Goal: Task Accomplishment & Management: Complete application form

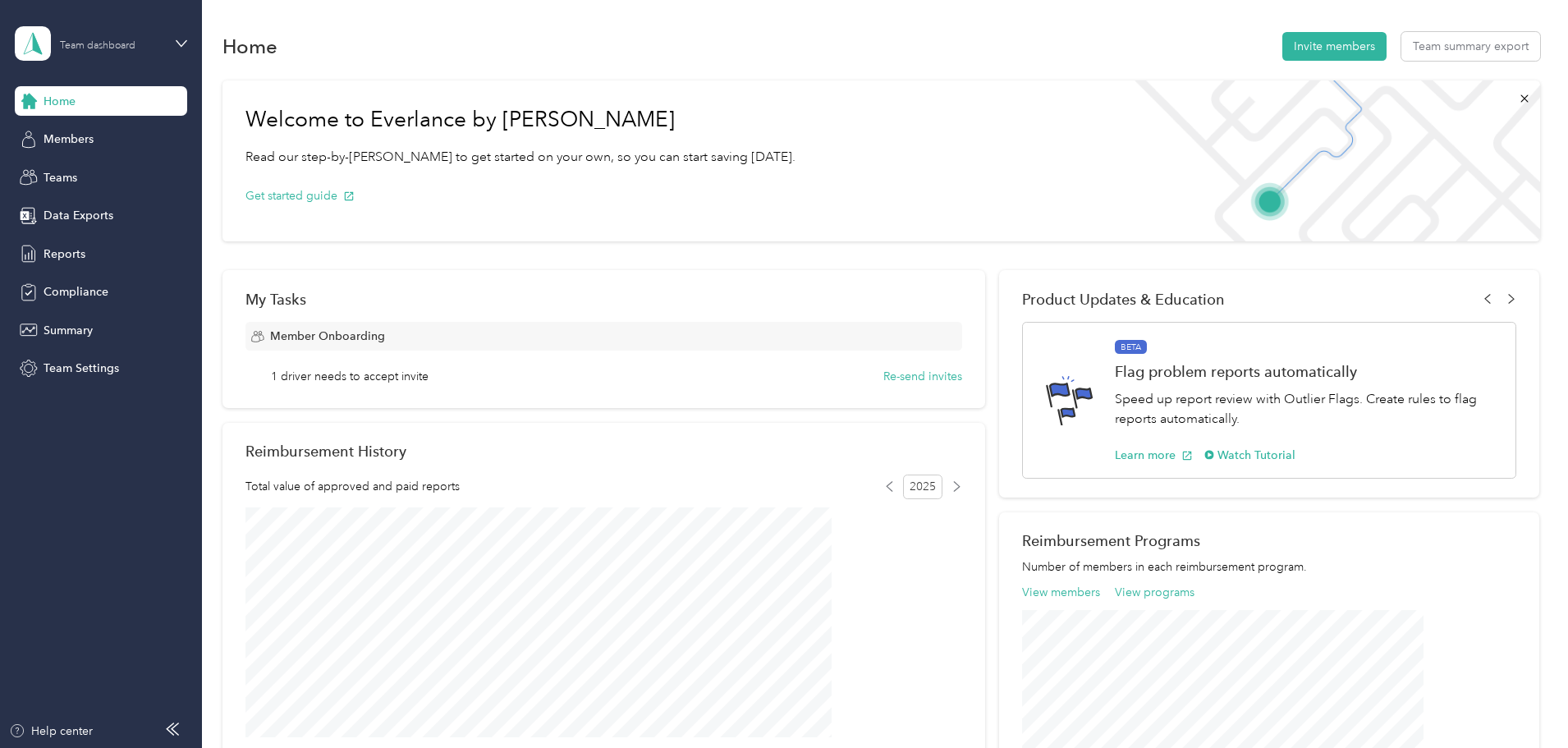
click at [105, 46] on div "Team dashboard" at bounding box center [97, 46] width 75 height 10
click at [116, 173] on div "Personal dashboard" at bounding box center [81, 167] width 103 height 17
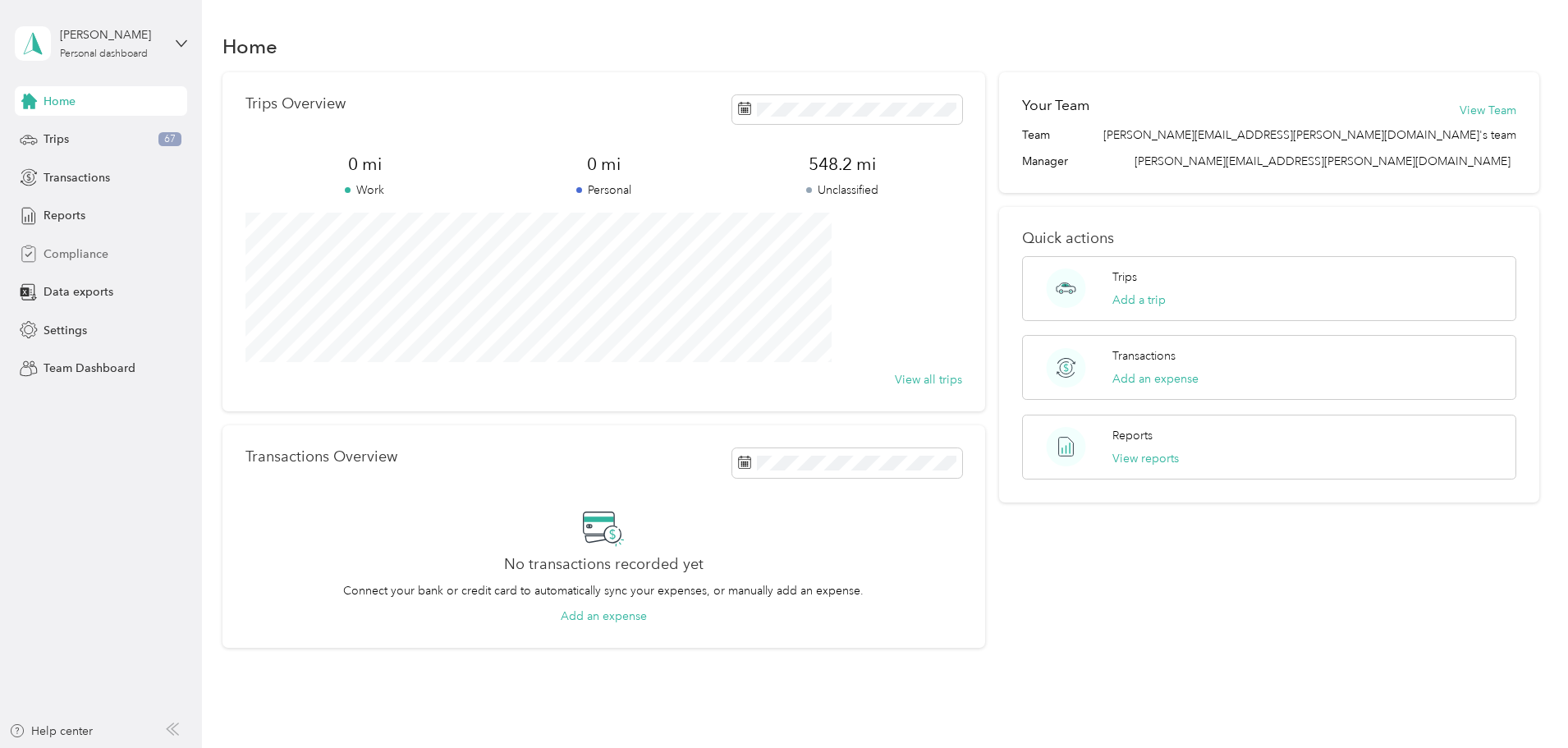
click at [75, 252] on span "Compliance" at bounding box center [76, 254] width 65 height 17
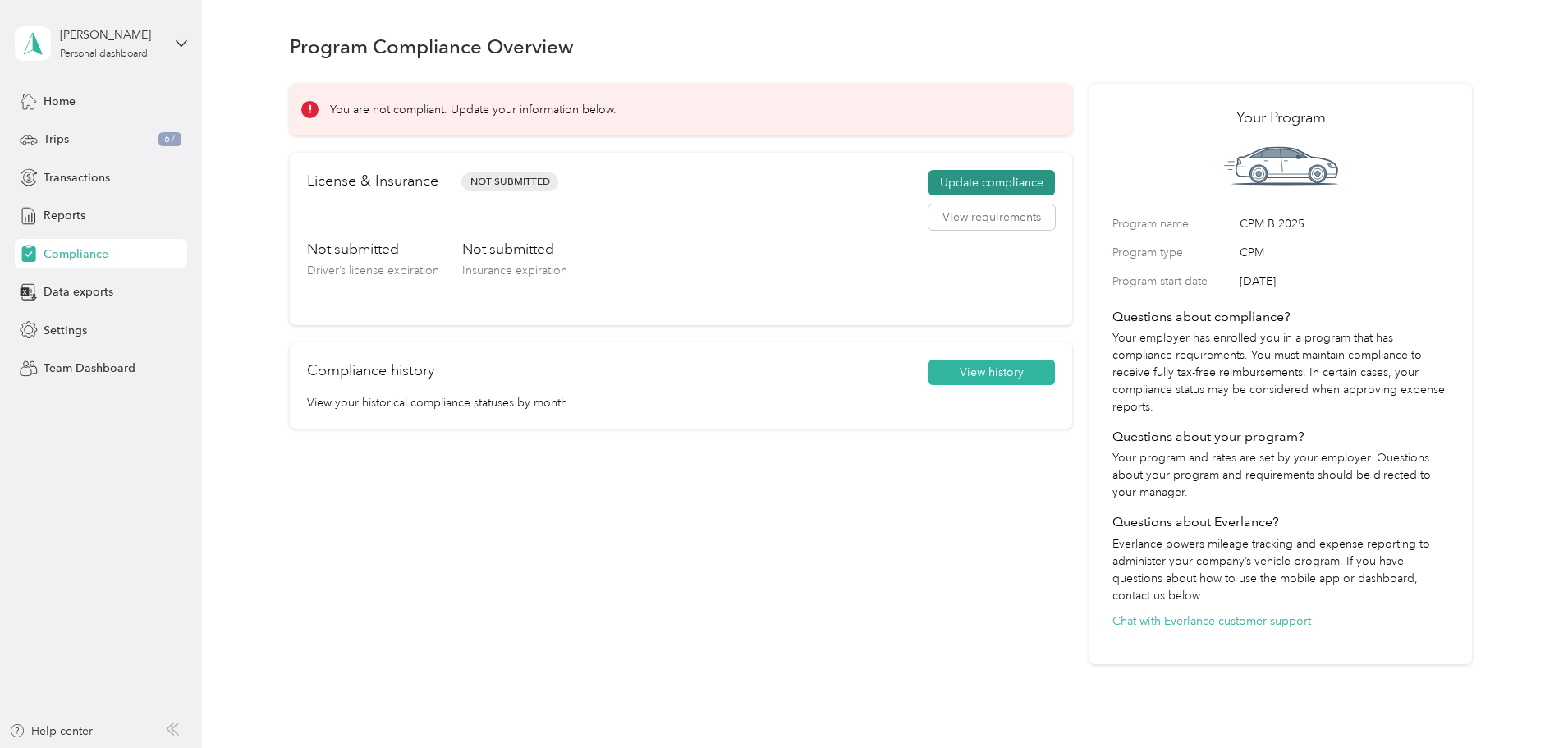
click at [931, 184] on button "Update compliance" at bounding box center [992, 183] width 126 height 26
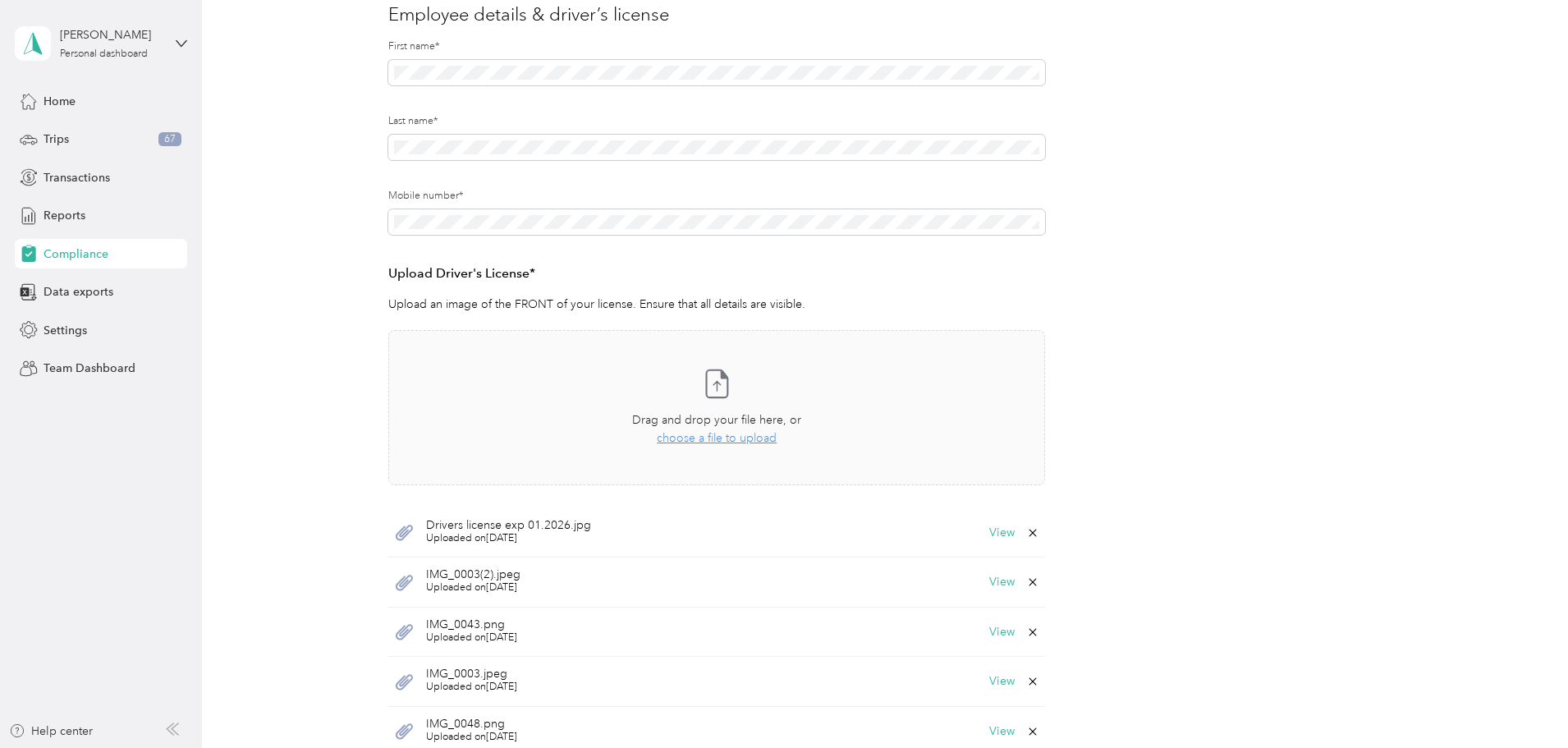
scroll to position [329, 0]
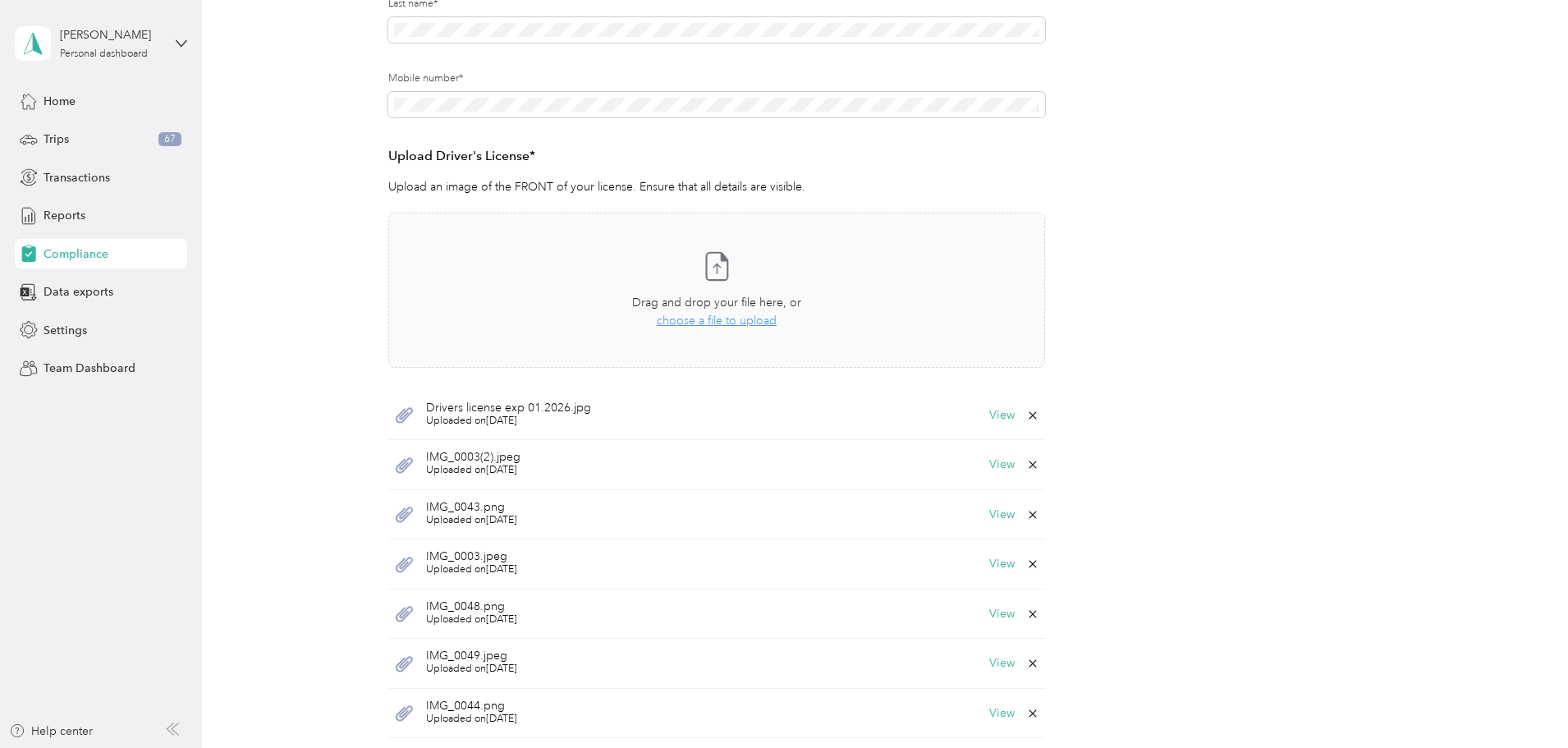
click at [1030, 465] on icon at bounding box center [1033, 465] width 8 height 8
click at [1001, 471] on button "Yes" at bounding box center [989, 476] width 32 height 26
click at [1029, 464] on icon at bounding box center [1033, 465] width 8 height 8
click at [995, 477] on button "Yes" at bounding box center [989, 476] width 32 height 26
click at [1033, 469] on icon at bounding box center [1033, 464] width 13 height 13
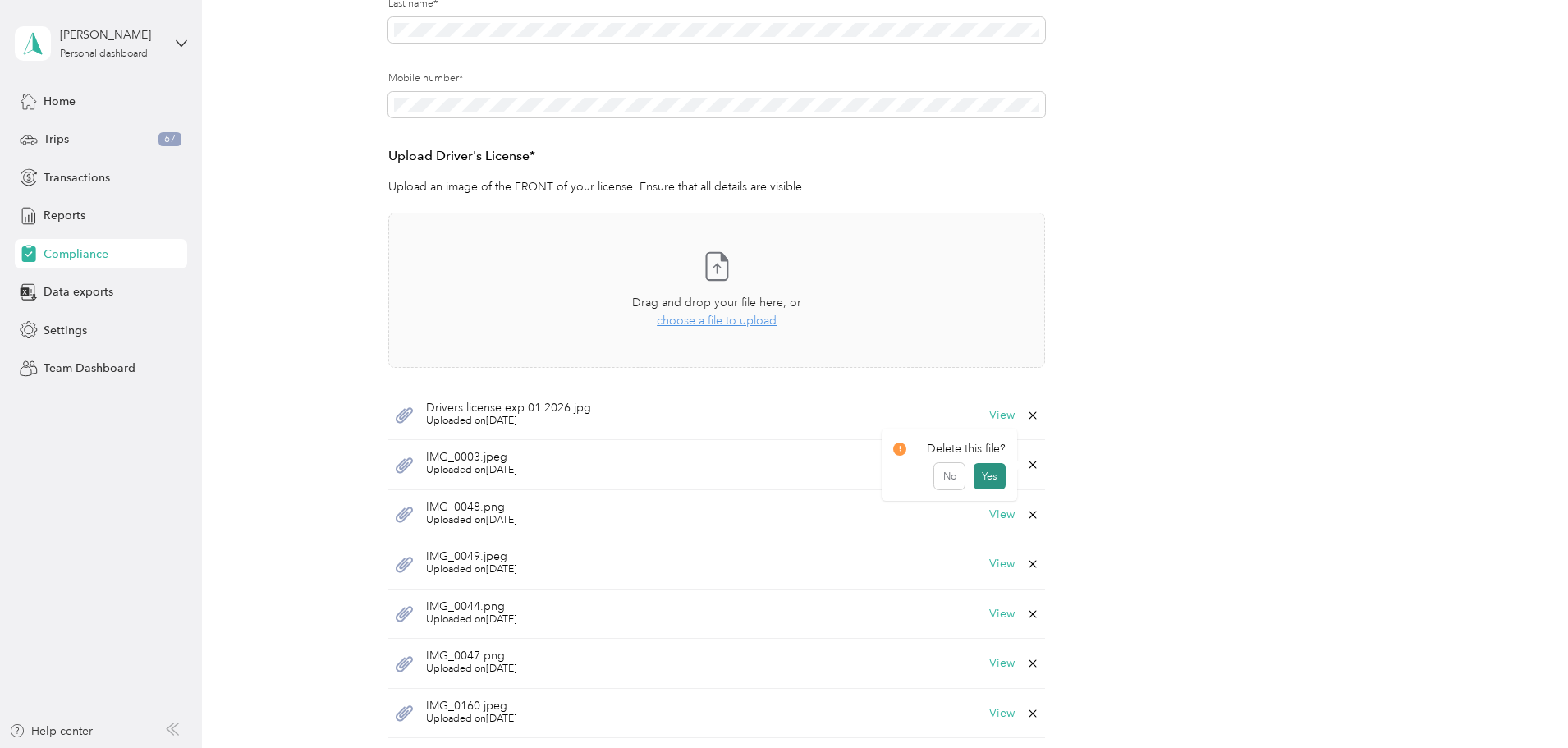
click at [996, 477] on button "Yes" at bounding box center [989, 476] width 32 height 26
click at [1031, 464] on icon at bounding box center [1033, 464] width 13 height 13
click at [998, 477] on button "Yes" at bounding box center [989, 476] width 32 height 26
click at [1039, 465] on div "IMG_0049.jpeg Uploaded on 9/20/2025 View" at bounding box center [717, 465] width 657 height 50
click at [1033, 467] on icon at bounding box center [1033, 465] width 8 height 8
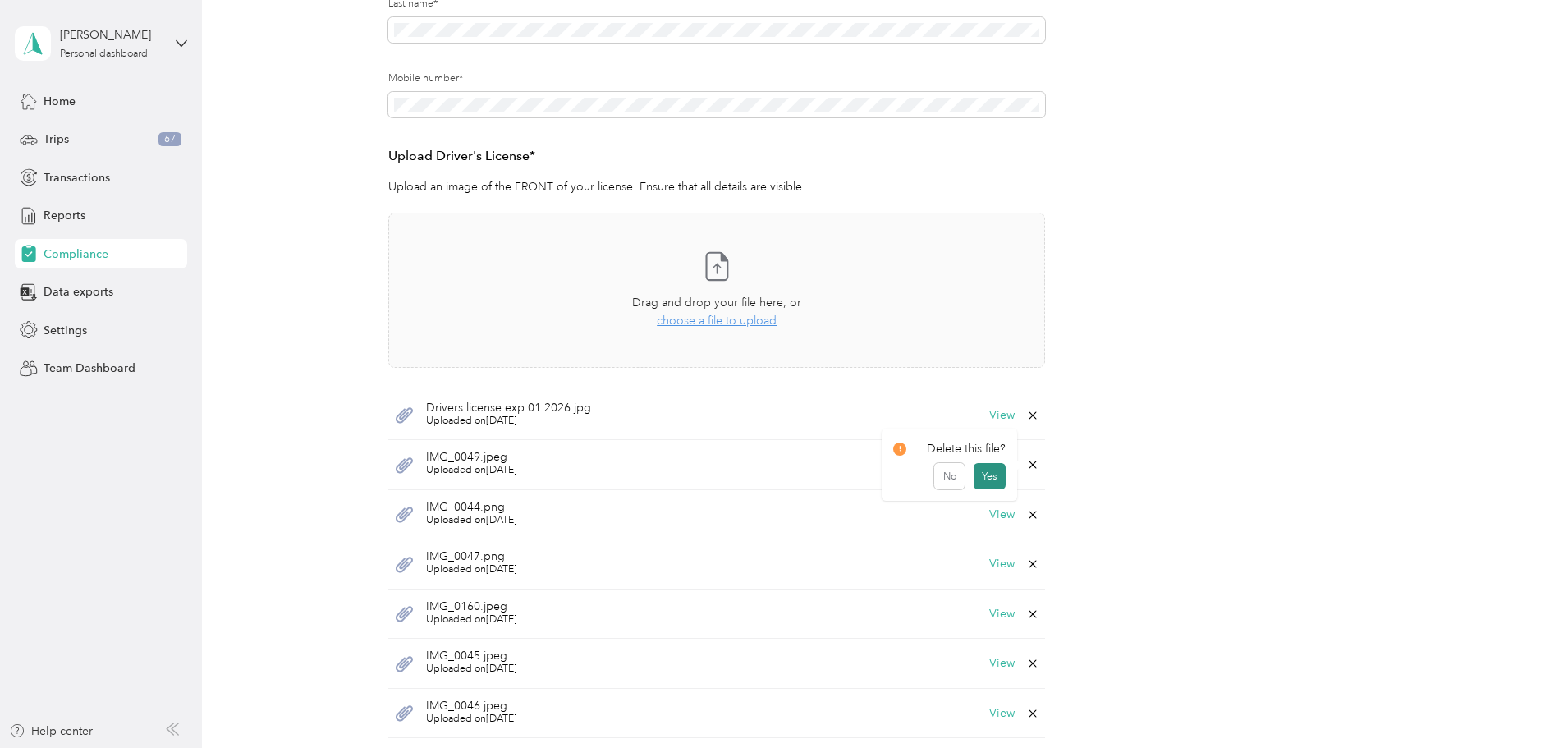
drag, startPoint x: 996, startPoint y: 477, endPoint x: 1015, endPoint y: 473, distance: 19.4
click at [997, 477] on button "Yes" at bounding box center [989, 476] width 32 height 26
click at [1033, 463] on icon at bounding box center [1033, 465] width 8 height 8
click at [1003, 476] on button "Yes" at bounding box center [989, 476] width 32 height 26
click at [1028, 467] on icon at bounding box center [1033, 464] width 13 height 13
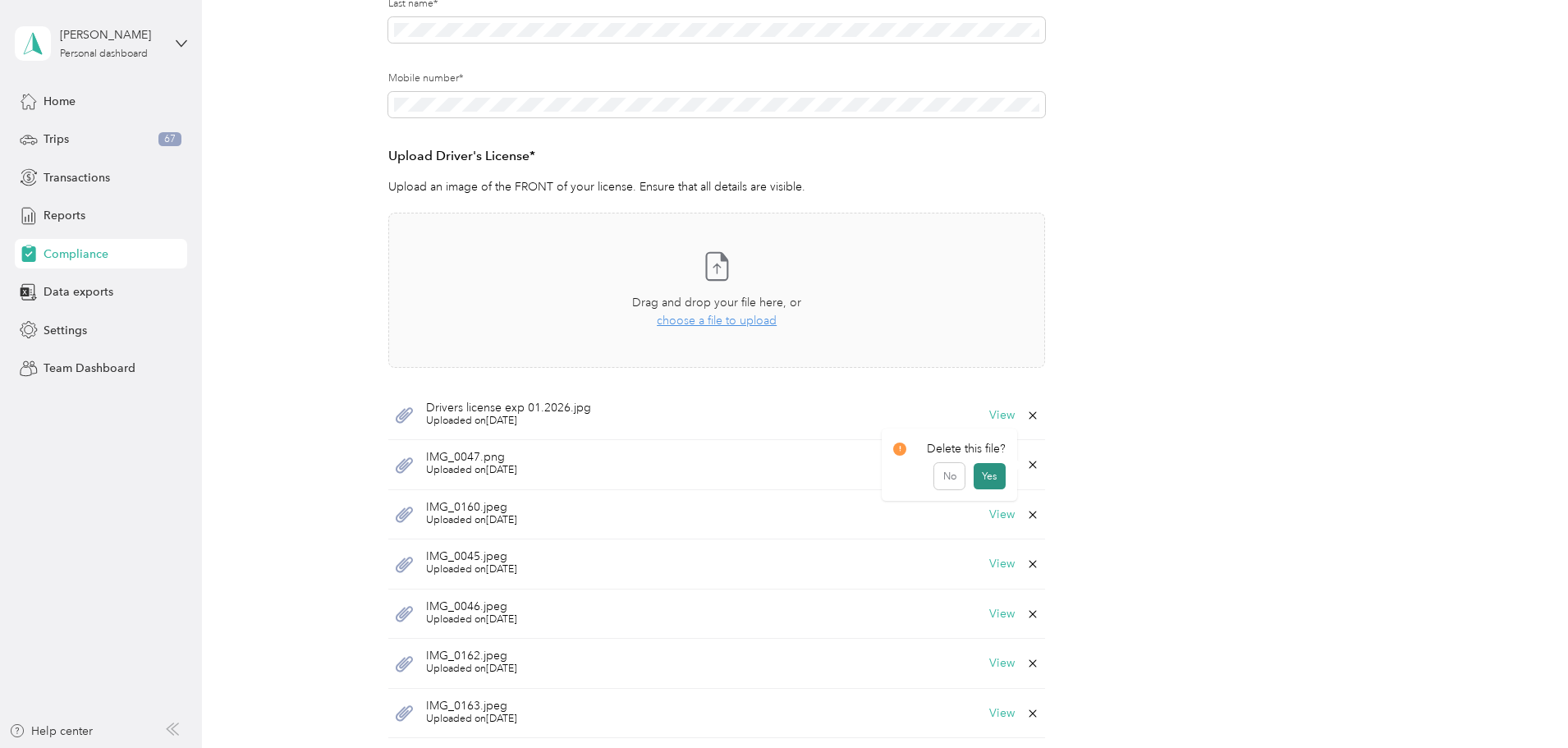
click at [999, 476] on button "Yes" at bounding box center [989, 476] width 32 height 26
click at [1035, 473] on div "IMG_0160.jpeg Uploaded on 9/20/2025 View" at bounding box center [717, 465] width 657 height 50
click at [1030, 469] on icon at bounding box center [1033, 464] width 13 height 13
click at [1000, 477] on button "Yes" at bounding box center [989, 476] width 32 height 26
click at [1028, 466] on icon at bounding box center [1033, 464] width 13 height 13
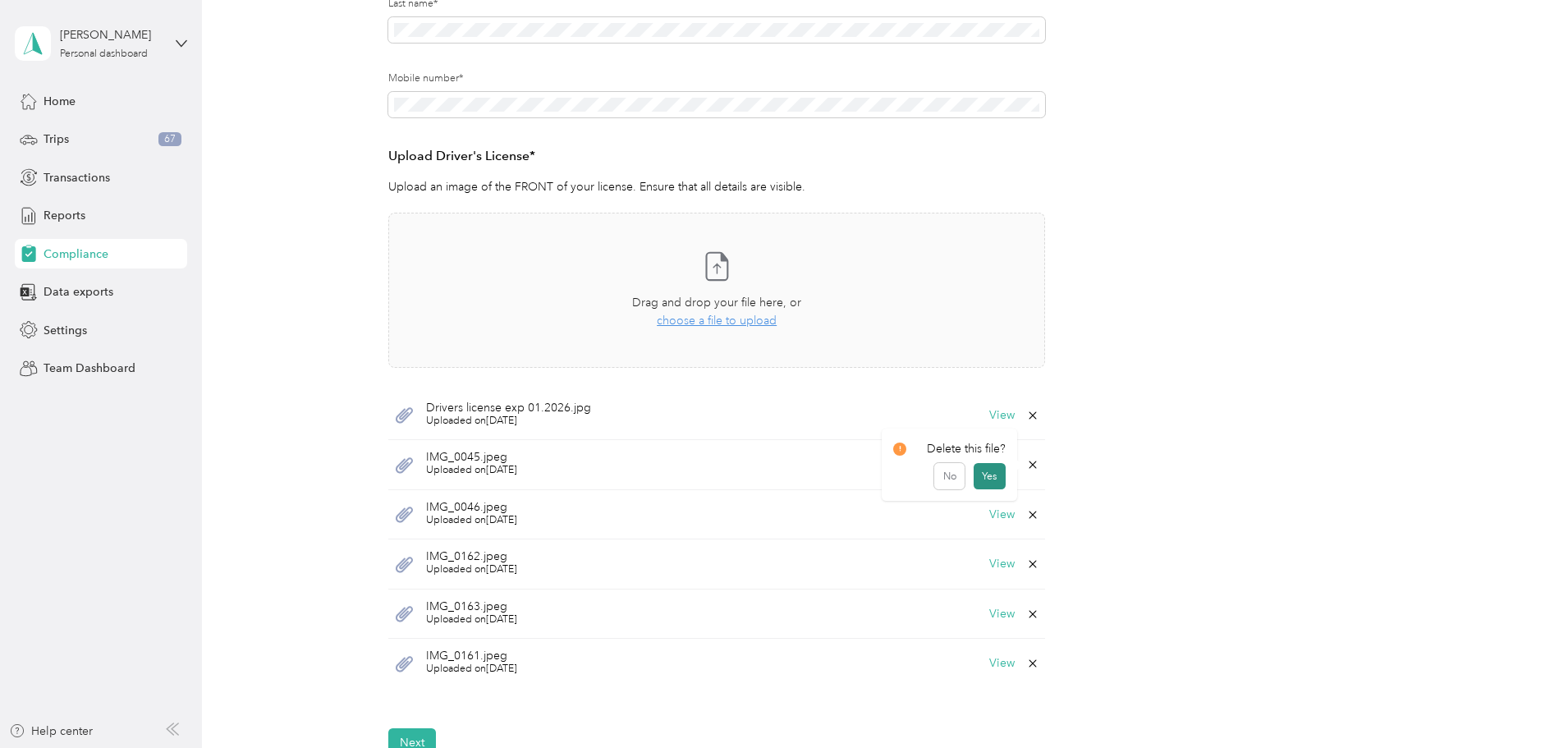
drag, startPoint x: 995, startPoint y: 474, endPoint x: 1023, endPoint y: 469, distance: 28.4
click at [997, 474] on button "Yes" at bounding box center [989, 476] width 32 height 26
click at [1029, 465] on icon at bounding box center [1033, 464] width 13 height 13
click at [1002, 473] on button "Yes" at bounding box center [989, 476] width 32 height 26
click at [1038, 463] on div "IMG_0162.jpeg Uploaded on 9/20/2025 View" at bounding box center [717, 465] width 657 height 50
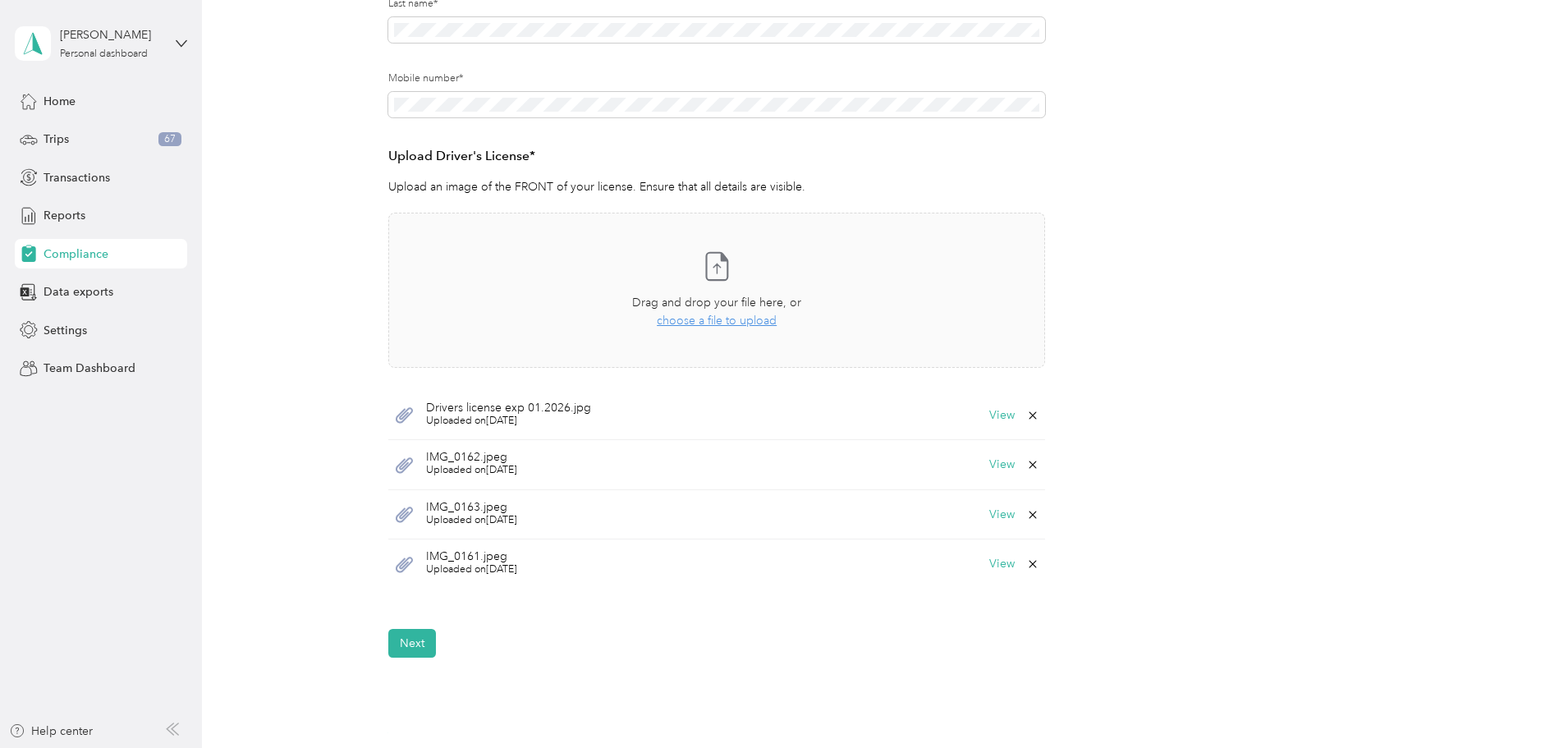
click at [1027, 468] on icon at bounding box center [1033, 464] width 13 height 13
drag, startPoint x: 998, startPoint y: 474, endPoint x: 1011, endPoint y: 471, distance: 13.3
click at [998, 474] on button "Yes" at bounding box center [989, 476] width 32 height 26
click at [1023, 469] on div "View" at bounding box center [1014, 464] width 50 height 13
click at [1032, 468] on icon at bounding box center [1033, 464] width 13 height 13
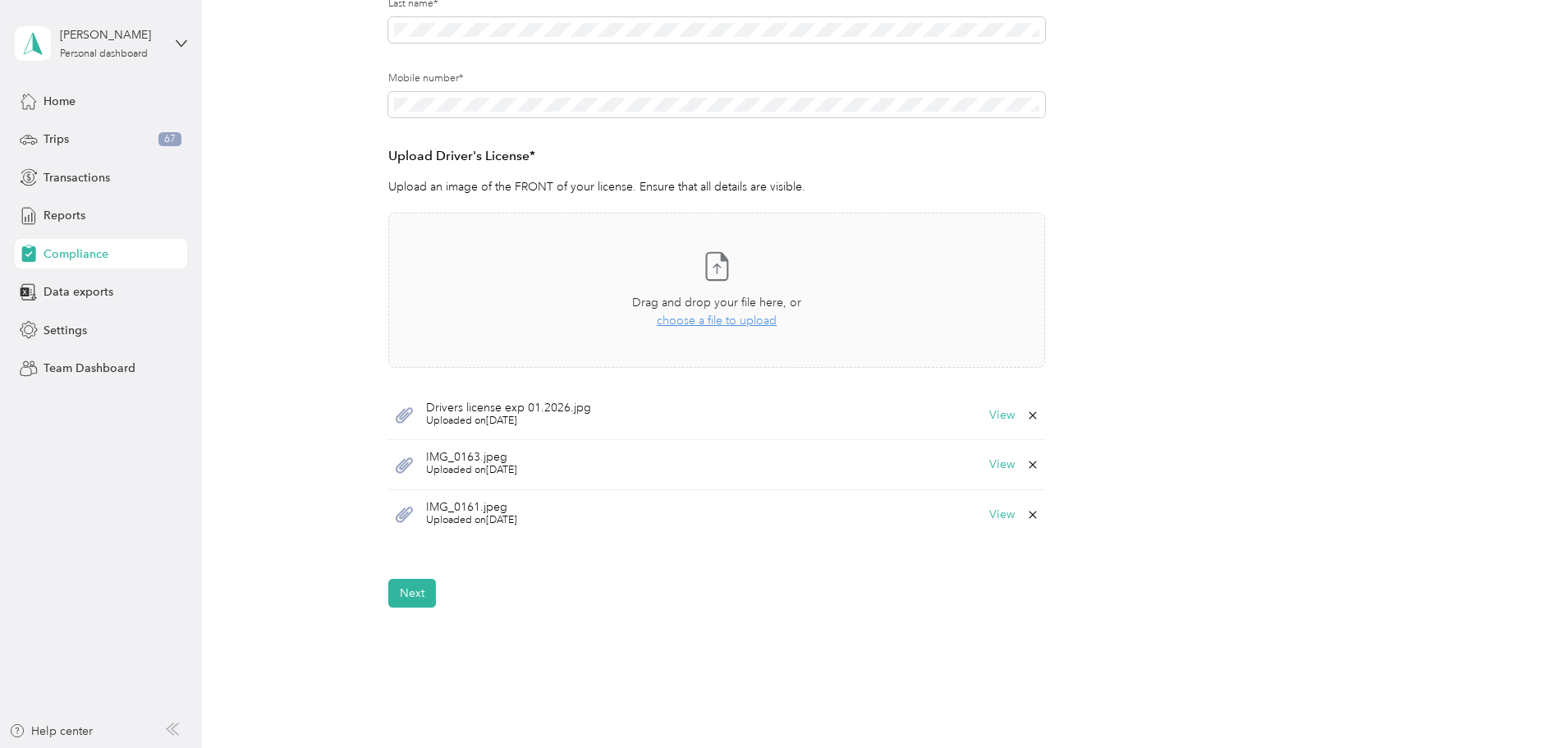
drag, startPoint x: 992, startPoint y: 477, endPoint x: 1002, endPoint y: 476, distance: 10.0
click at [995, 476] on button "Yes" at bounding box center [989, 476] width 32 height 26
click at [1029, 464] on icon at bounding box center [1033, 465] width 8 height 8
drag, startPoint x: 988, startPoint y: 471, endPoint x: 1003, endPoint y: 465, distance: 16.2
click at [989, 471] on button "Yes" at bounding box center [989, 476] width 32 height 26
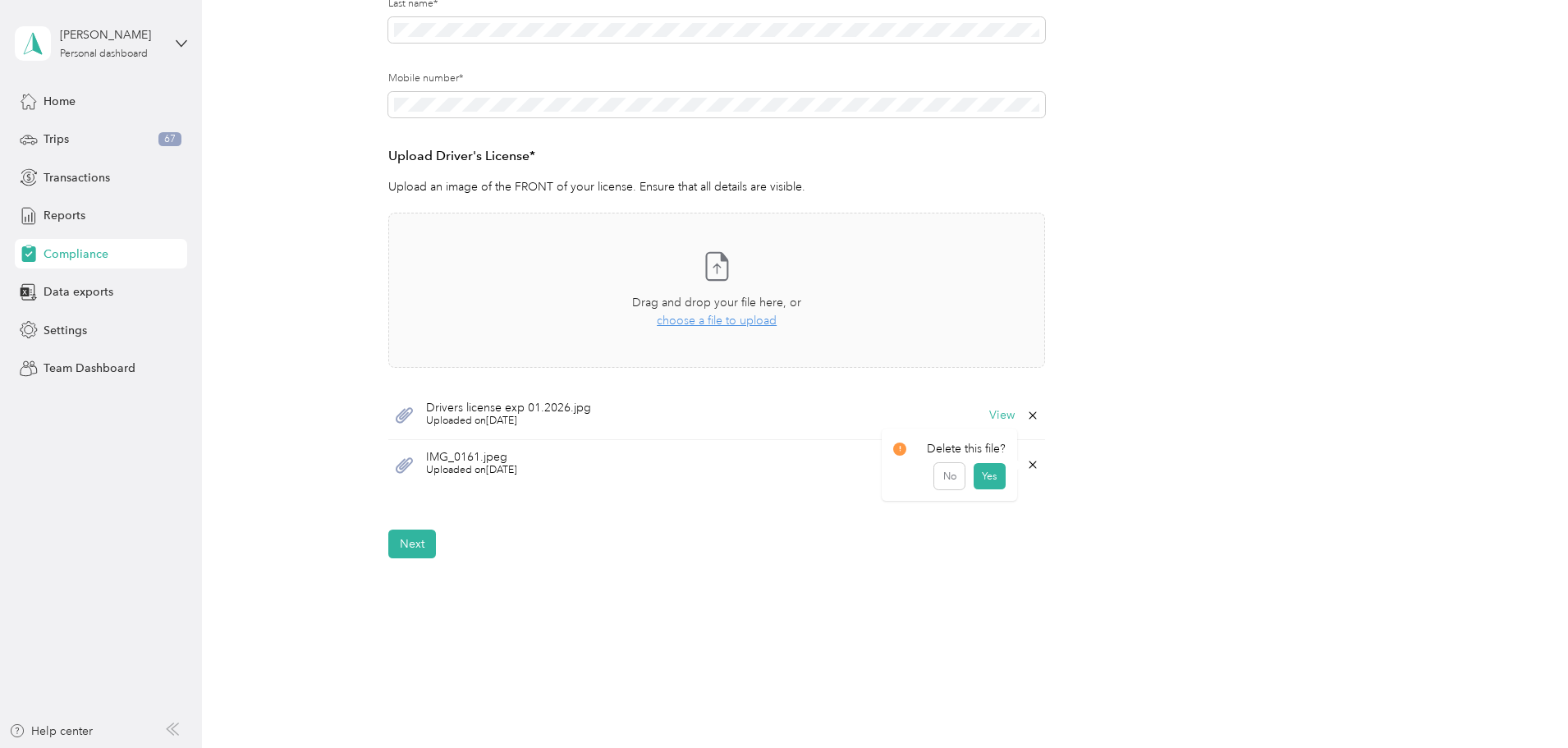
scroll to position [328, 0]
click at [999, 418] on button "View" at bounding box center [1002, 416] width 26 height 11
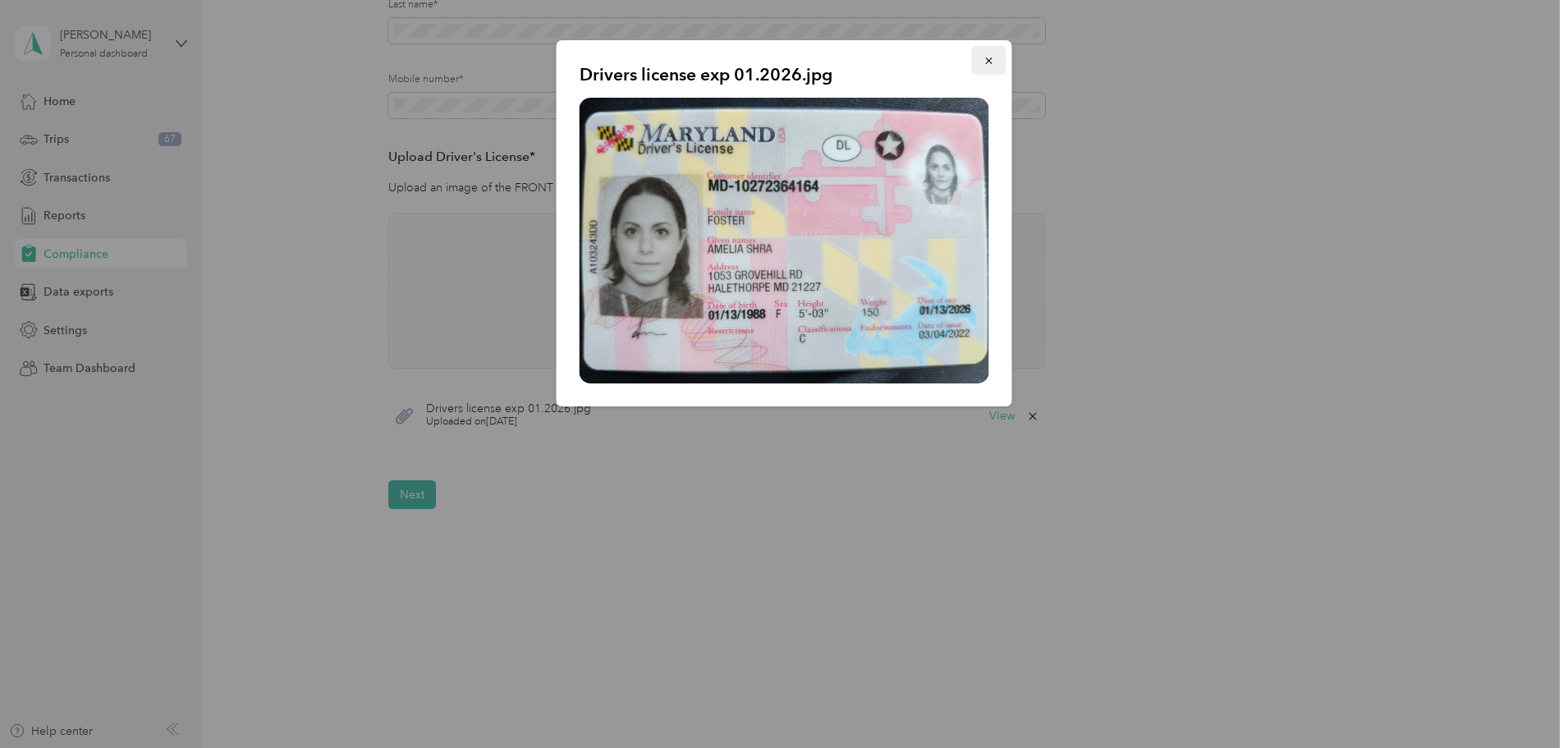
click at [993, 66] on icon "button" at bounding box center [989, 60] width 11 height 11
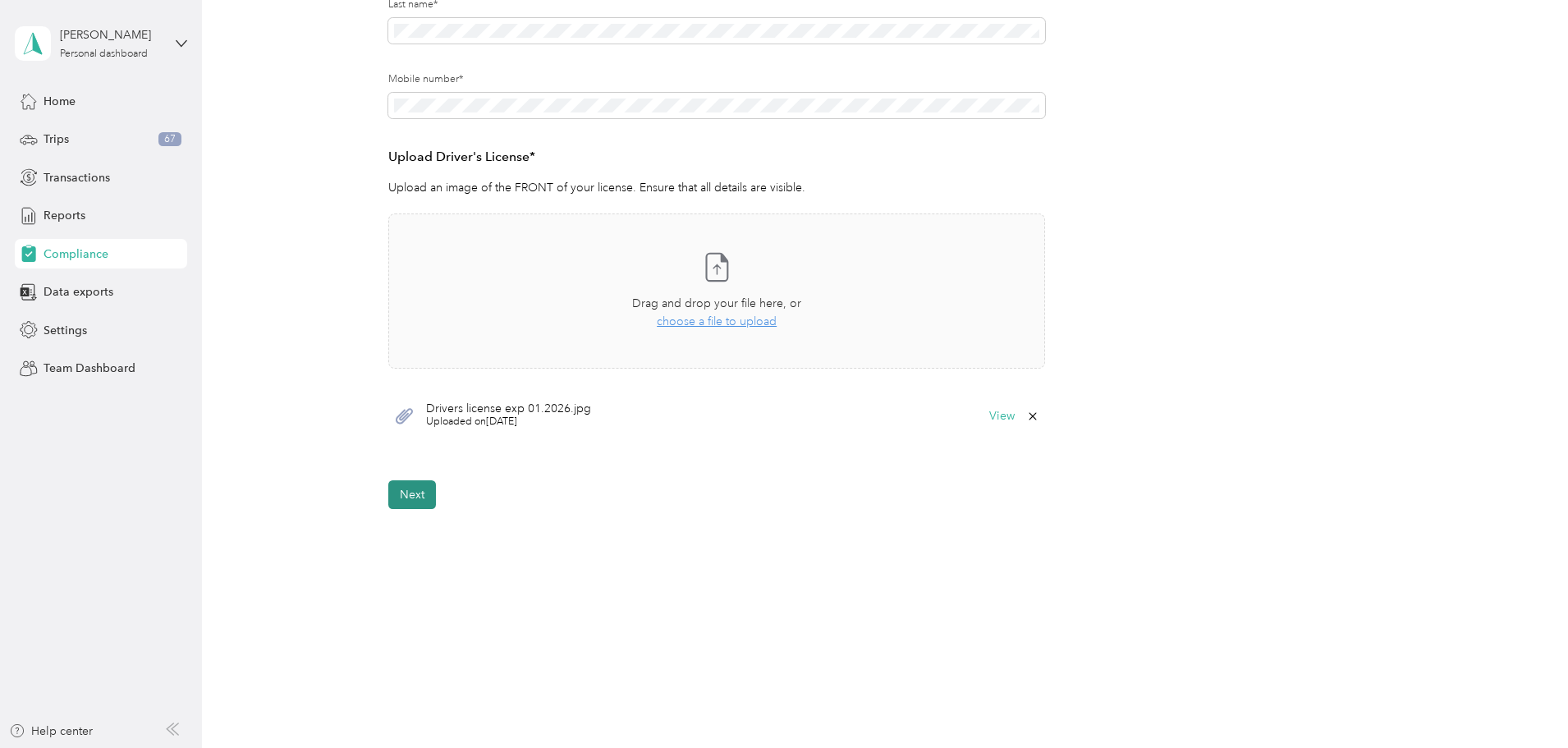
click at [422, 495] on button "Next" at bounding box center [412, 494] width 48 height 29
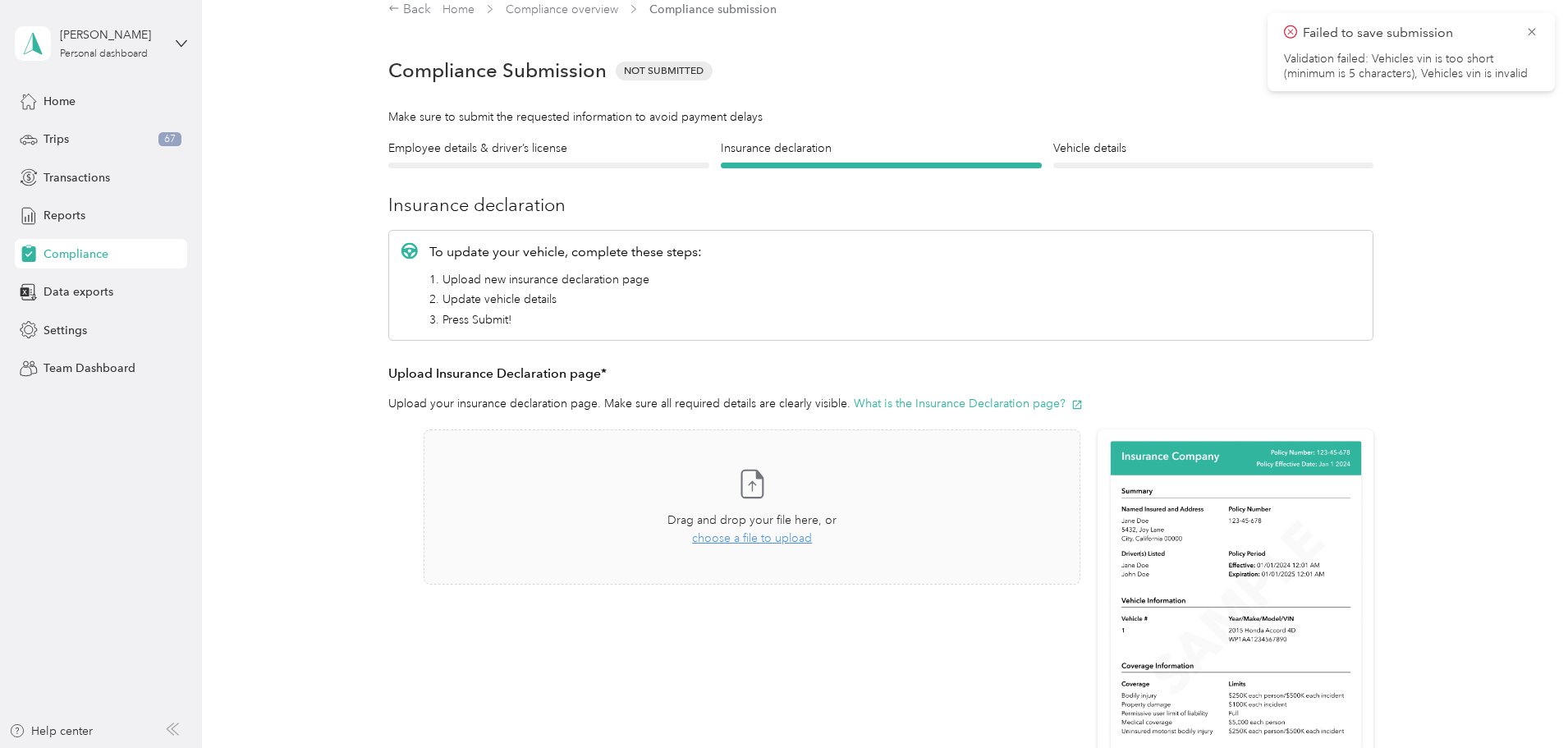
scroll to position [102, 0]
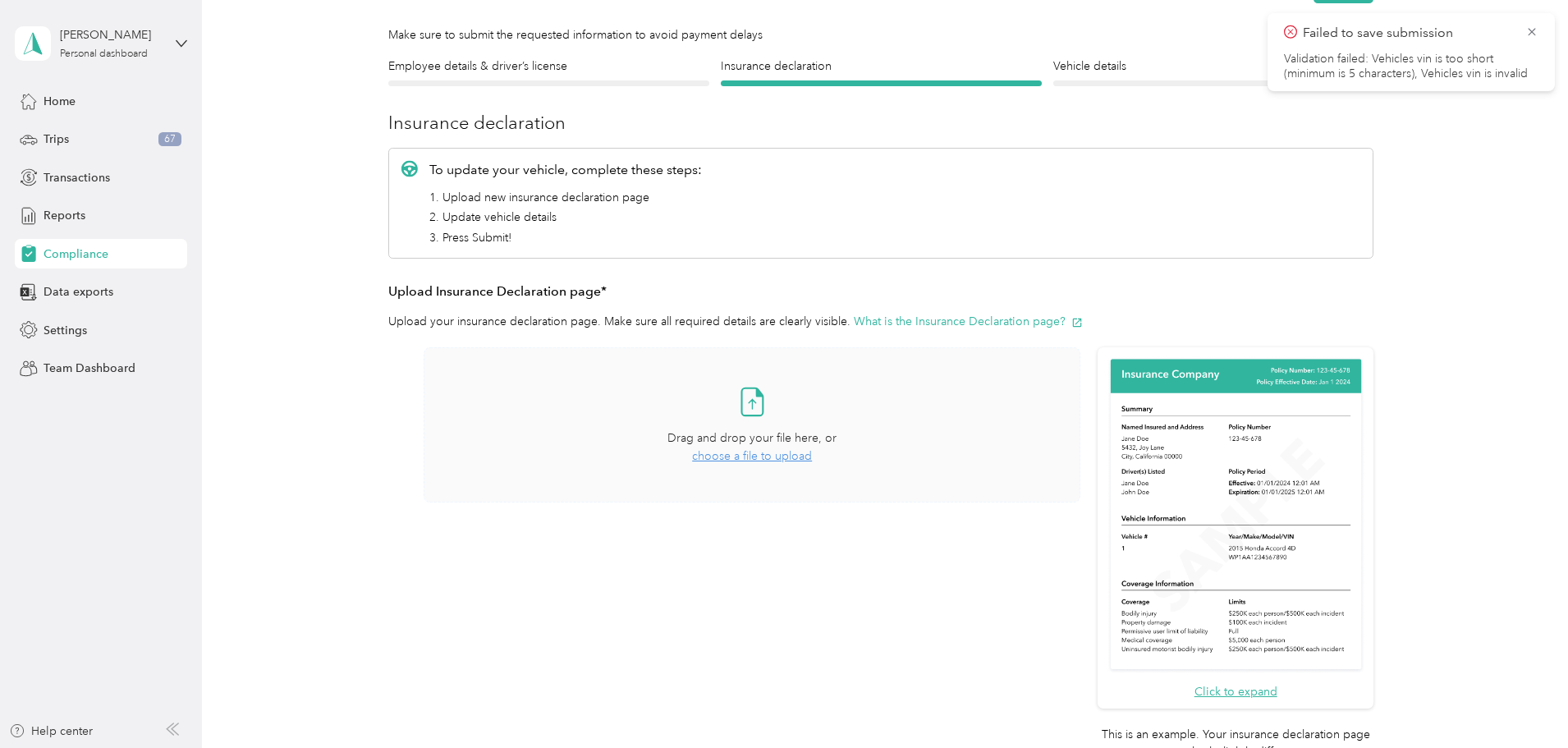
click at [767, 453] on span "choose a file to upload" at bounding box center [752, 456] width 120 height 14
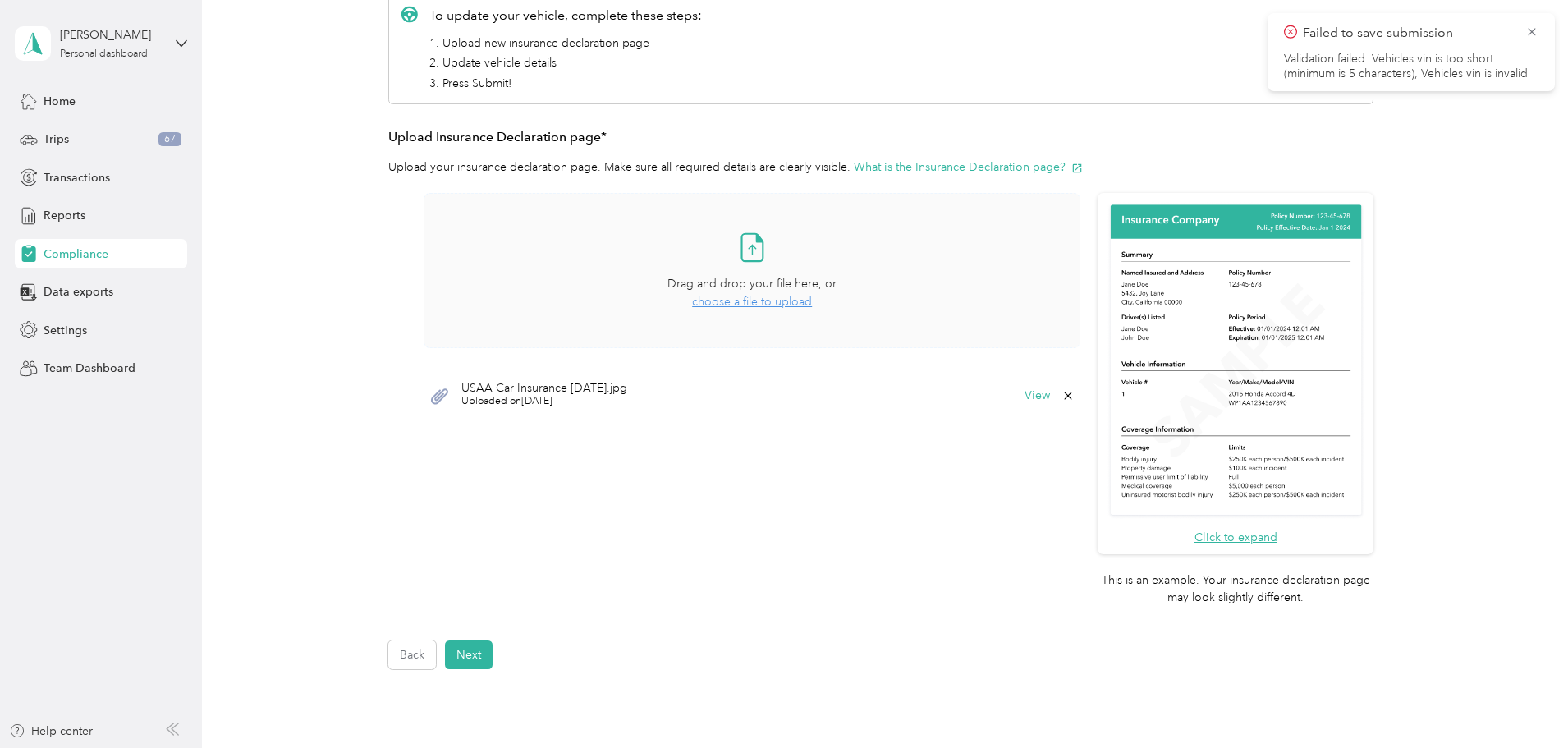
scroll to position [266, 0]
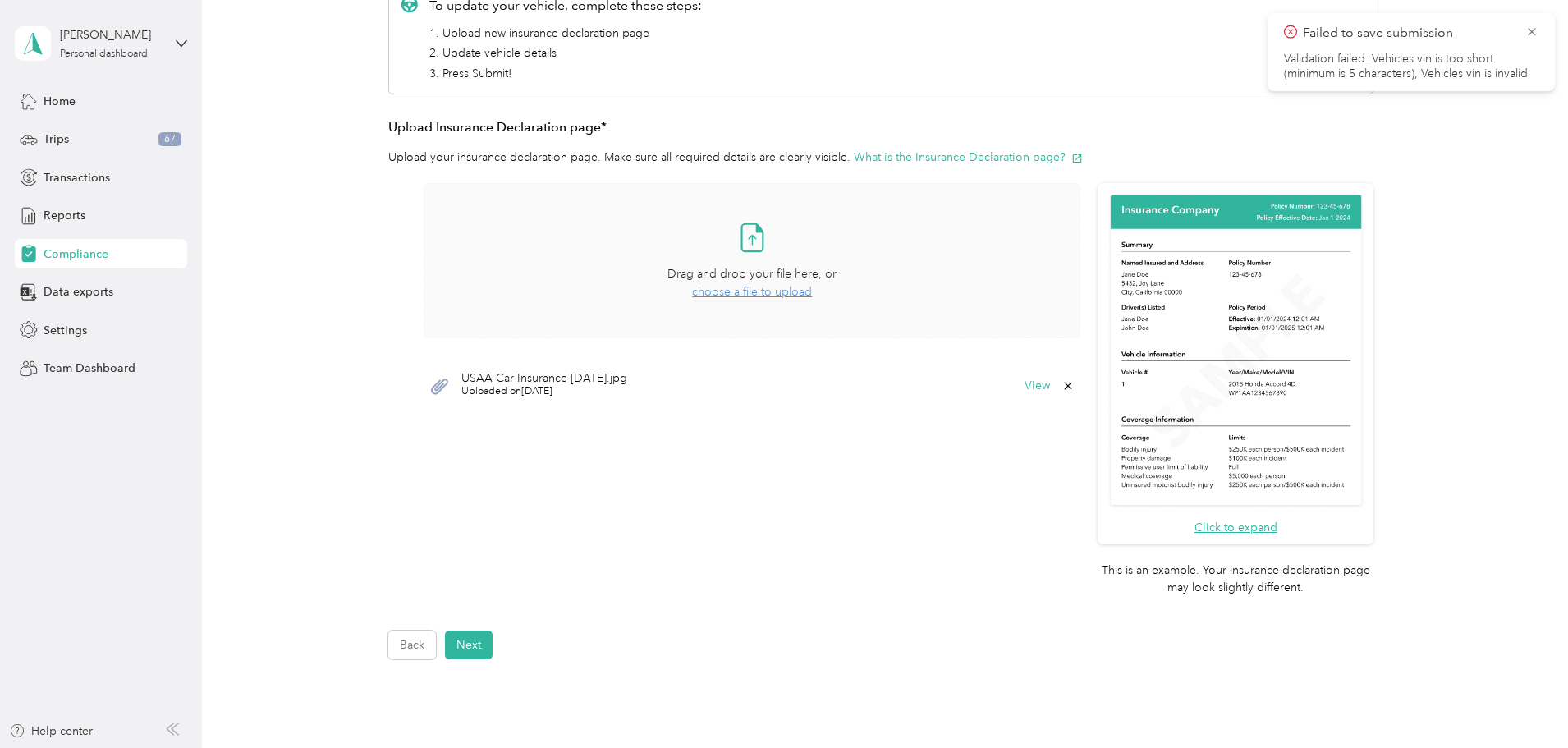
click at [1028, 392] on div "View" at bounding box center [1050, 385] width 50 height 13
click at [1031, 386] on button "View" at bounding box center [1038, 385] width 26 height 11
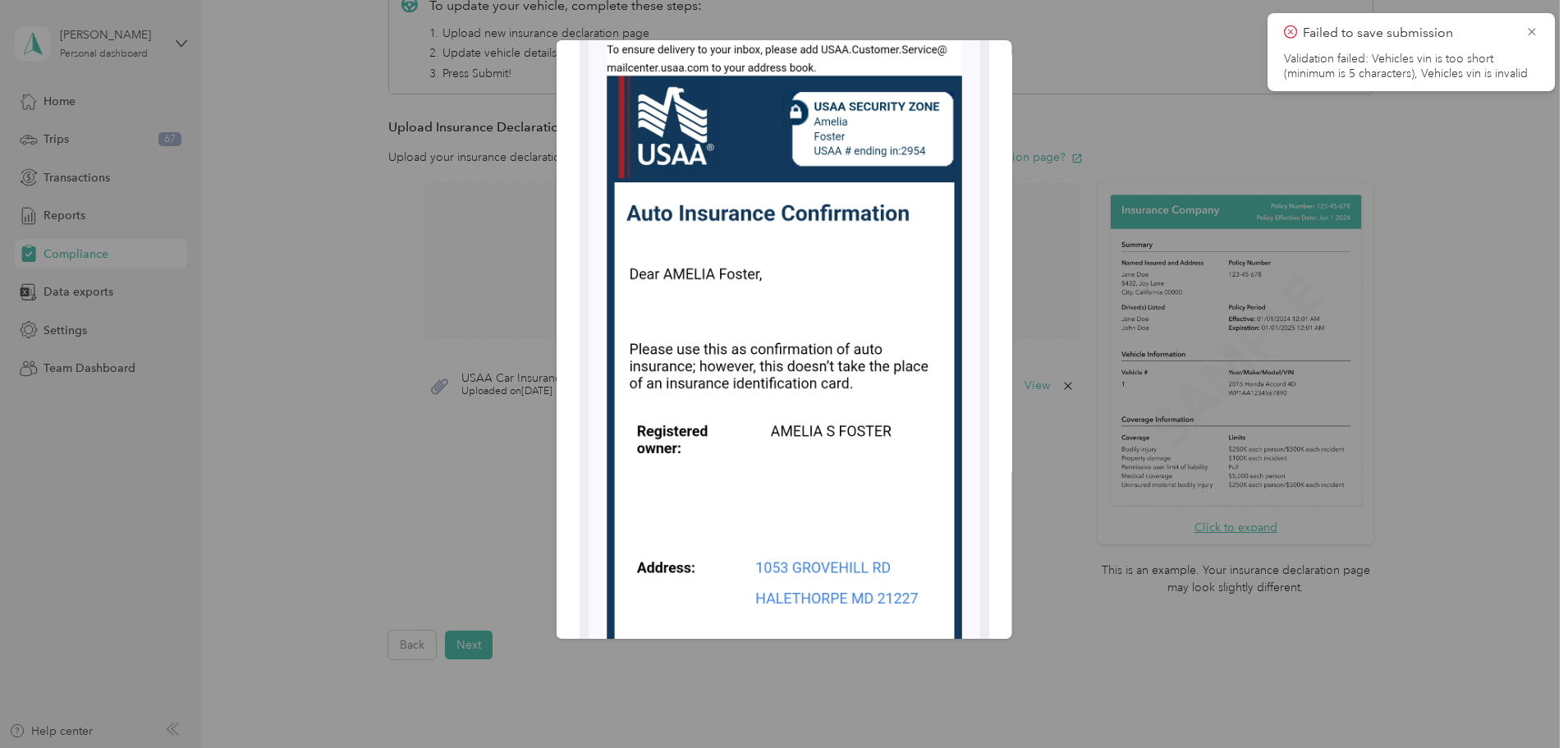
scroll to position [0, 0]
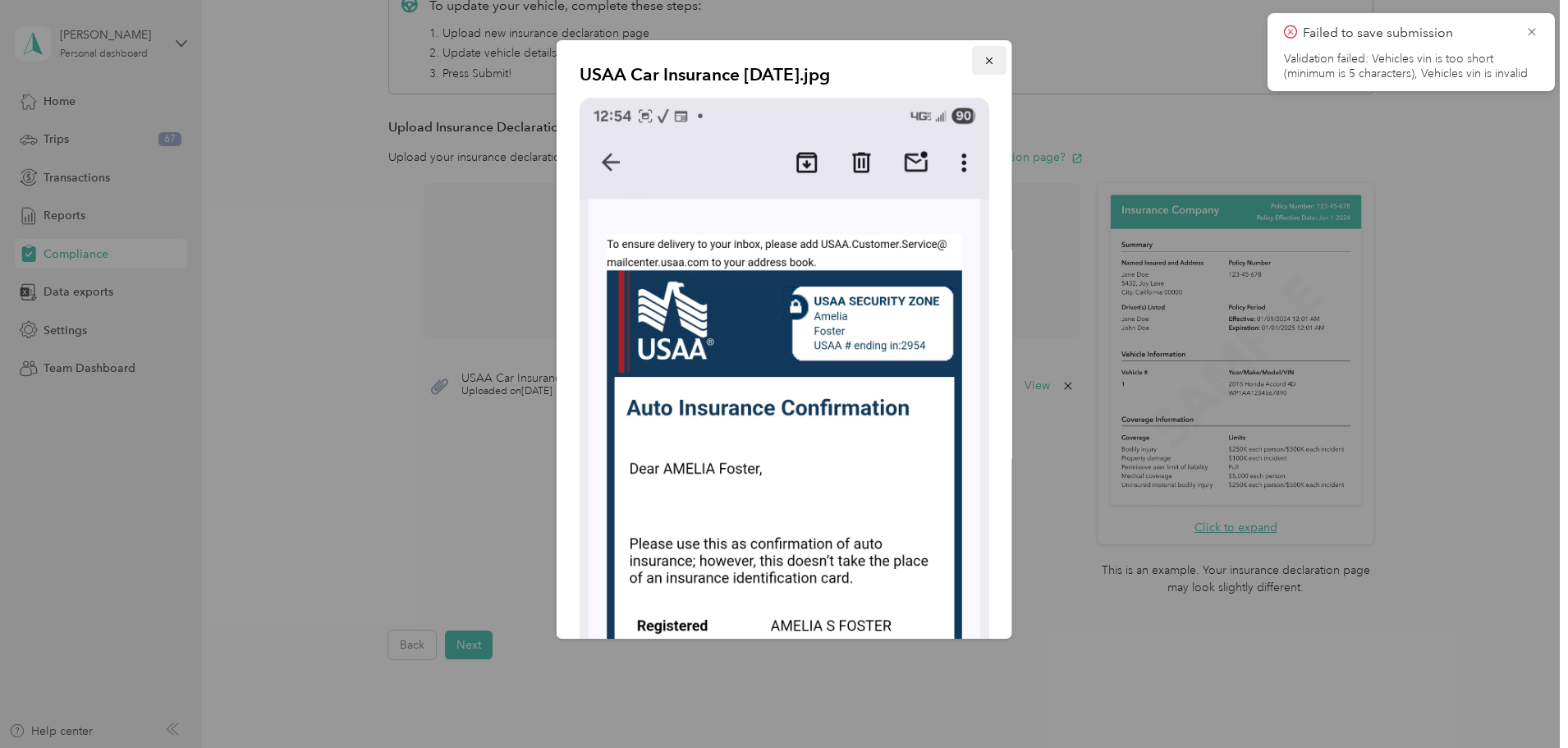
click at [983, 63] on button "button" at bounding box center [989, 61] width 34 height 29
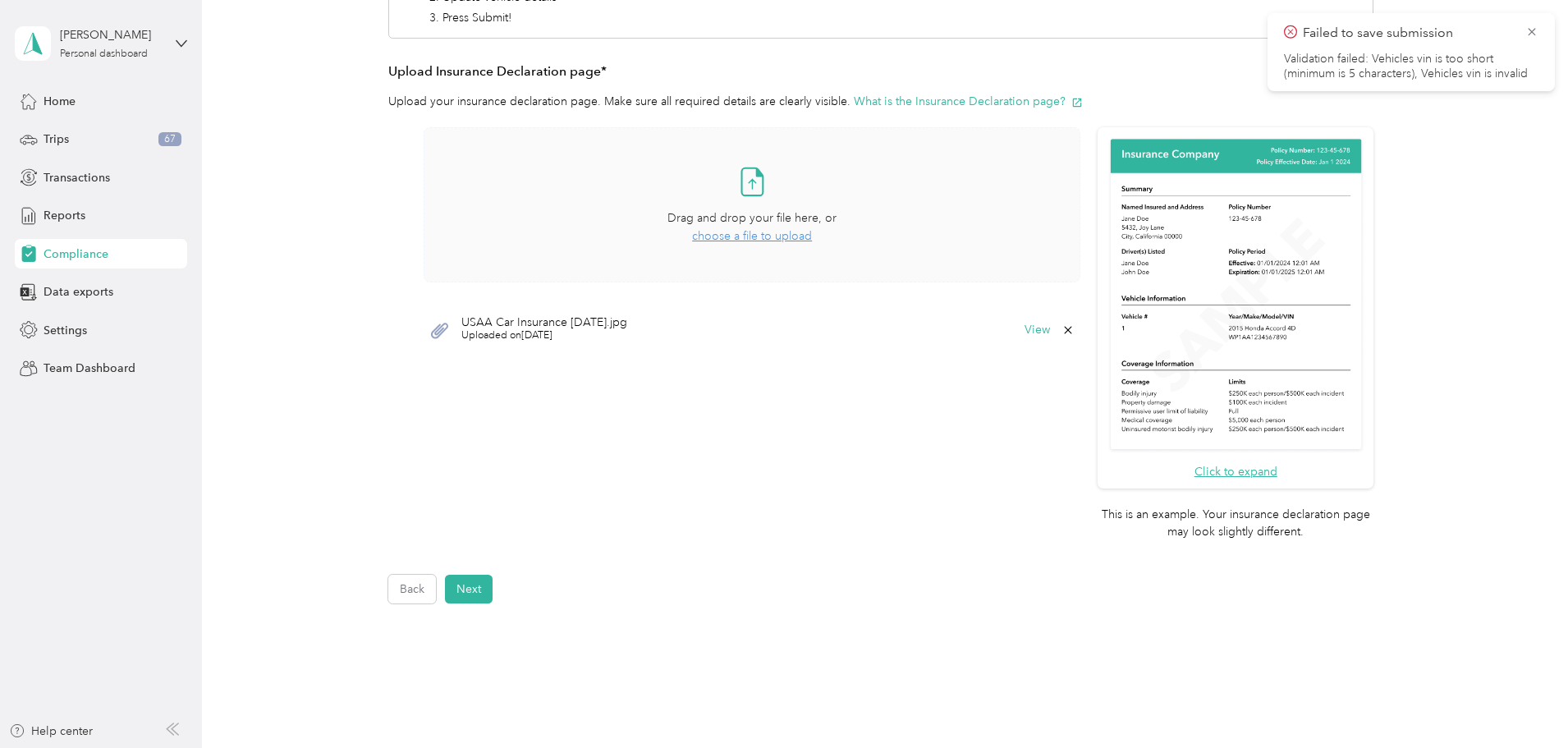
scroll to position [417, 0]
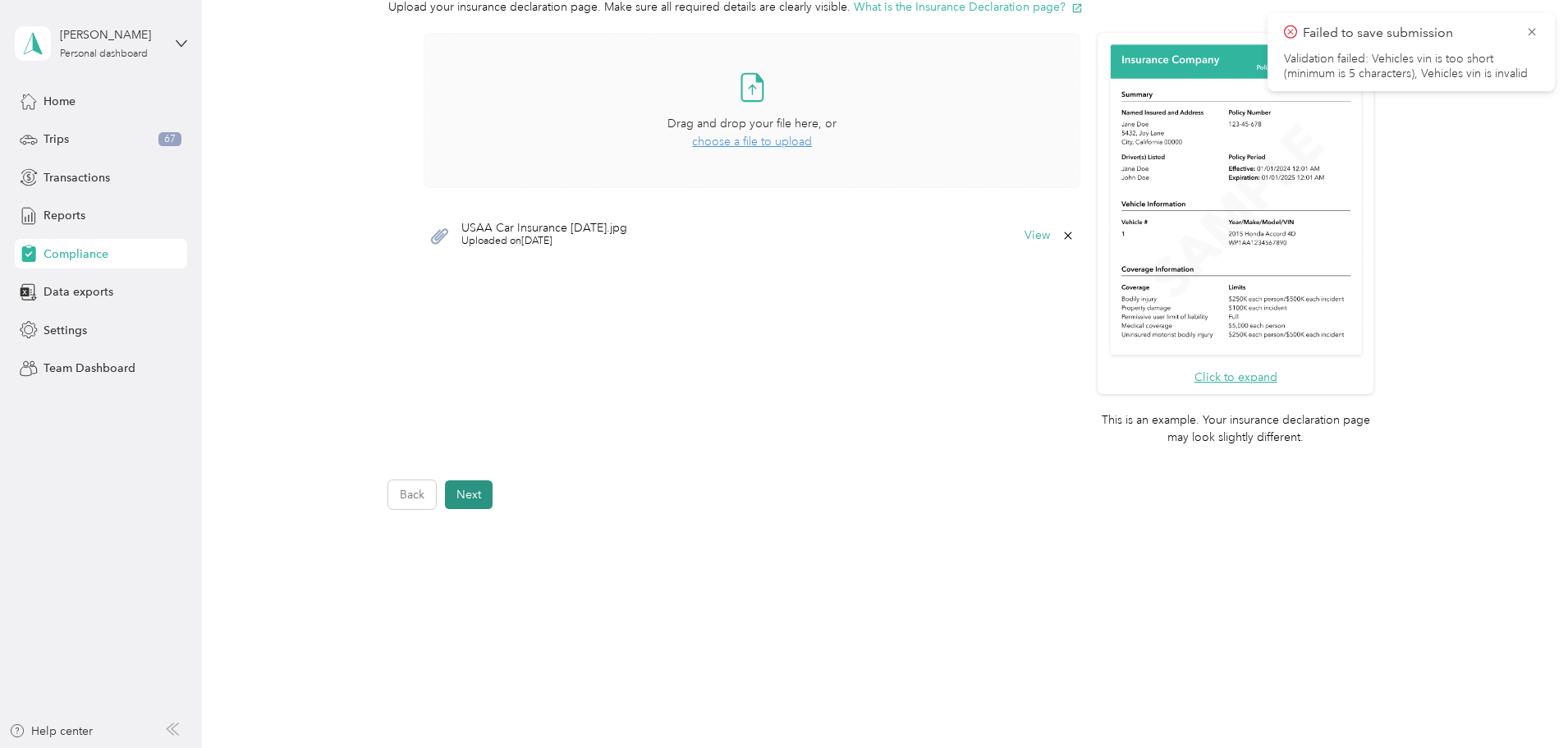
click at [478, 495] on button "Next" at bounding box center [469, 494] width 48 height 29
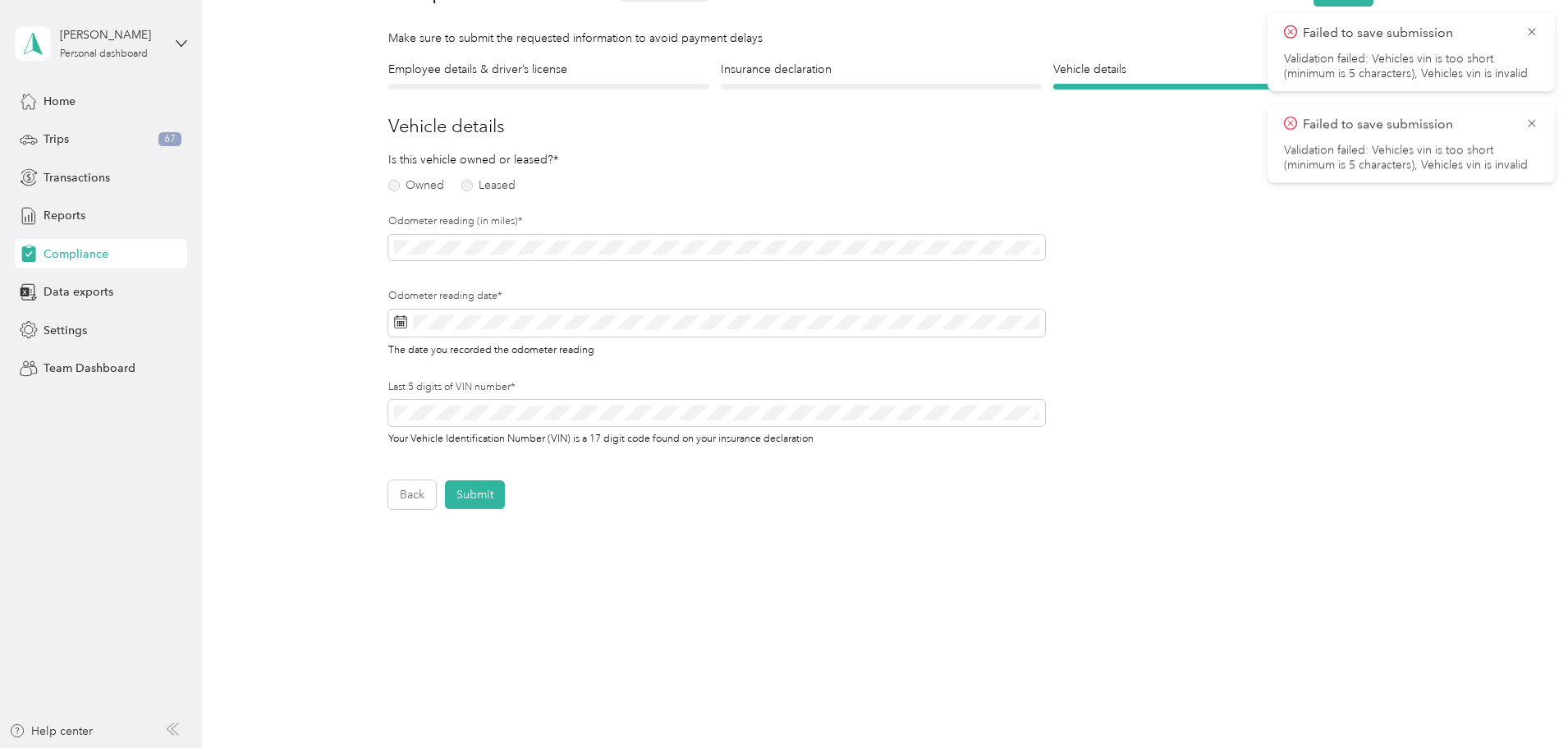
scroll to position [20, 0]
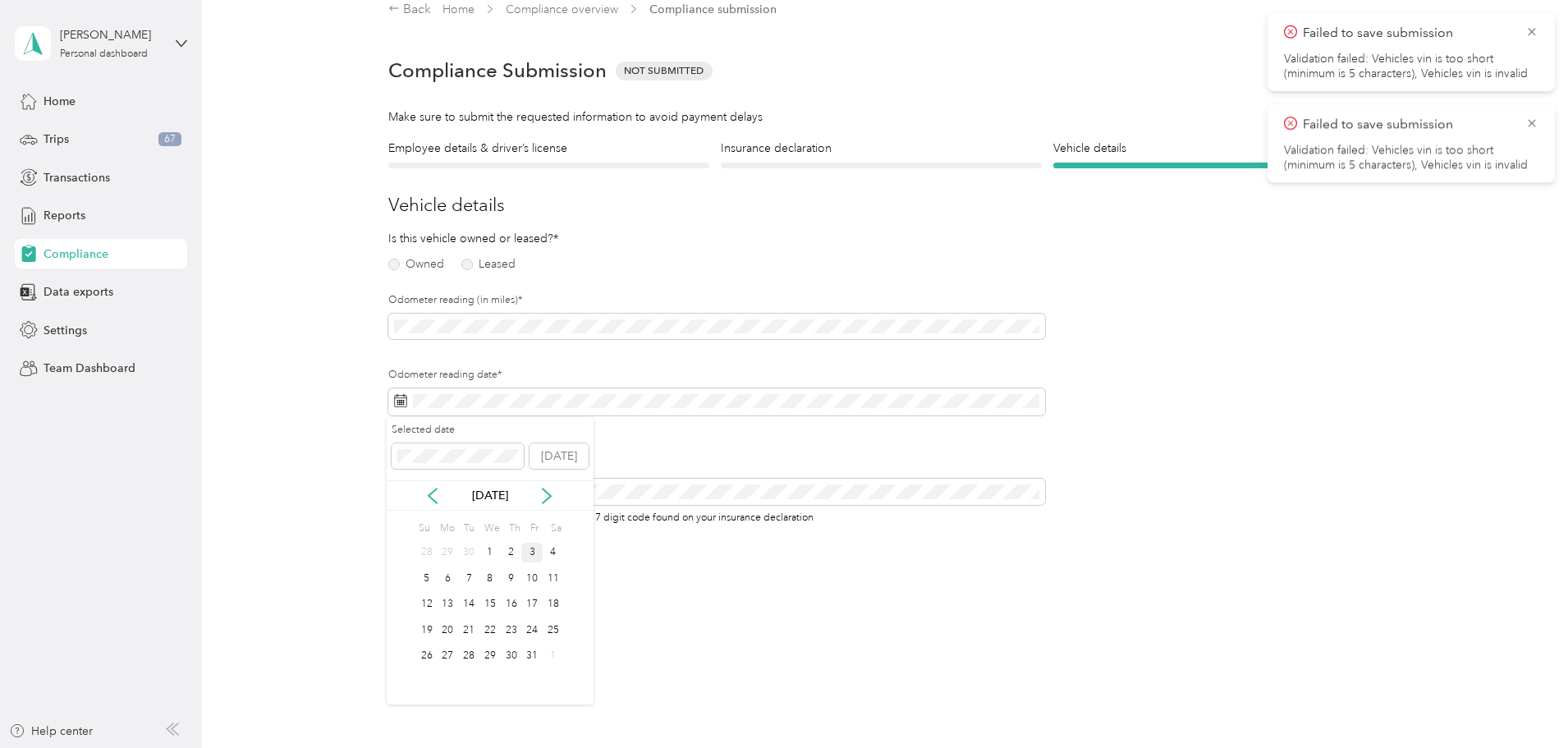
click at [535, 550] on div "3" at bounding box center [531, 552] width 21 height 20
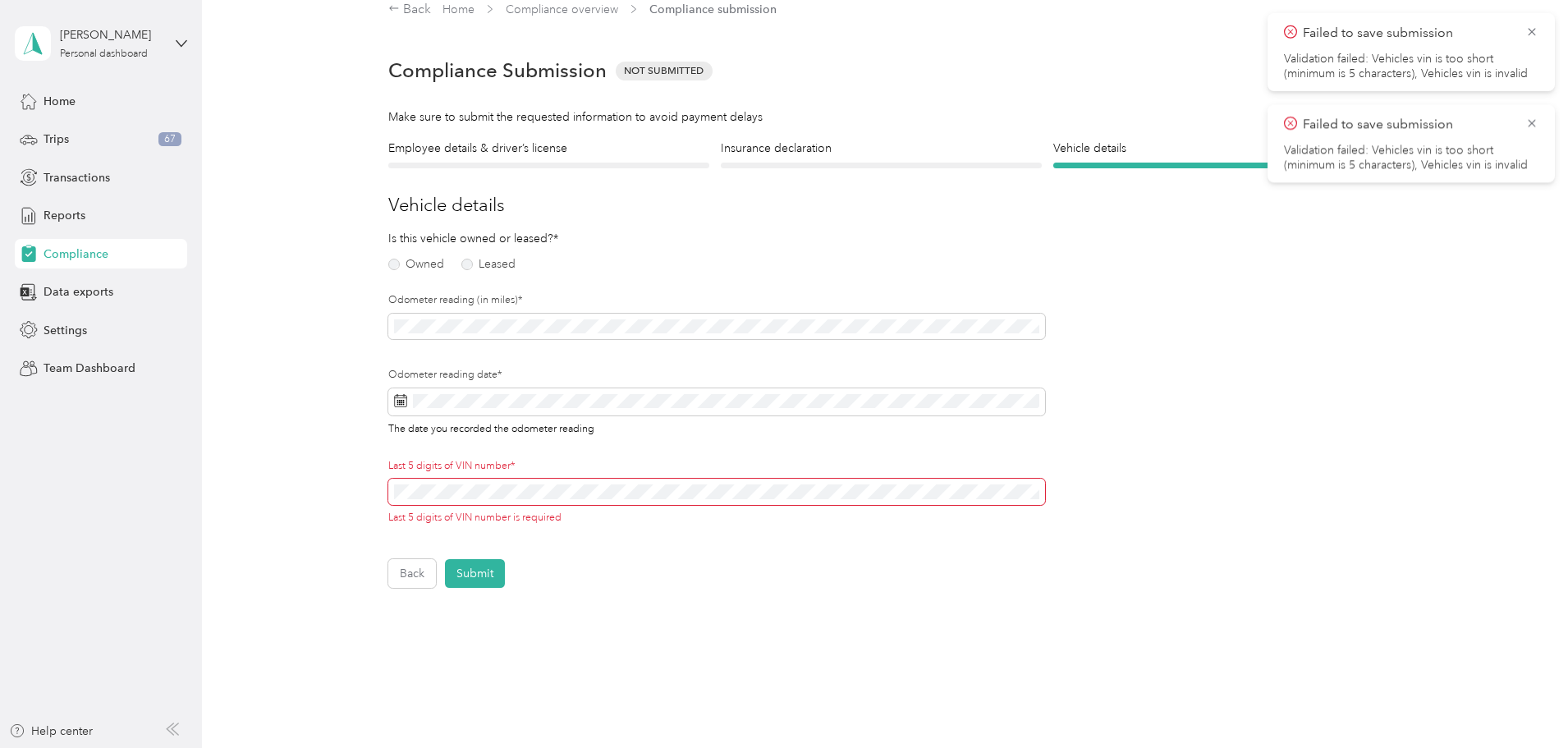
click at [417, 479] on span at bounding box center [717, 491] width 657 height 26
click at [491, 571] on button "Submit" at bounding box center [475, 574] width 60 height 29
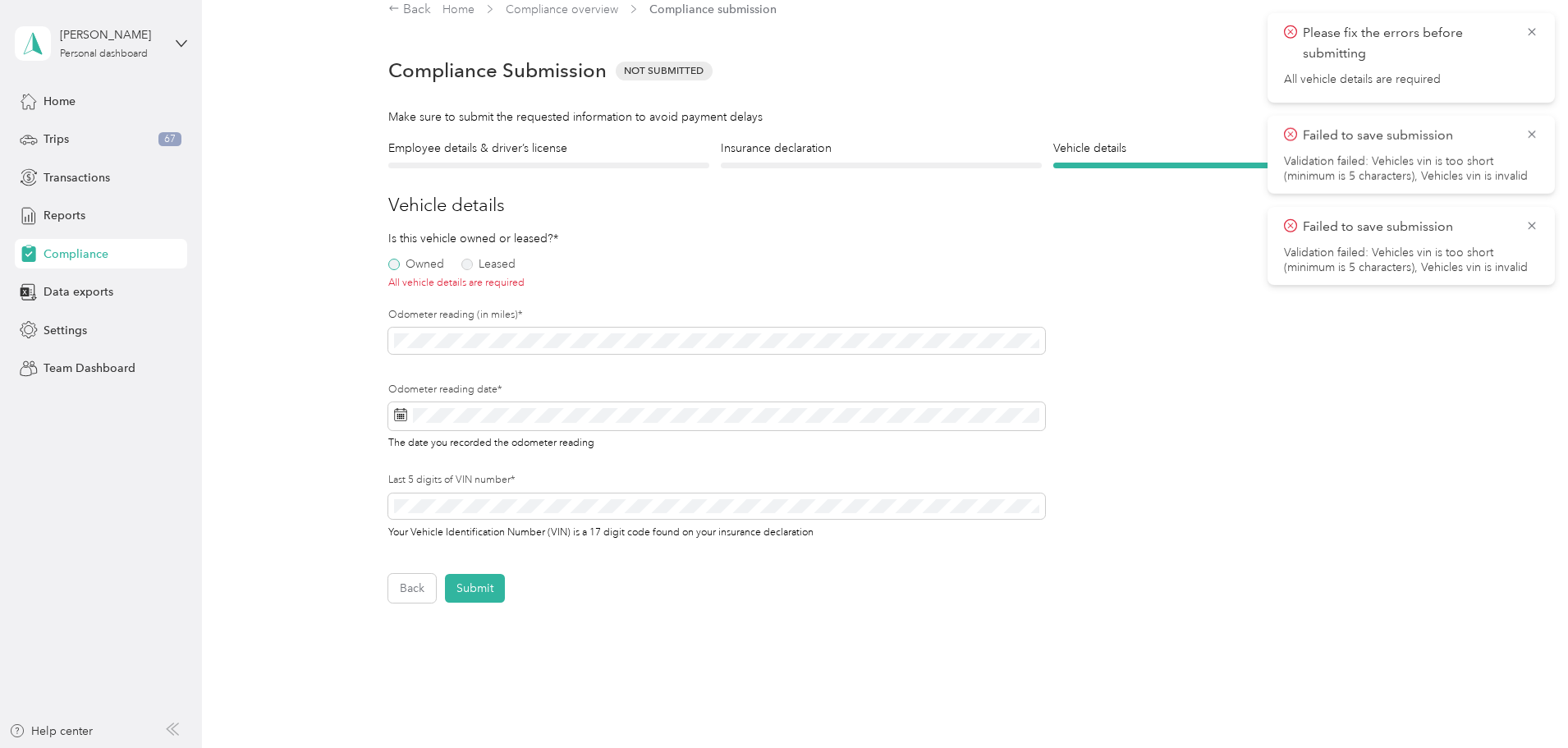
click at [395, 263] on label "Owned" at bounding box center [416, 264] width 56 height 11
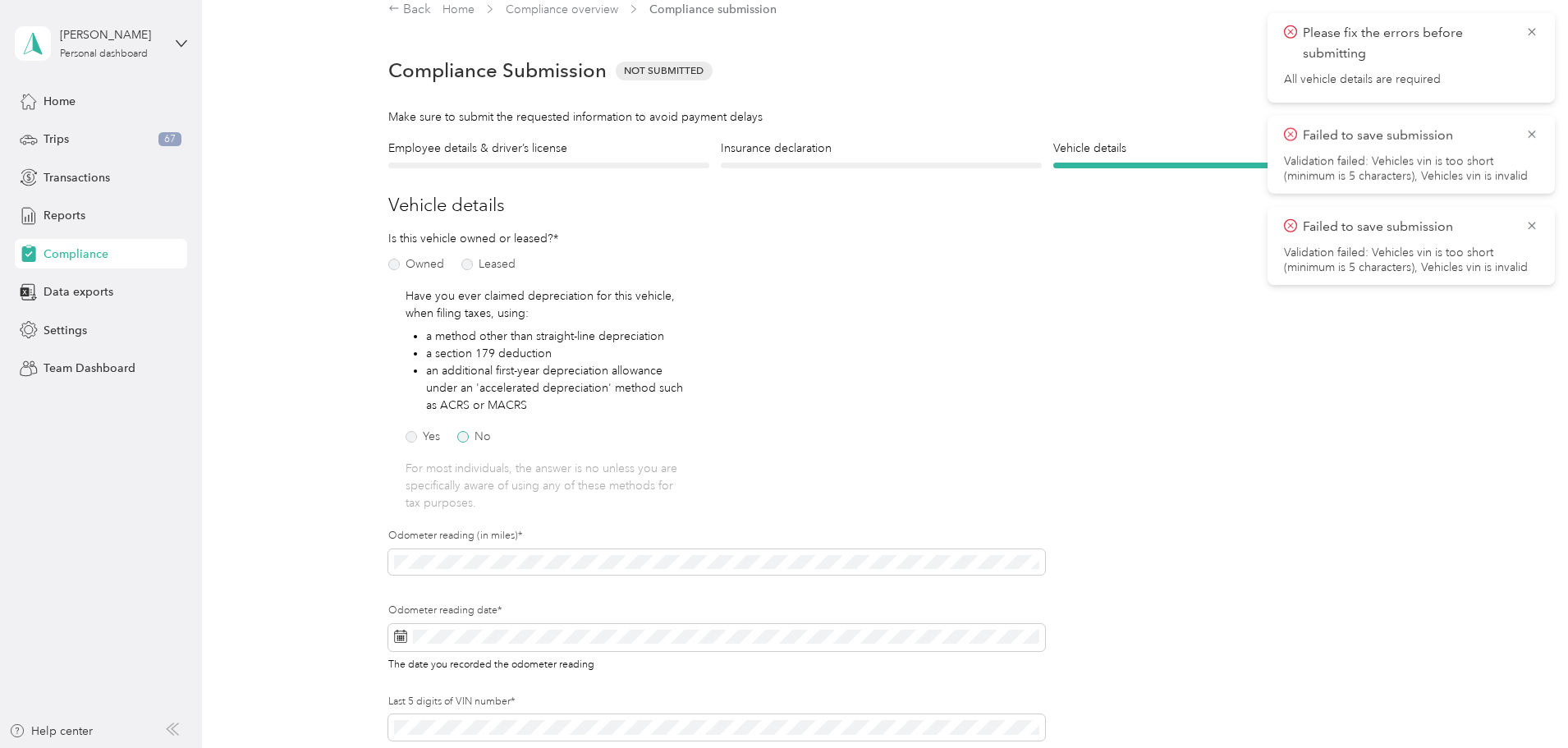
click at [464, 439] on label "No" at bounding box center [473, 436] width 33 height 11
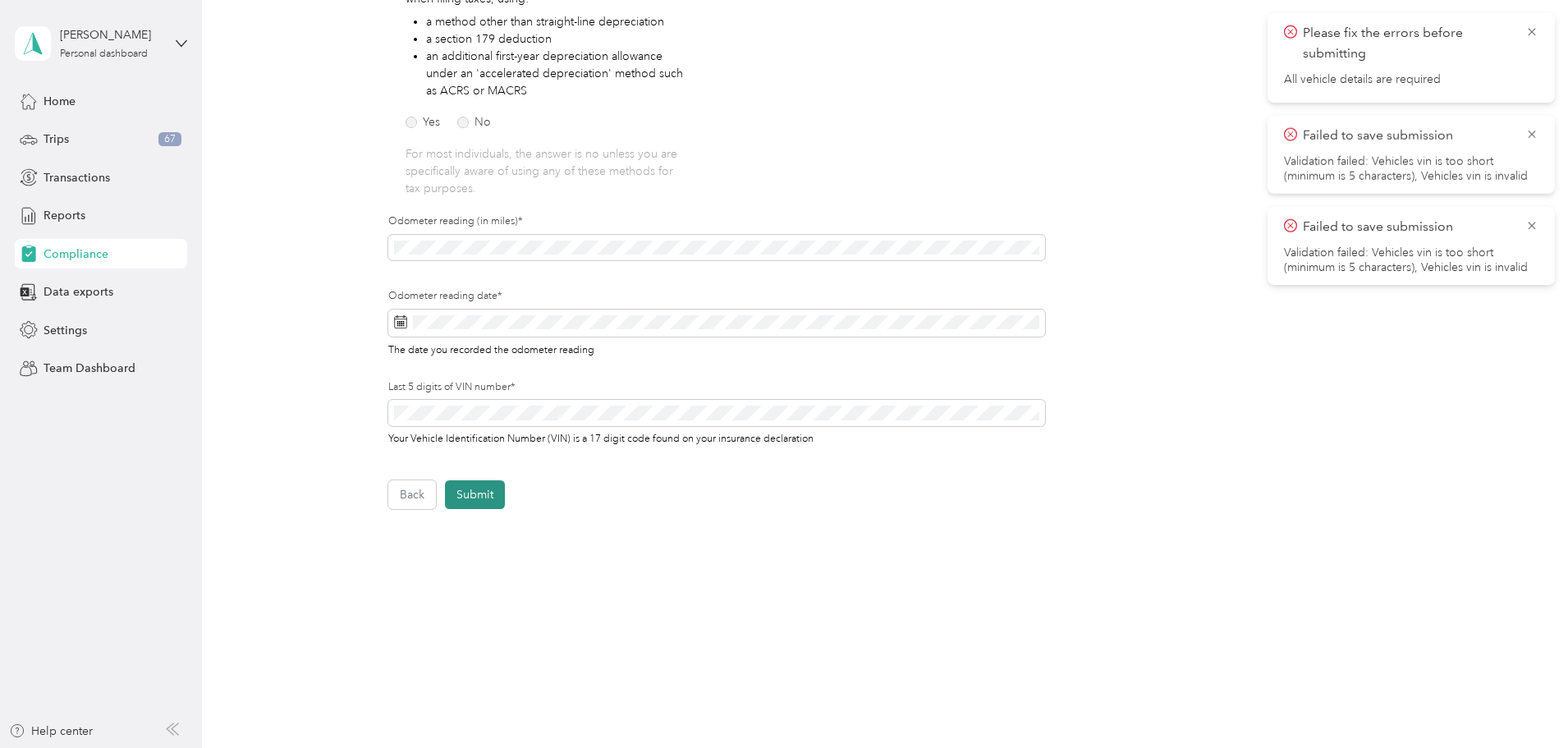
click at [485, 499] on button "Submit" at bounding box center [475, 494] width 60 height 29
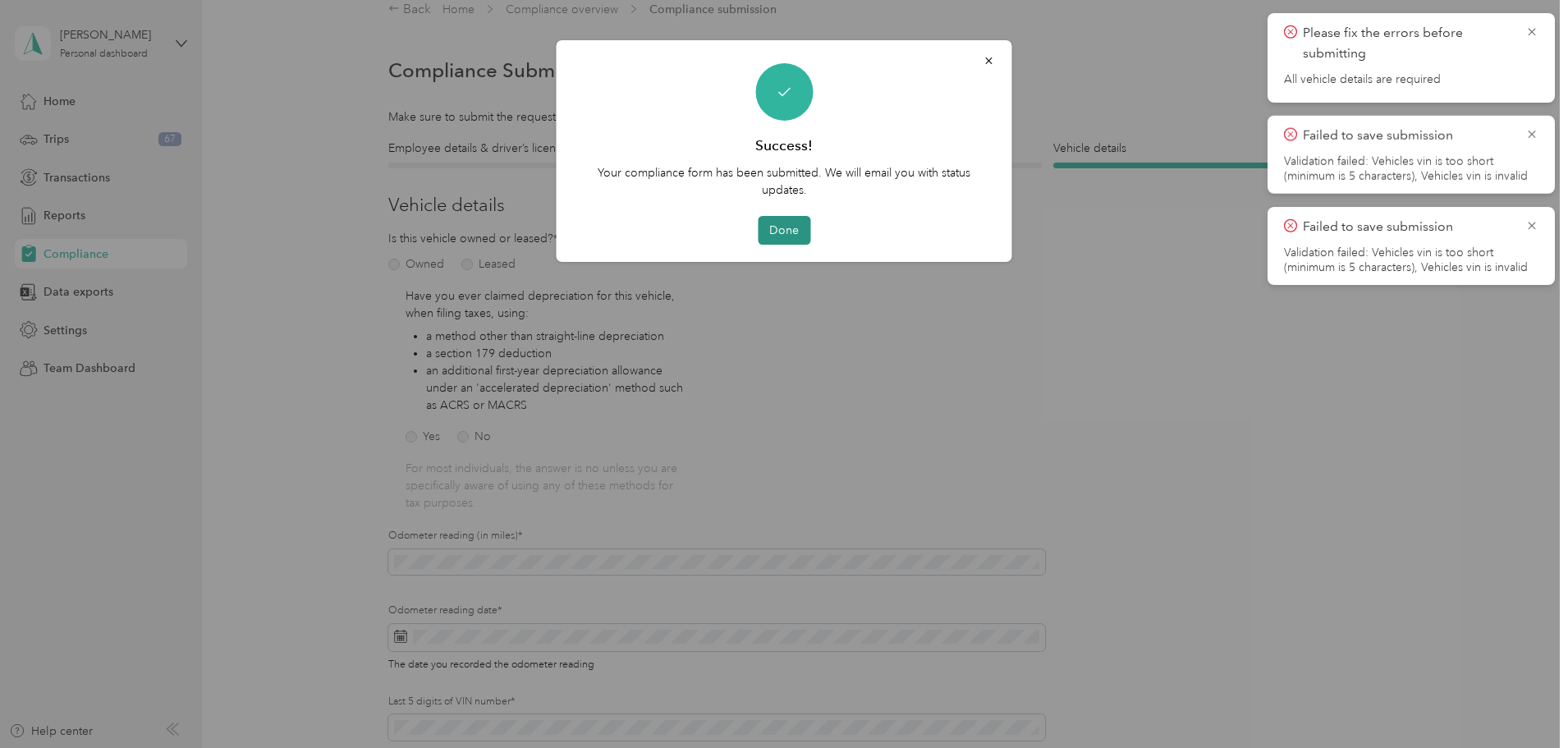
click at [791, 228] on button "Done" at bounding box center [784, 231] width 53 height 29
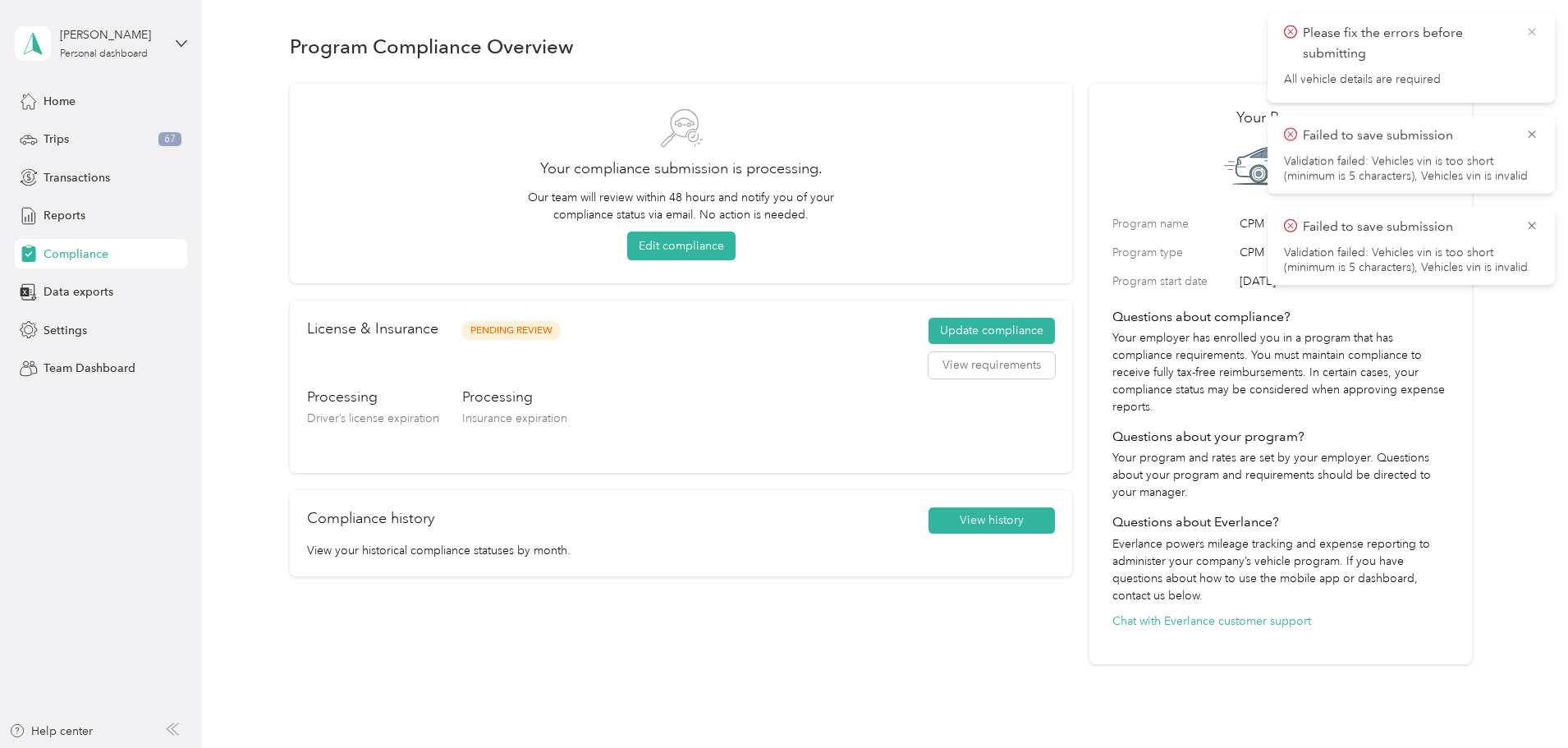
click at [1532, 36] on icon at bounding box center [1531, 32] width 13 height 15
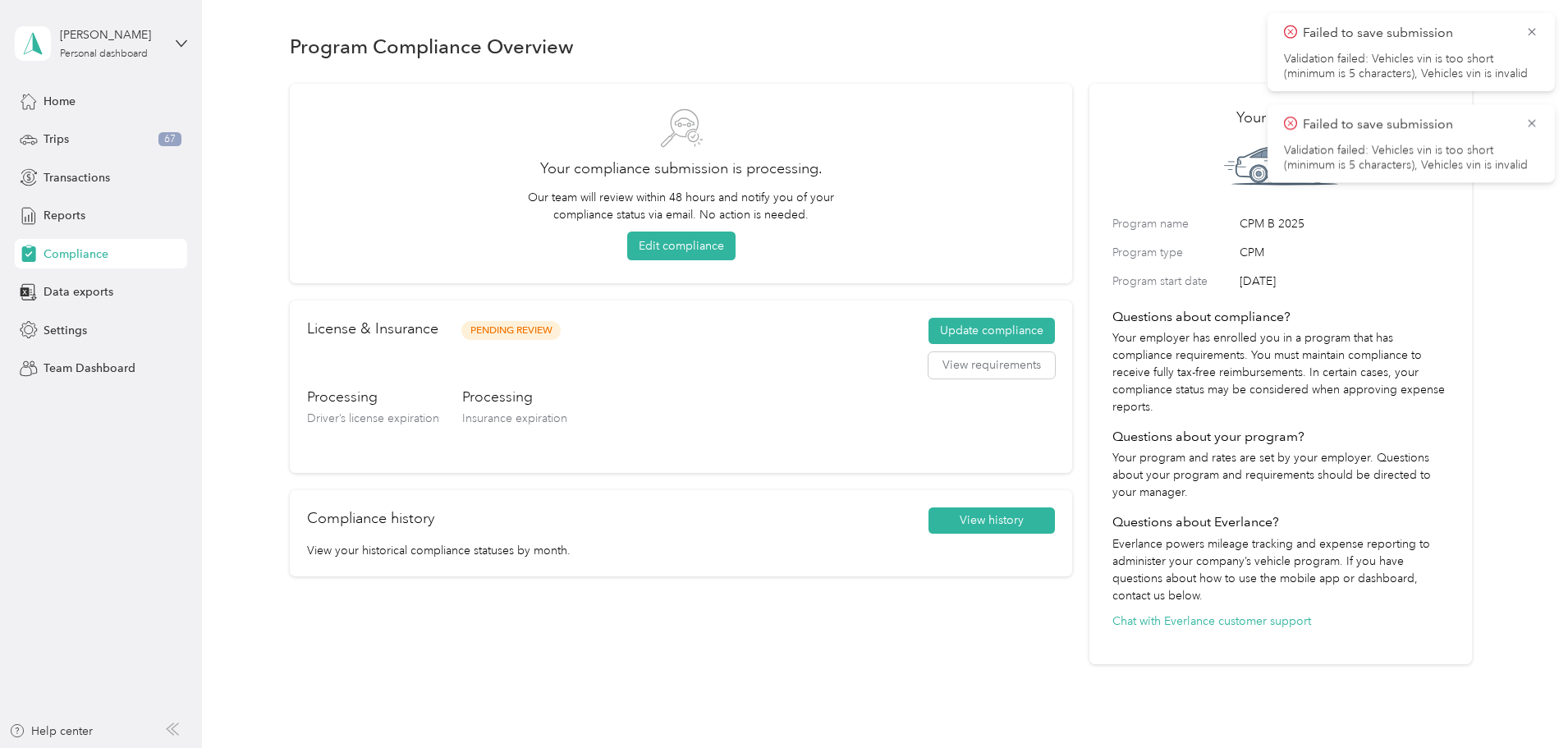
click at [1532, 36] on icon at bounding box center [1531, 32] width 13 height 15
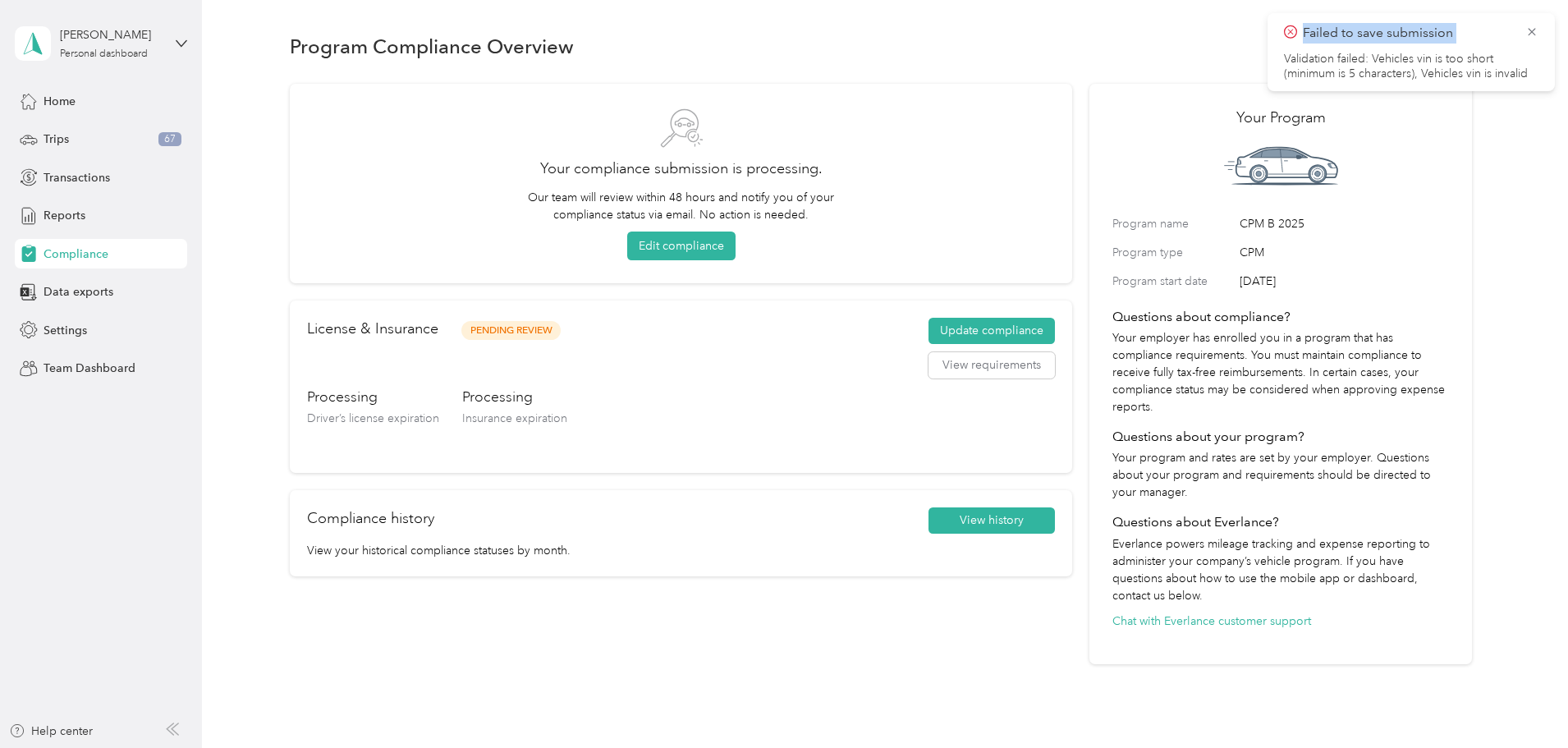
click at [1532, 36] on icon at bounding box center [1531, 32] width 13 height 15
click at [79, 142] on div "Trips 67" at bounding box center [101, 139] width 173 height 30
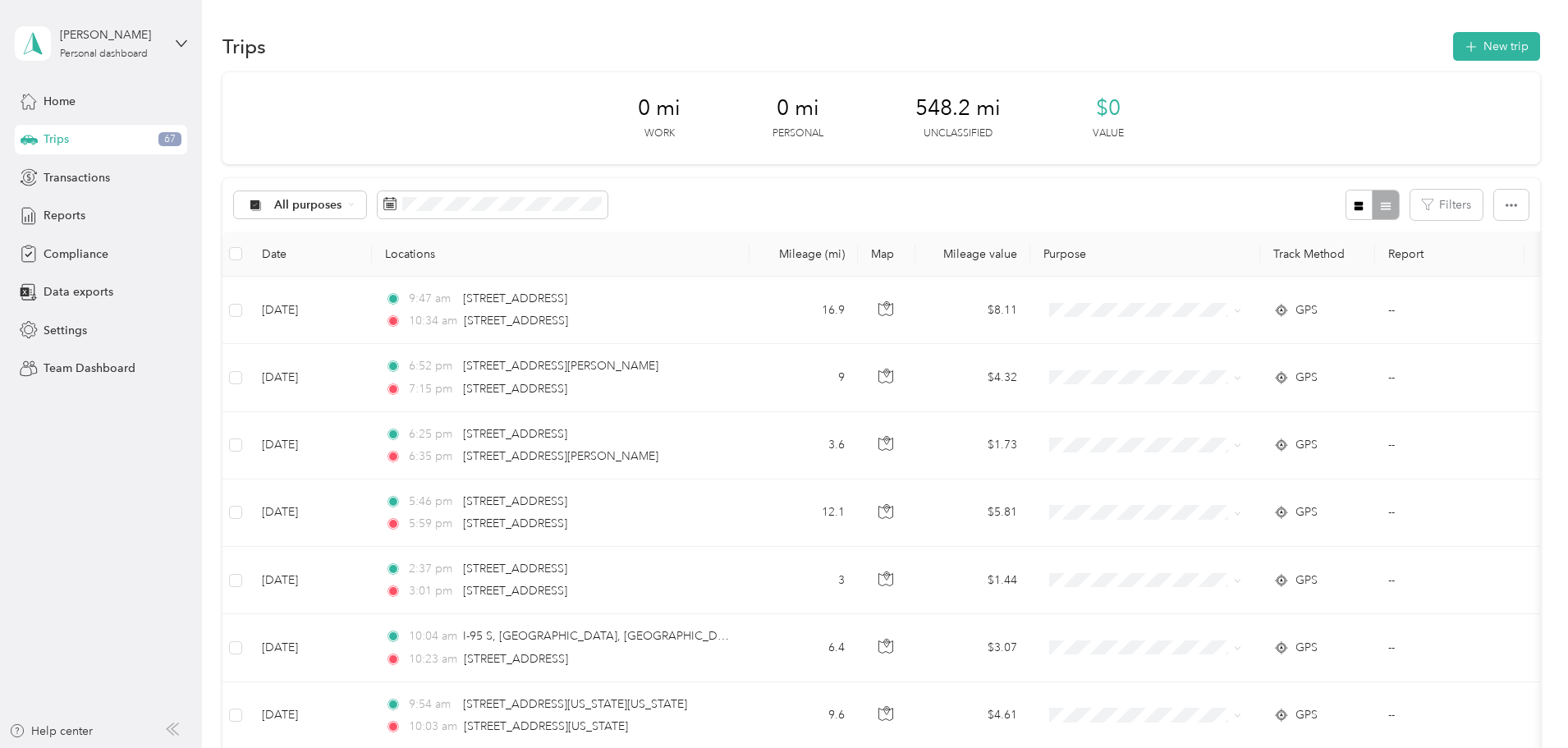
click at [933, 102] on span "548.2 mi" at bounding box center [958, 108] width 85 height 26
click at [1422, 204] on icon "button" at bounding box center [1427, 204] width 11 height 11
click at [1354, 204] on icon "button" at bounding box center [1359, 206] width 9 height 9
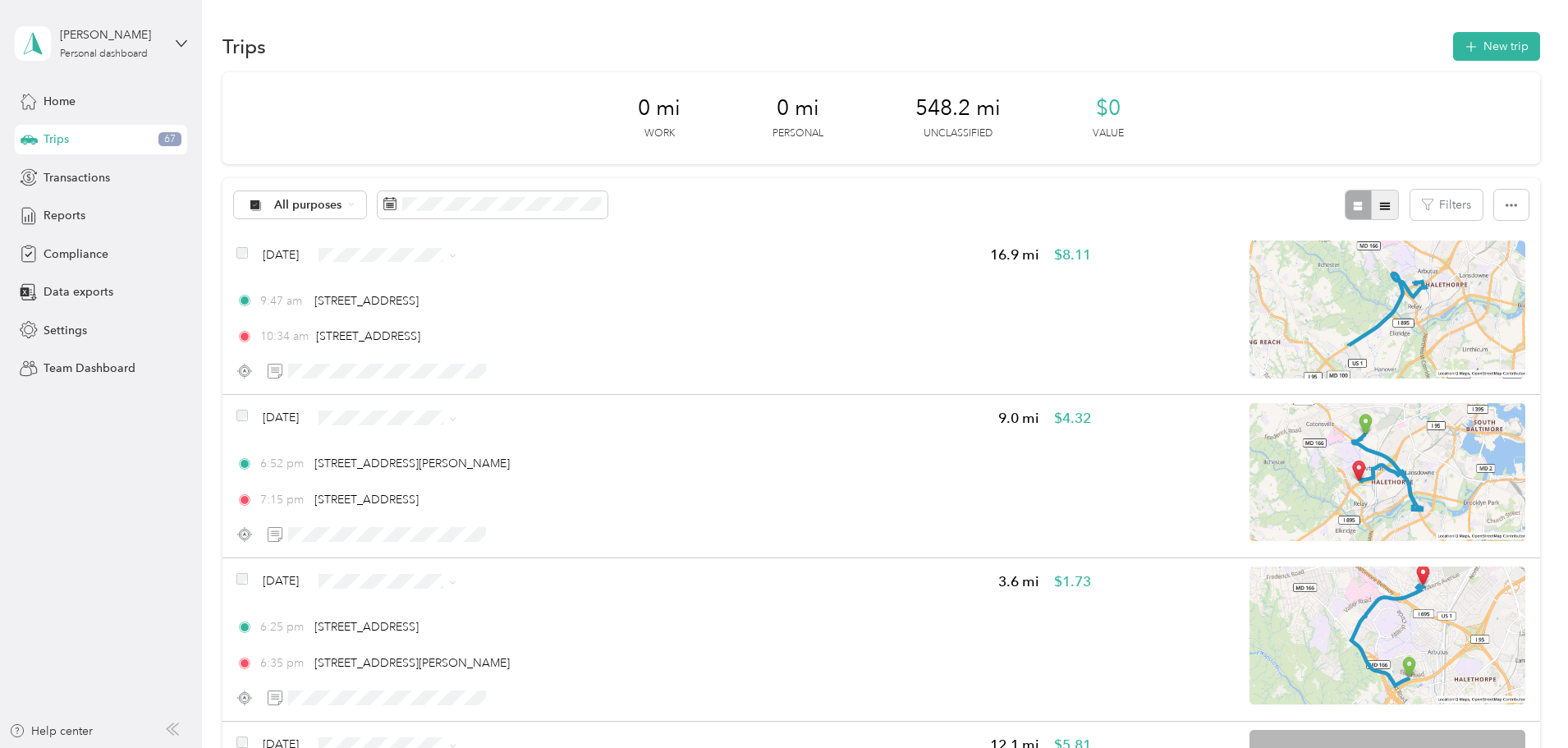
click at [1380, 206] on icon "button" at bounding box center [1385, 205] width 10 height 8
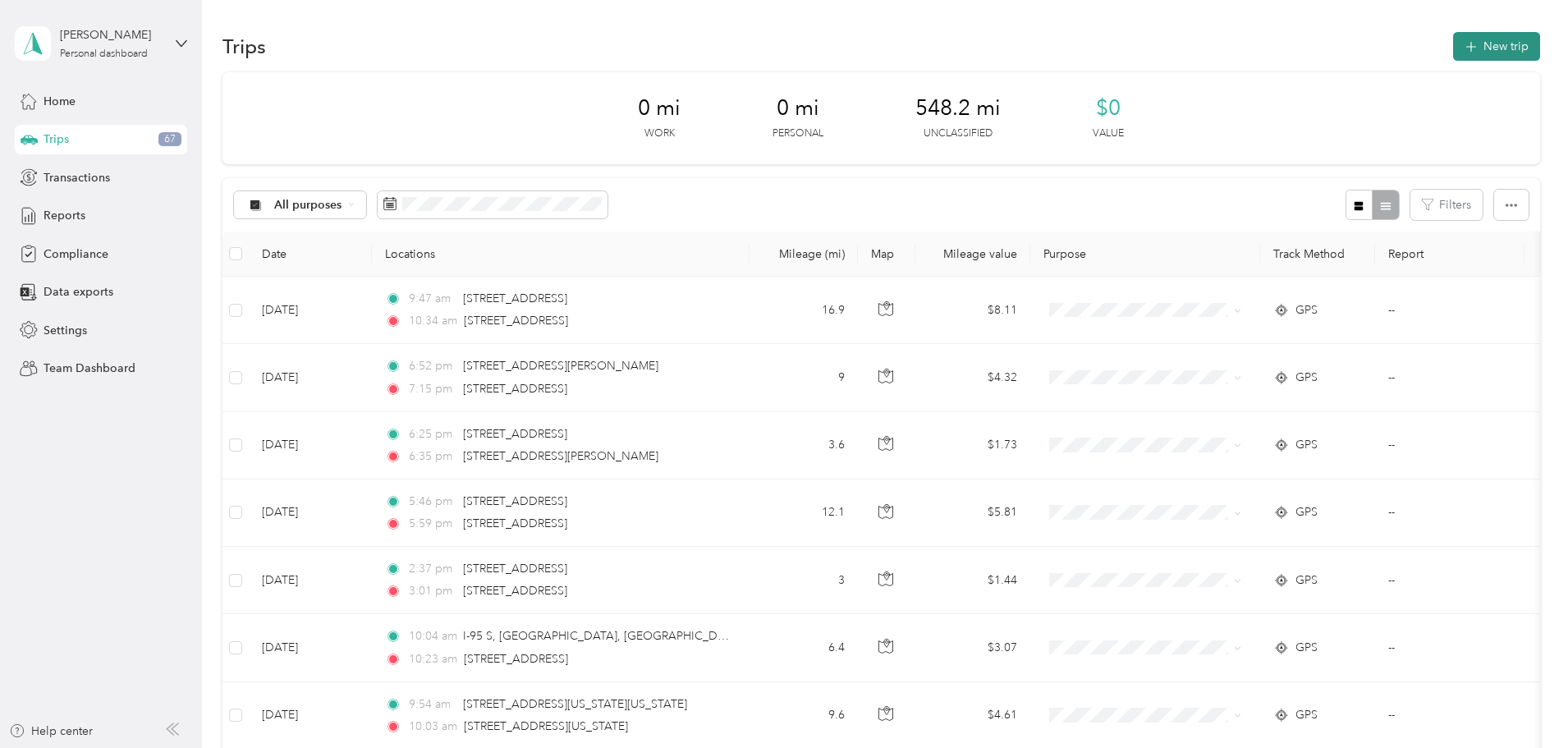
click at [1453, 48] on button "New trip" at bounding box center [1496, 46] width 87 height 29
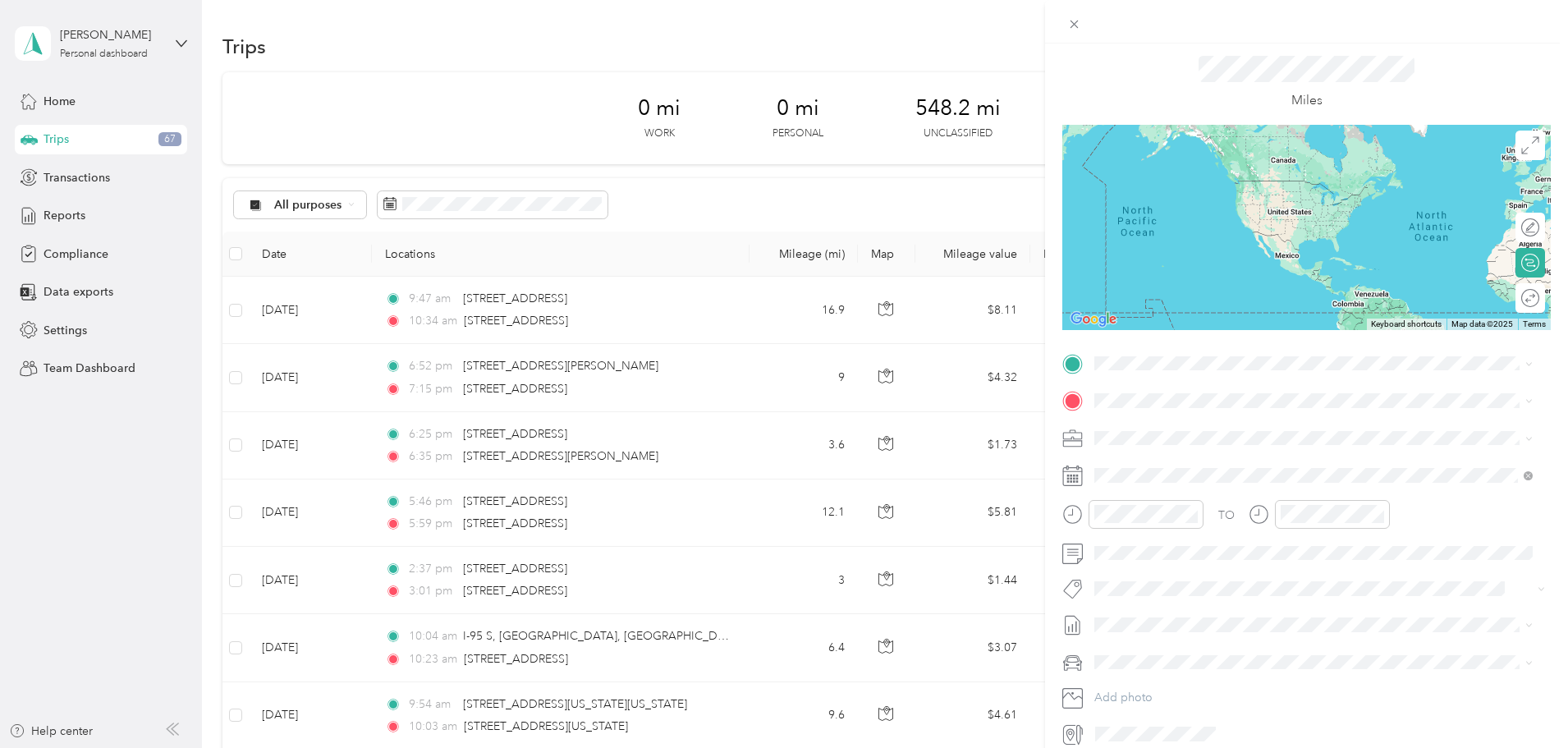
scroll to position [82, 0]
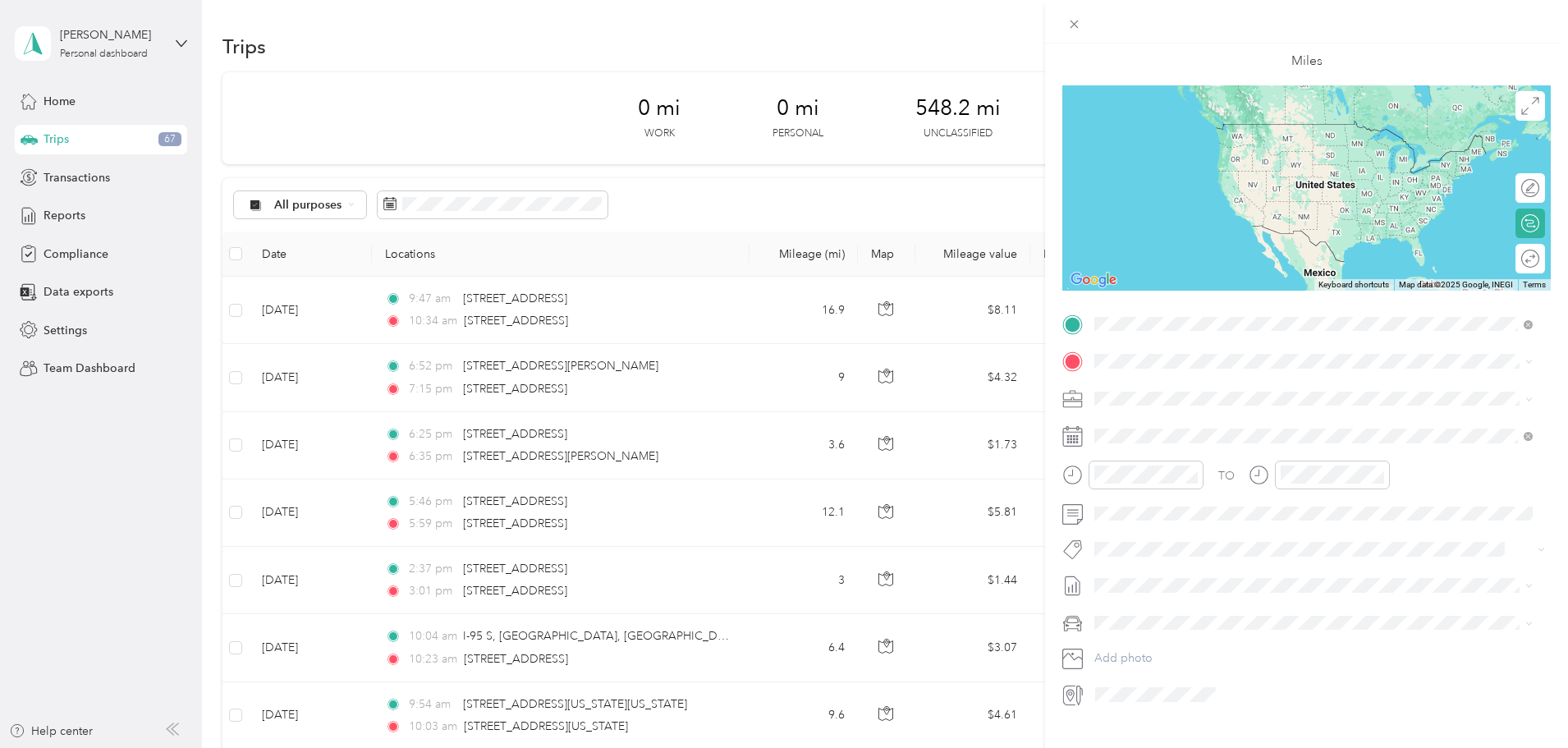
click at [1237, 389] on span "9140 Guilford Road Columbia, Maryland 21046, United States" at bounding box center [1208, 383] width 164 height 15
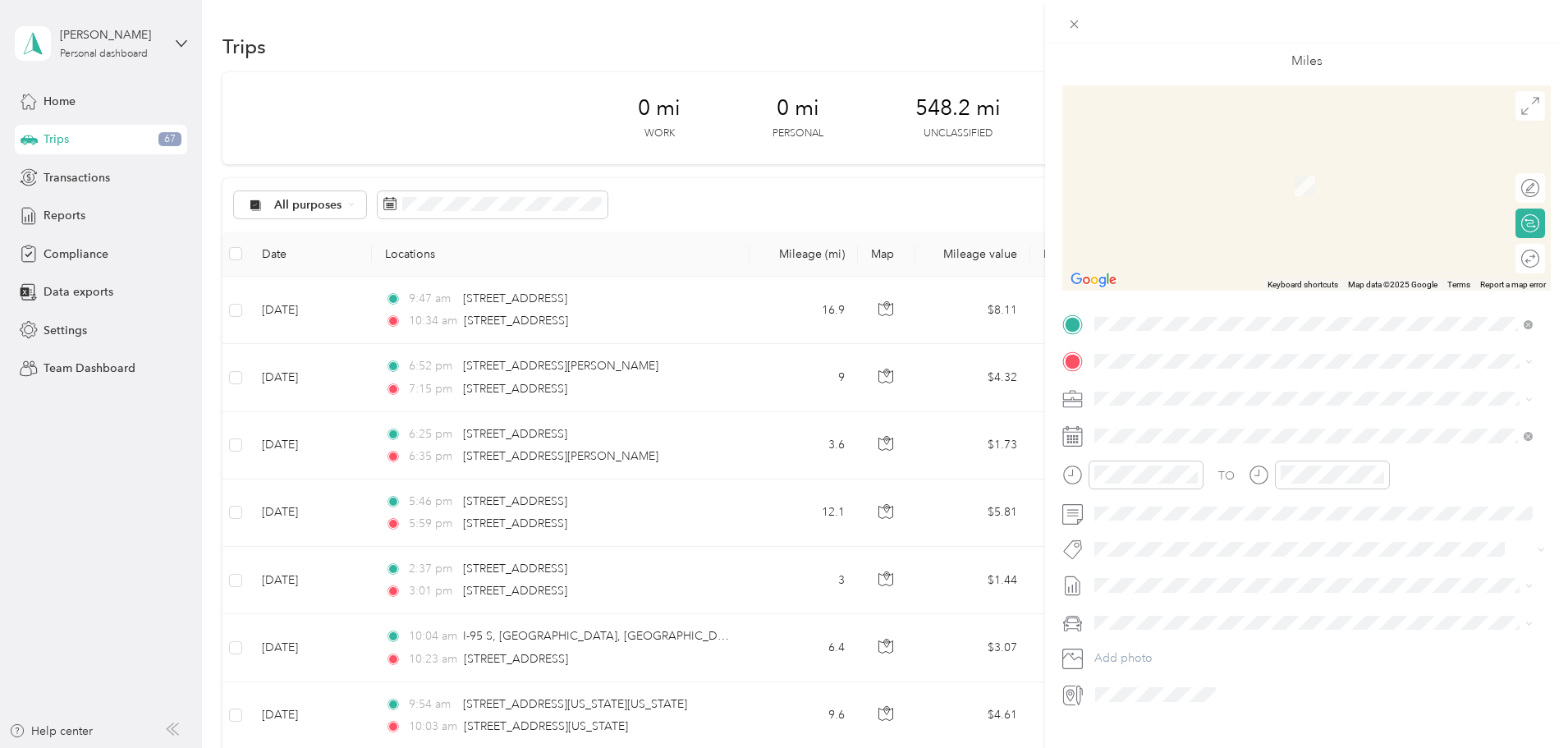
click at [1232, 424] on span "1220 Blair Mill Road Silver Spring, Maryland 20910, United States" at bounding box center [1253, 417] width 255 height 15
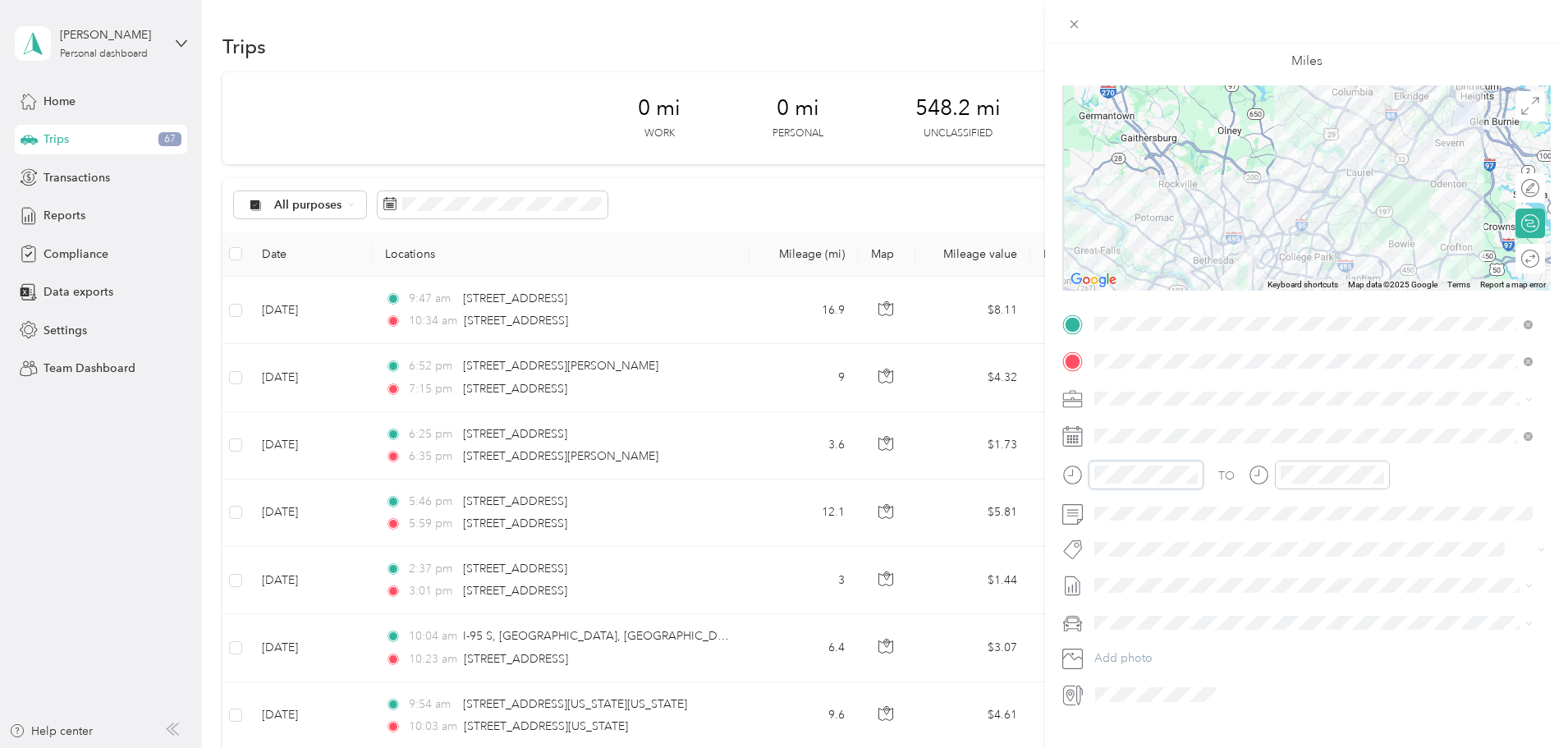
click at [1070, 474] on div at bounding box center [1132, 475] width 141 height 29
click at [1437, 738] on div "New Trip Save This trip cannot be edited because it is either under review, app…" at bounding box center [1307, 418] width 523 height 748
click at [979, 477] on div "New Trip Save This trip cannot be edited because it is either under review, app…" at bounding box center [784, 374] width 1568 height 748
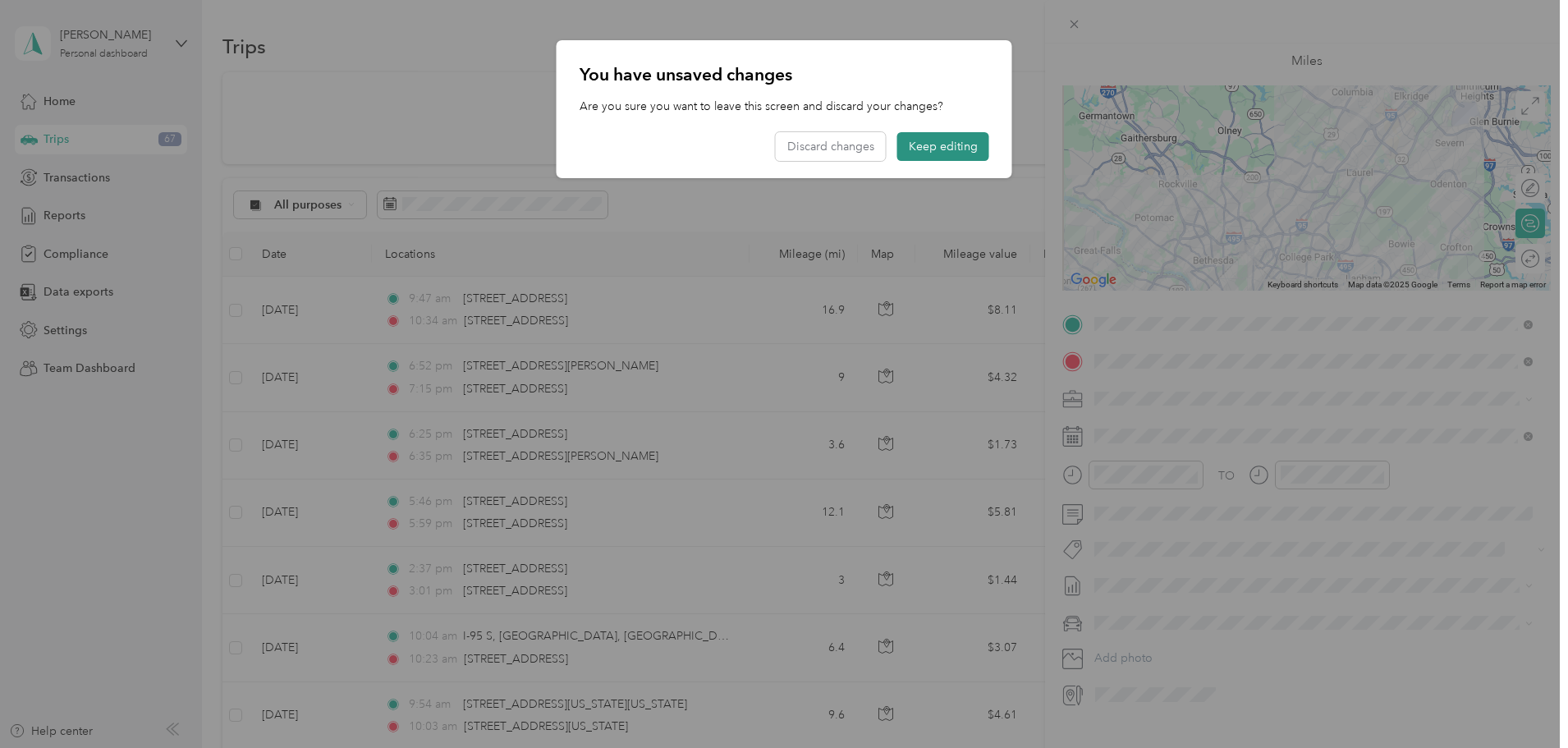
click at [929, 145] on button "Keep editing" at bounding box center [944, 147] width 92 height 29
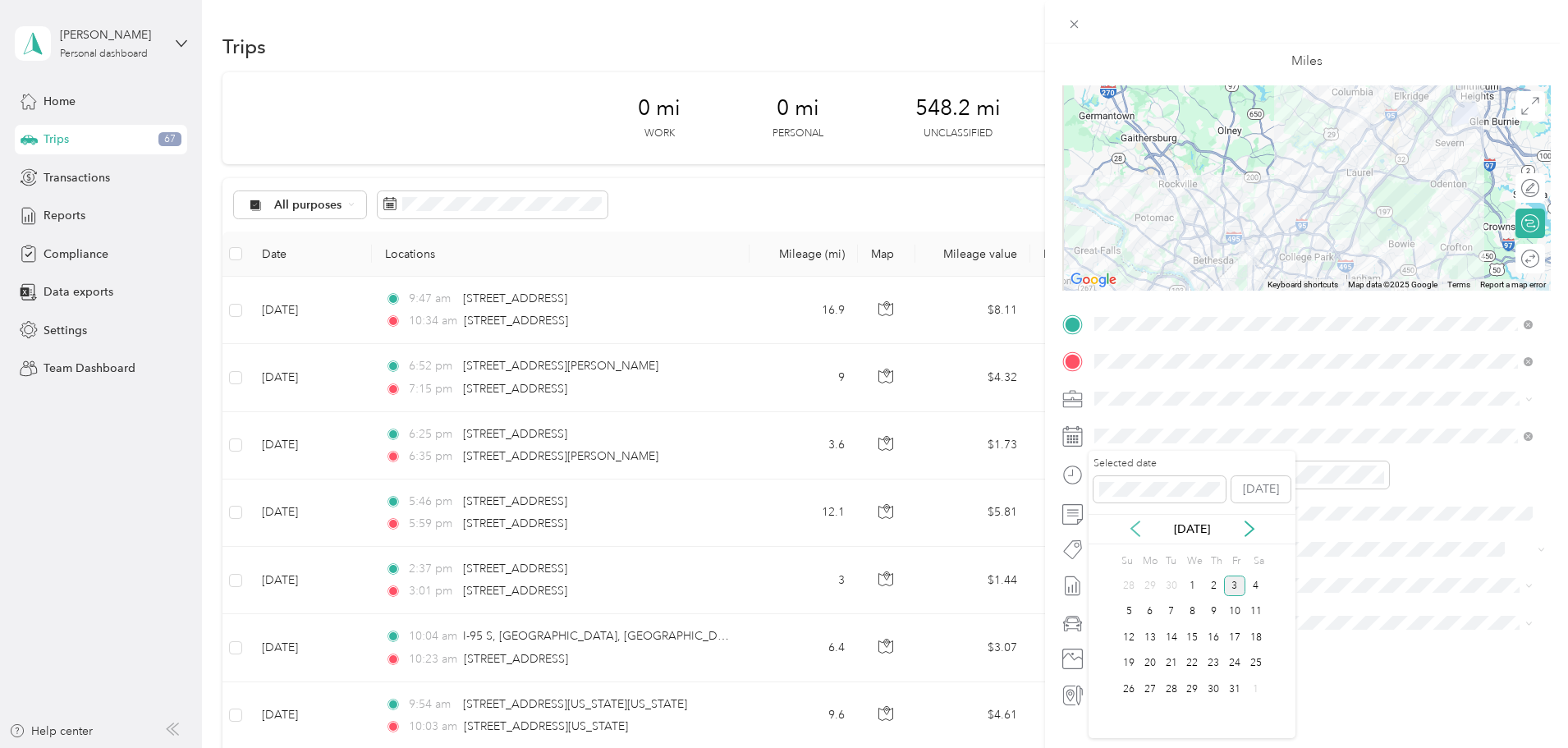
click at [1139, 529] on icon at bounding box center [1135, 528] width 16 height 16
click at [1231, 665] on div "26" at bounding box center [1234, 663] width 21 height 20
click at [1009, 476] on div "New Trip Save This trip cannot be edited because it is either under review, app…" at bounding box center [784, 374] width 1568 height 748
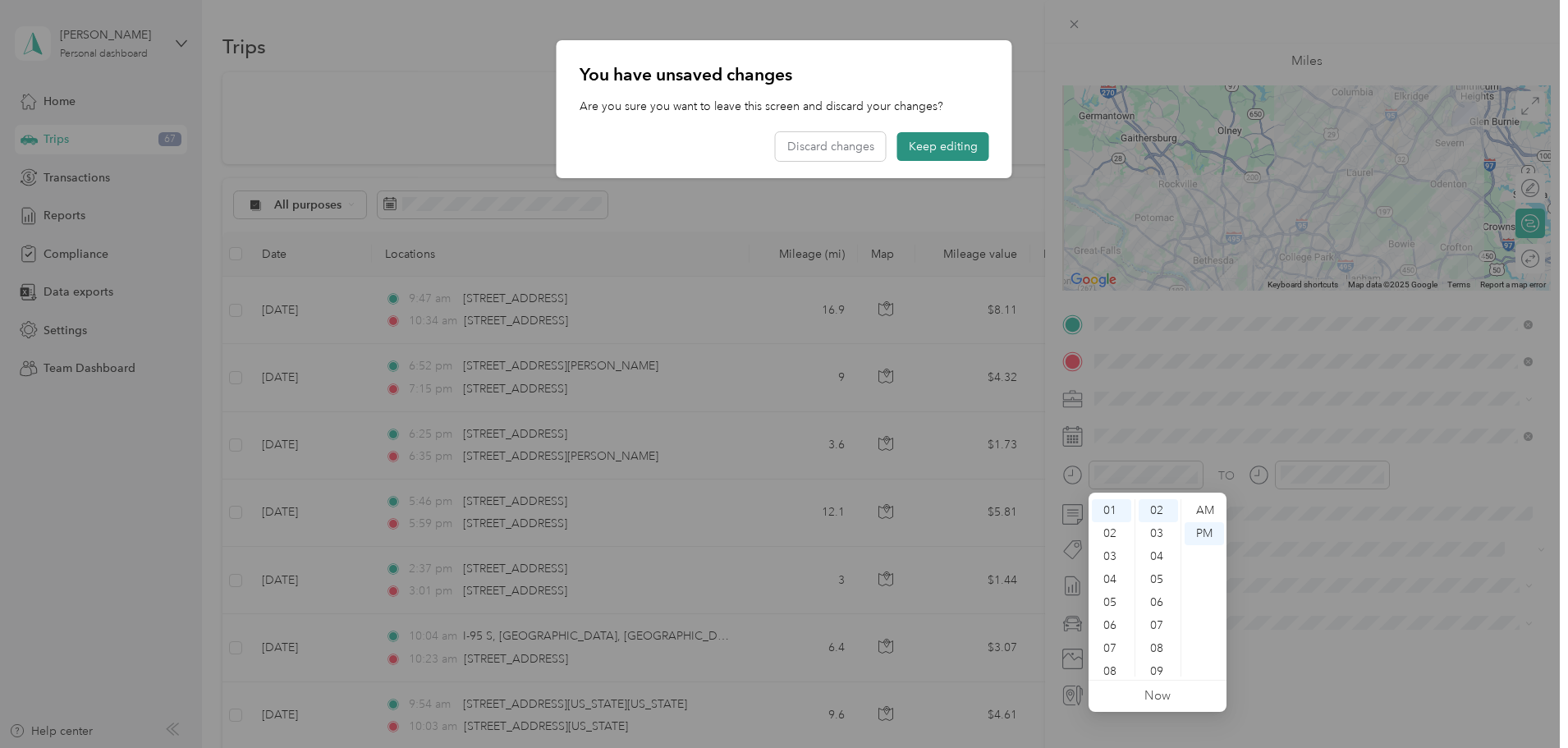
click at [938, 146] on button "Keep editing" at bounding box center [944, 147] width 92 height 29
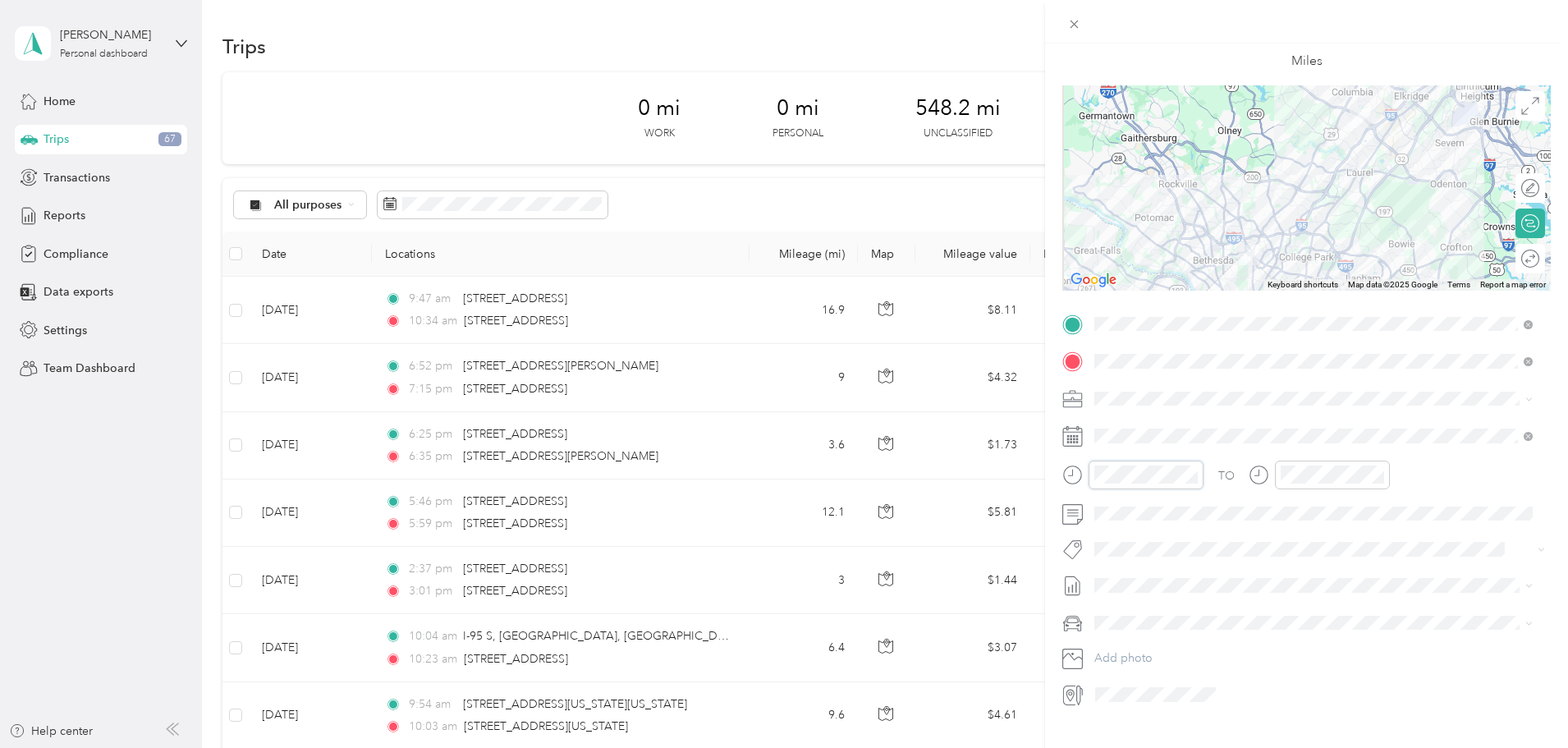
click at [1017, 477] on div "New Trip Save This trip cannot be edited because it is either under review, app…" at bounding box center [784, 374] width 1568 height 748
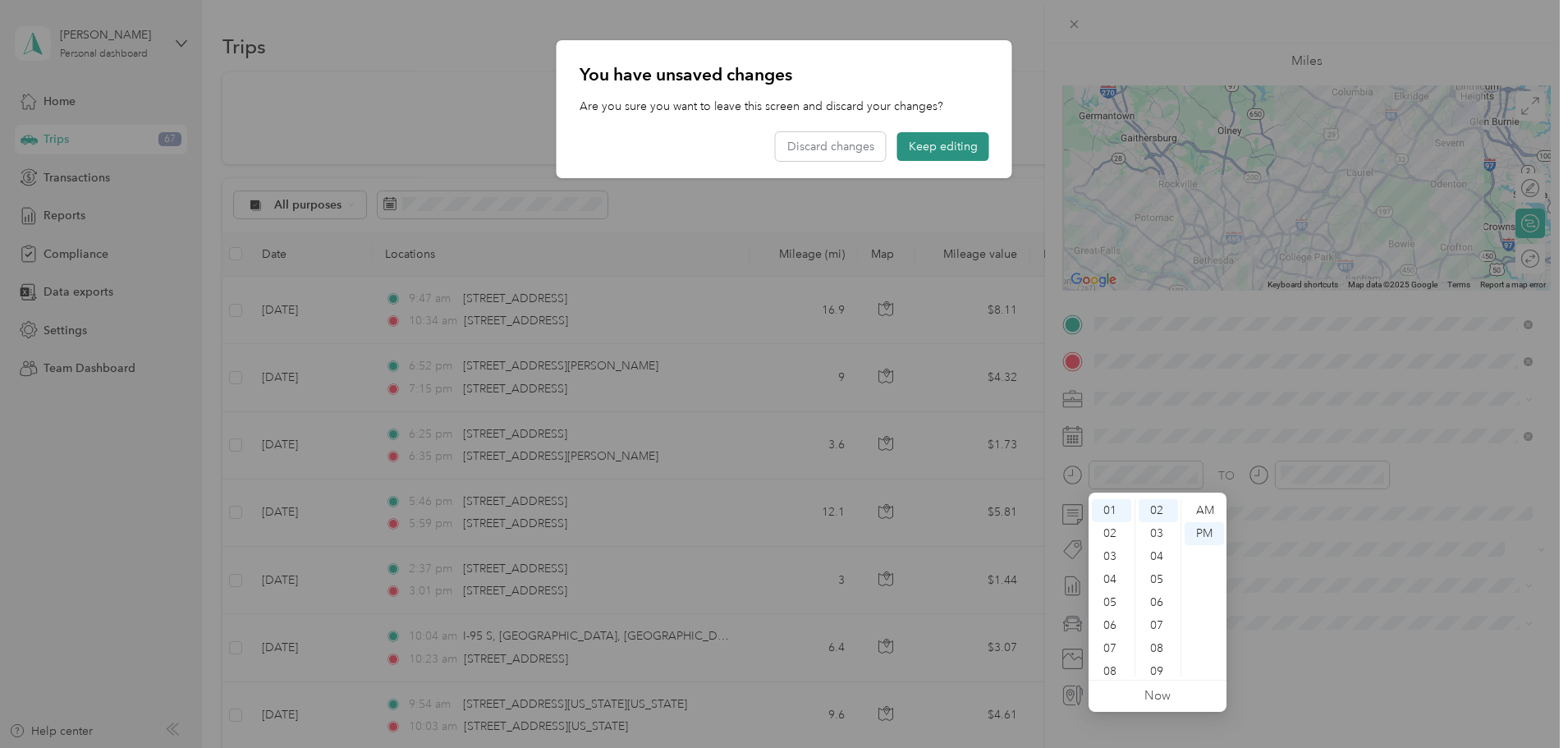
click at [928, 141] on button "Keep editing" at bounding box center [944, 147] width 92 height 29
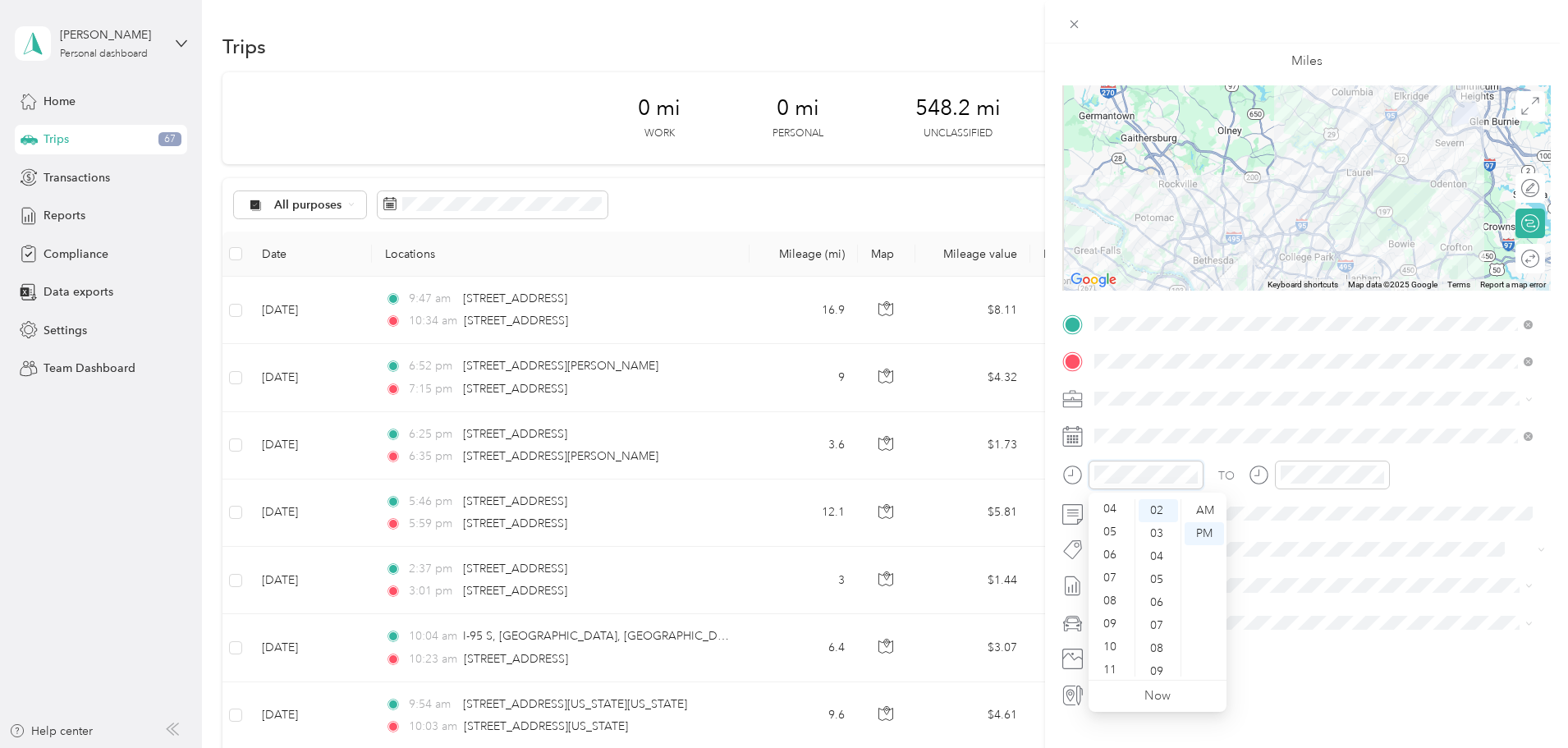
scroll to position [98, 0]
click at [1111, 547] on div "06" at bounding box center [1112, 550] width 39 height 23
click at [1160, 581] on div "30" at bounding box center [1158, 579] width 39 height 23
click at [1302, 647] on div "07" at bounding box center [1298, 648] width 39 height 23
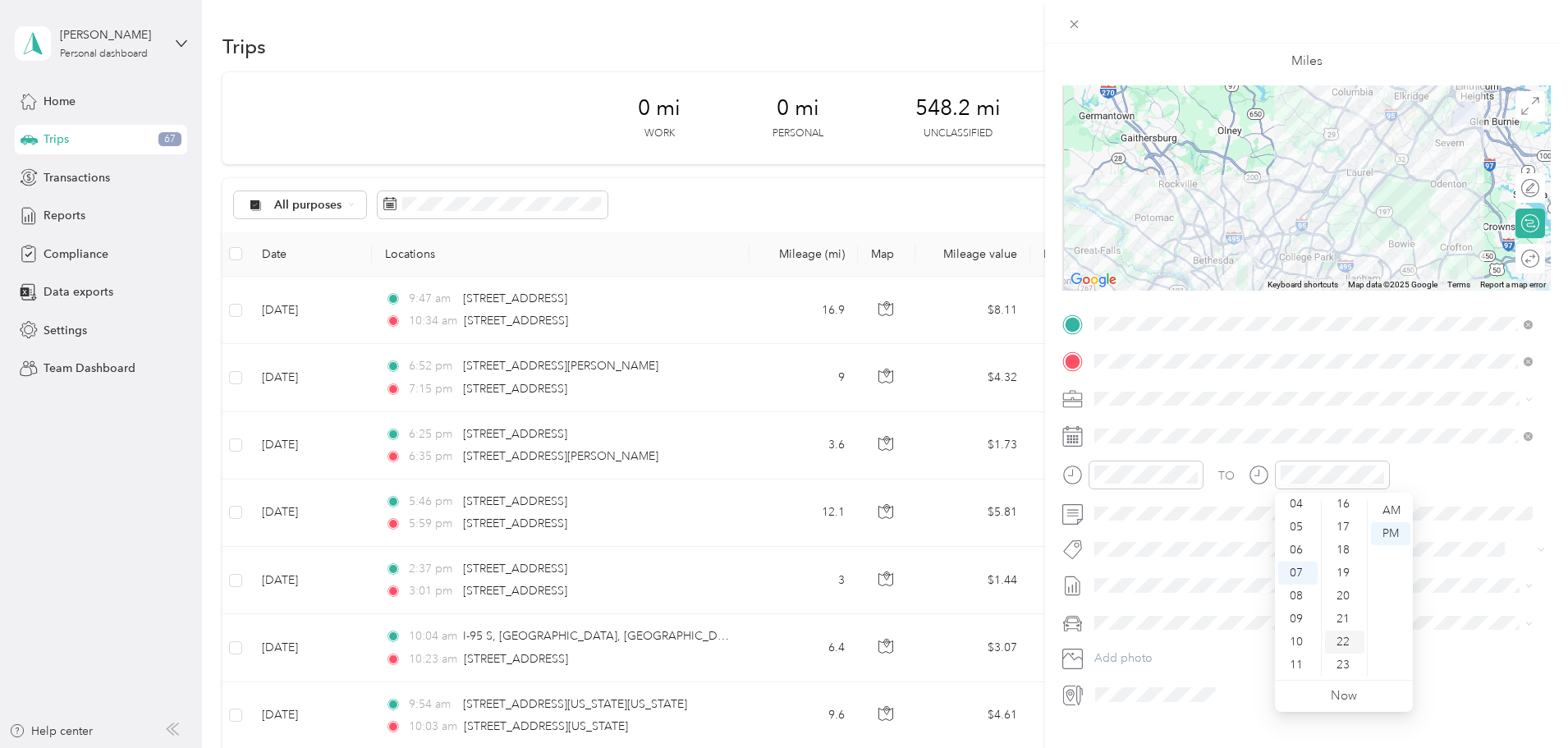
scroll to position [539, 0]
click at [1346, 659] on div "30" at bounding box center [1345, 661] width 39 height 23
click at [1531, 484] on div "TO" at bounding box center [1307, 480] width 489 height 40
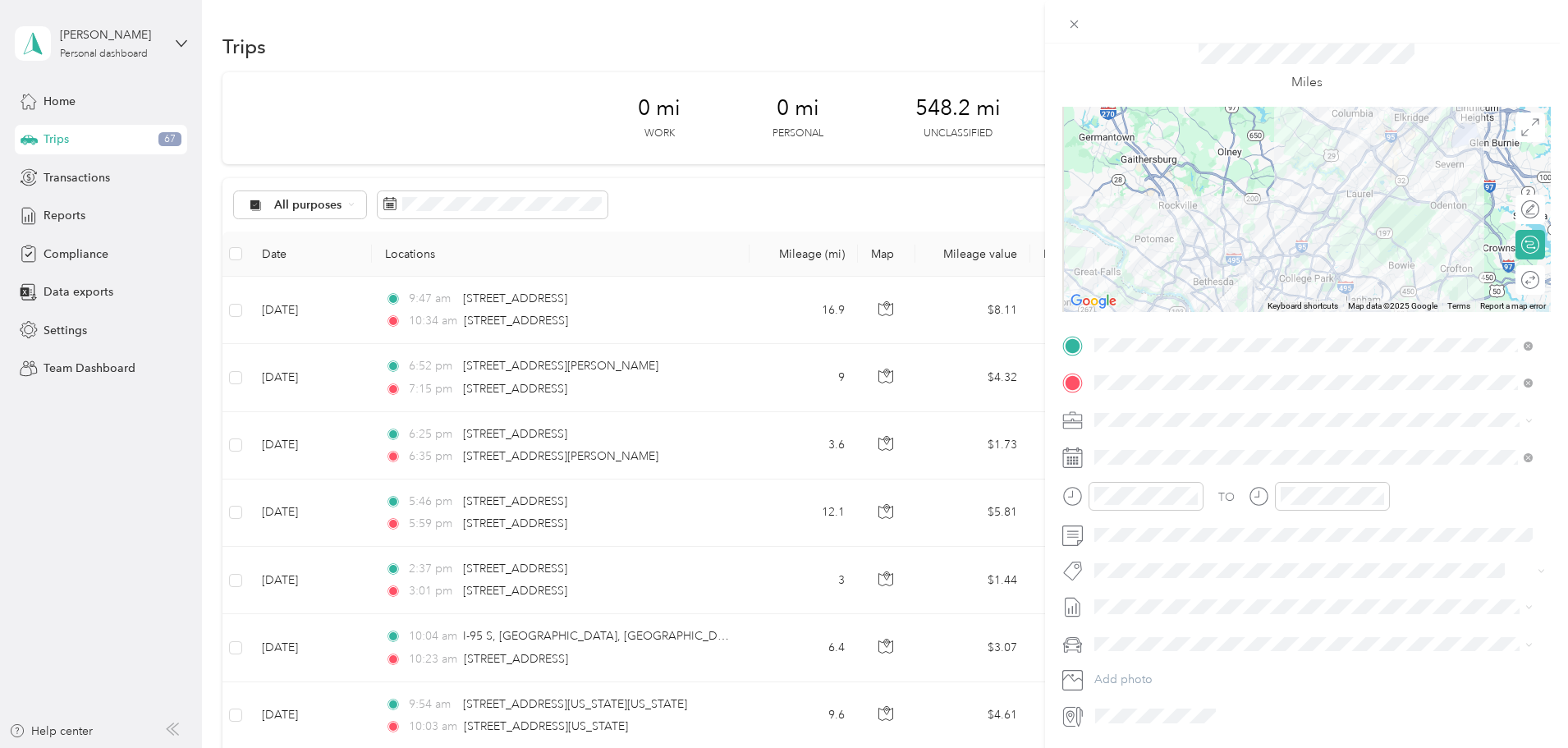
scroll to position [0, 0]
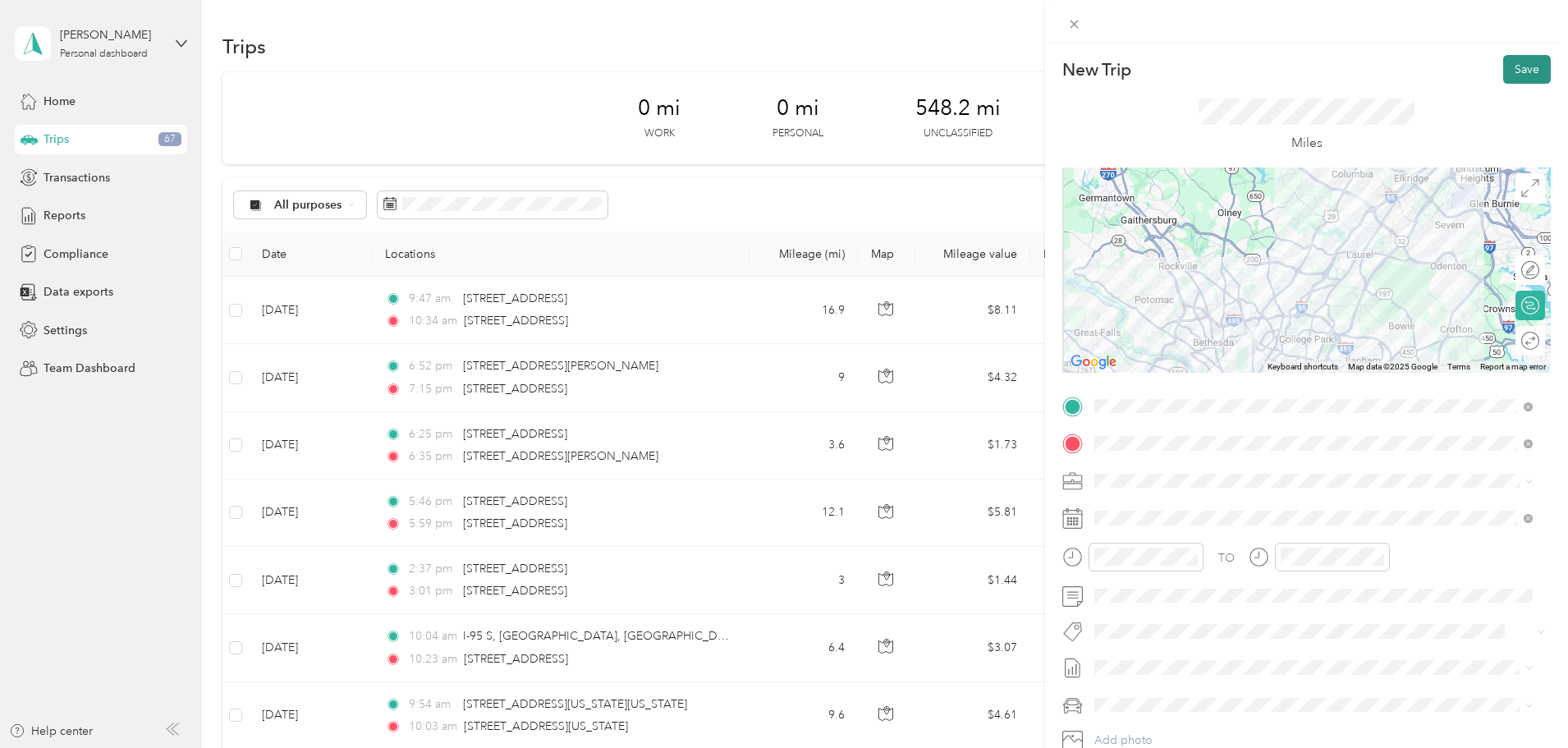
click at [1519, 73] on button "Save" at bounding box center [1527, 69] width 48 height 29
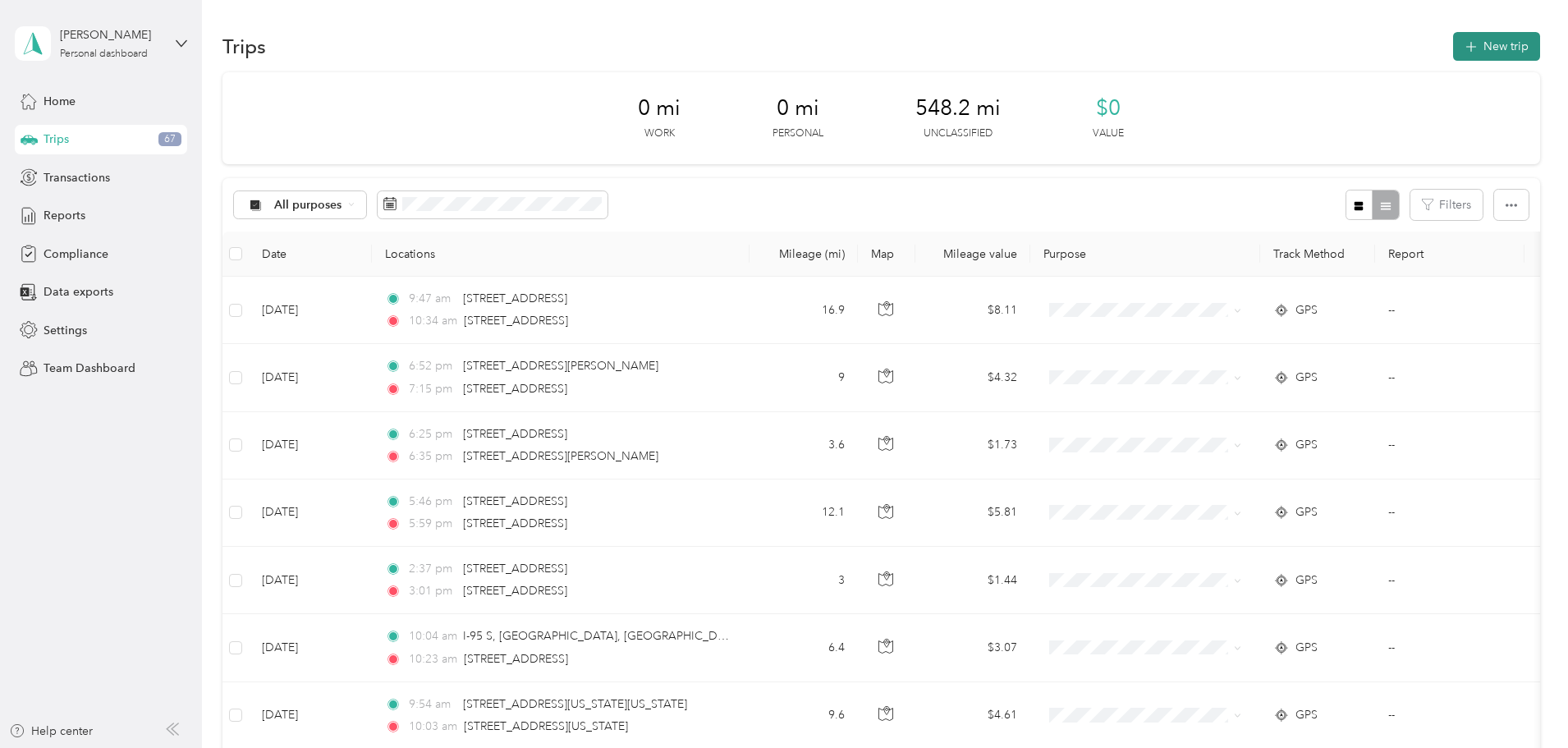
click at [1453, 42] on button "New trip" at bounding box center [1496, 46] width 87 height 29
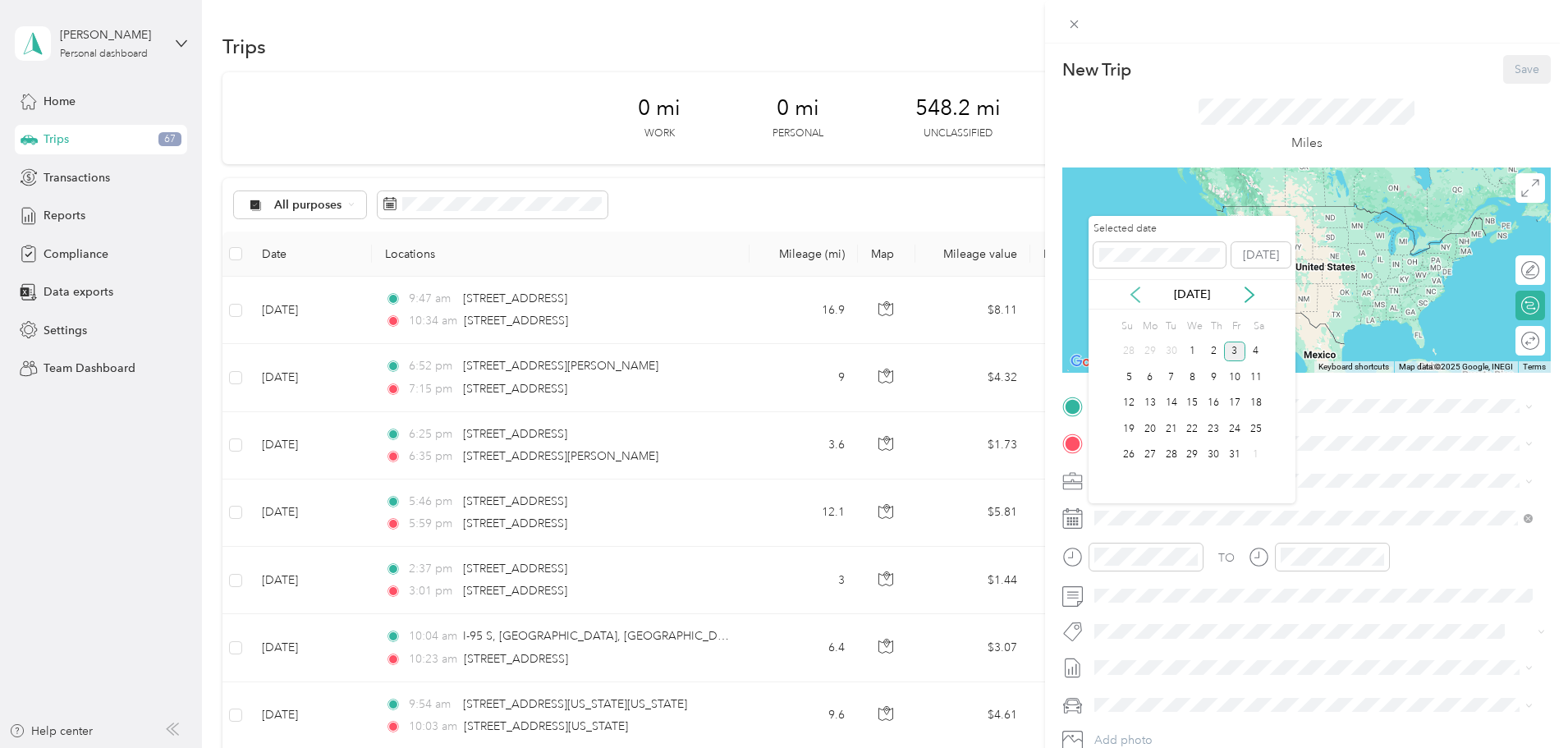
click at [1137, 298] on icon at bounding box center [1135, 294] width 16 height 16
click at [1237, 430] on div "26" at bounding box center [1234, 429] width 21 height 20
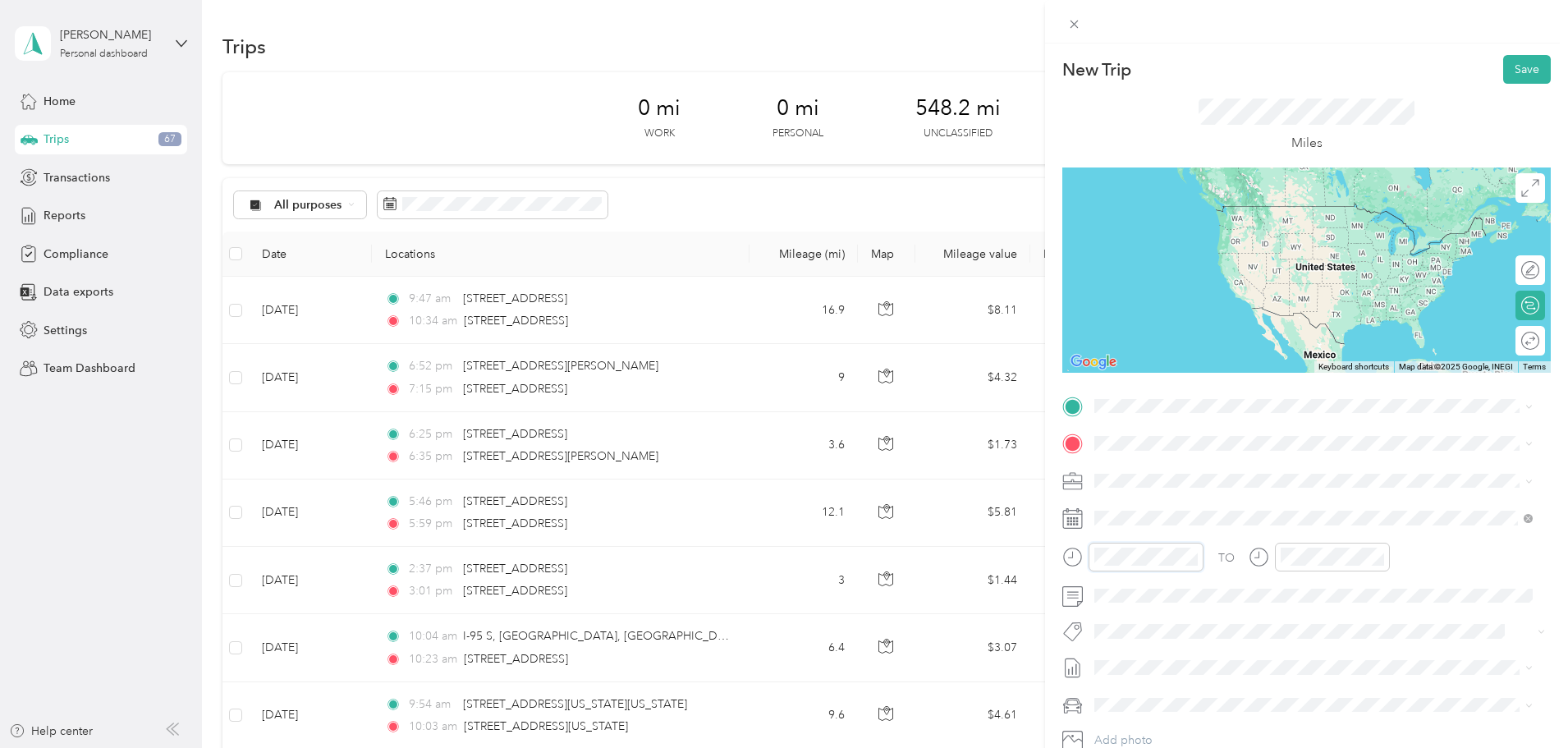
scroll to position [69, 0]
click at [1066, 560] on div at bounding box center [1132, 557] width 141 height 29
click at [1100, 470] on div "07" at bounding box center [1112, 475] width 39 height 23
click at [1156, 386] on div "30" at bounding box center [1158, 383] width 39 height 23
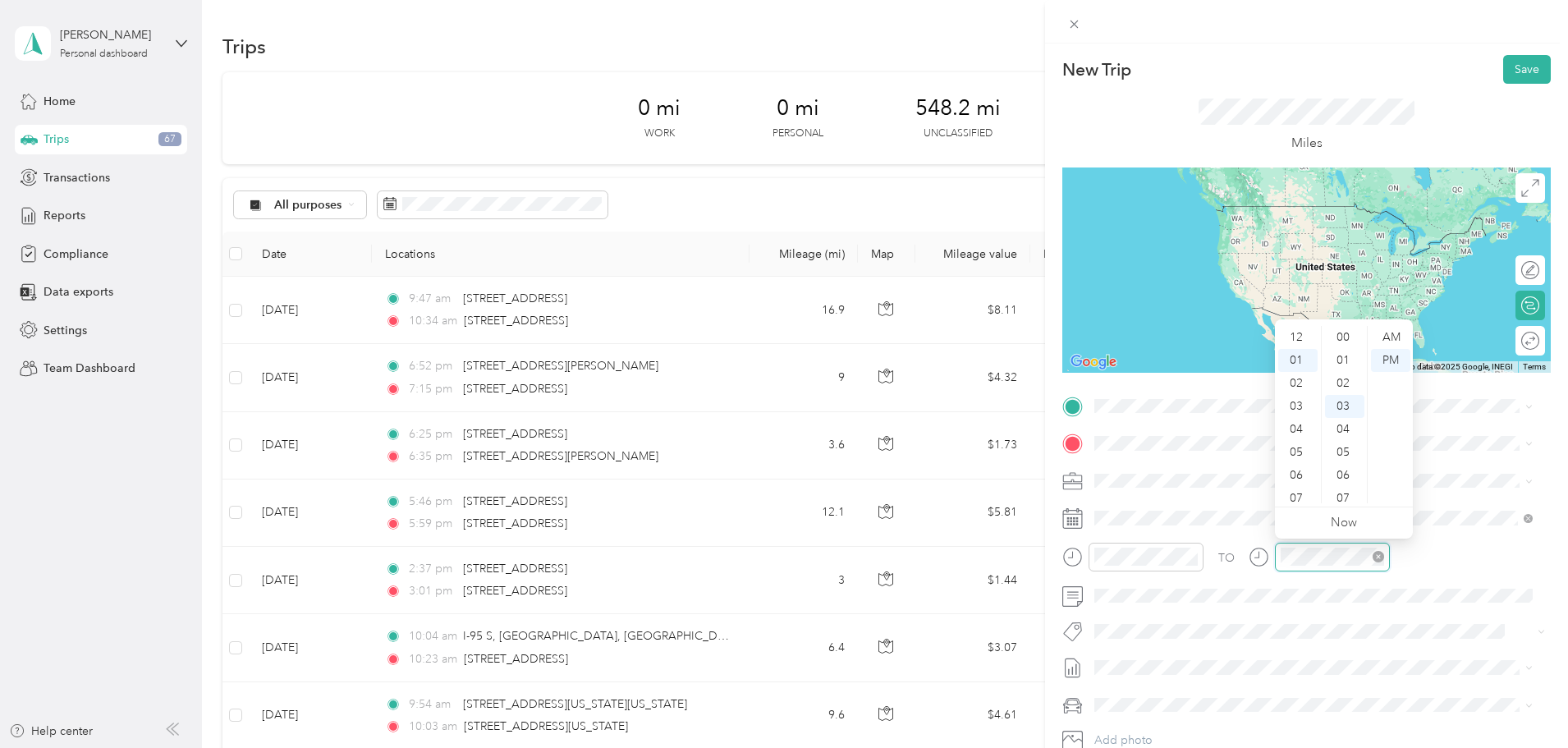
scroll to position [69, 0]
click at [1306, 496] on div "08" at bounding box center [1298, 498] width 39 height 23
click at [1350, 447] on div "15" at bounding box center [1345, 448] width 39 height 23
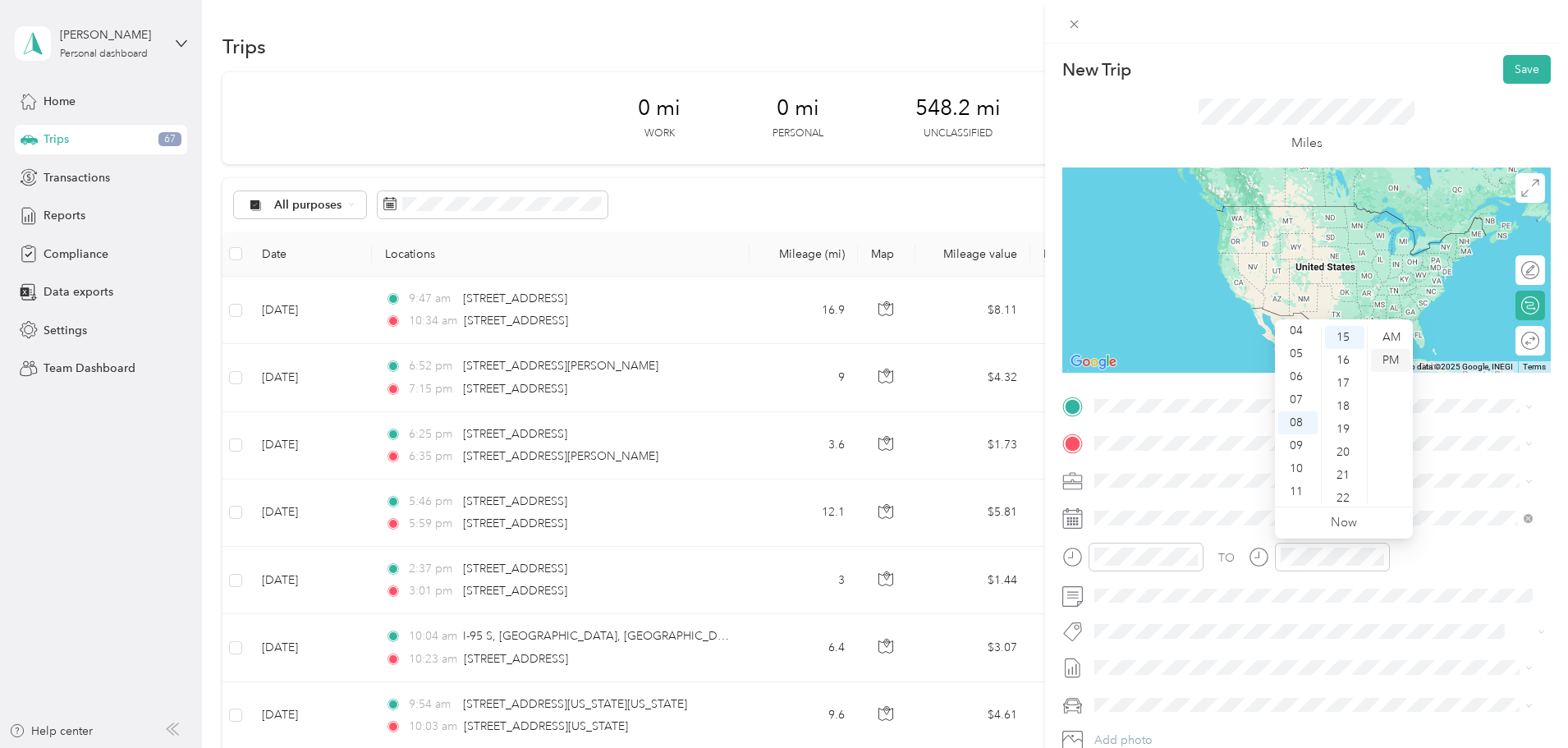
click at [1388, 359] on div "PM" at bounding box center [1390, 360] width 39 height 23
click at [1460, 122] on div "Miles" at bounding box center [1307, 126] width 489 height 84
click at [1296, 463] on span "1220 Blair Mill Road Silver Spring, Maryland 20910, United States" at bounding box center [1253, 465] width 255 height 15
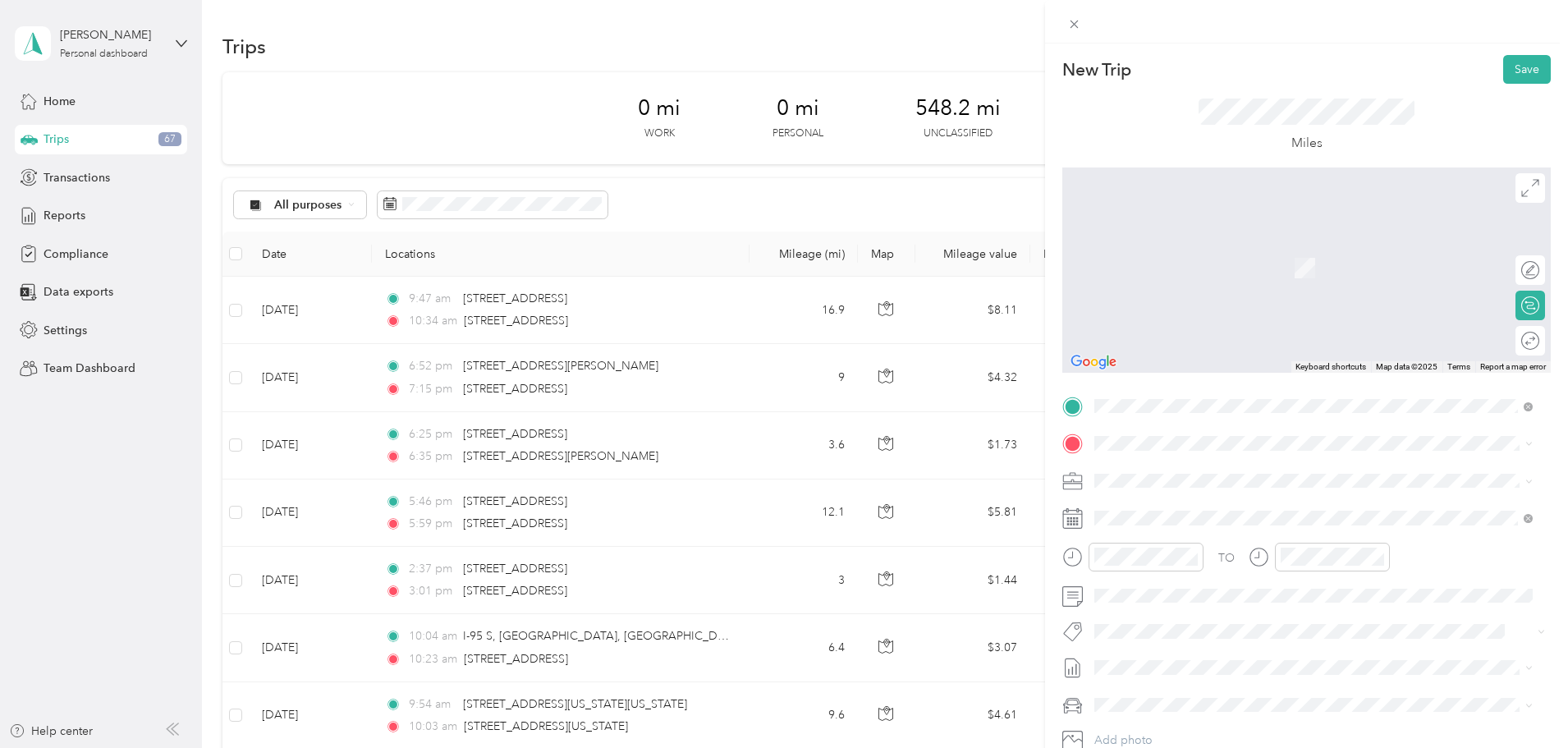
click at [1552, 444] on form "New Trip Save This trip cannot be edited because it is either under review, app…" at bounding box center [1307, 422] width 523 height 734
click at [1263, 505] on span "701 Digital Drive Linthicum Heights, Maryland 21090, United States" at bounding box center [1253, 502] width 255 height 15
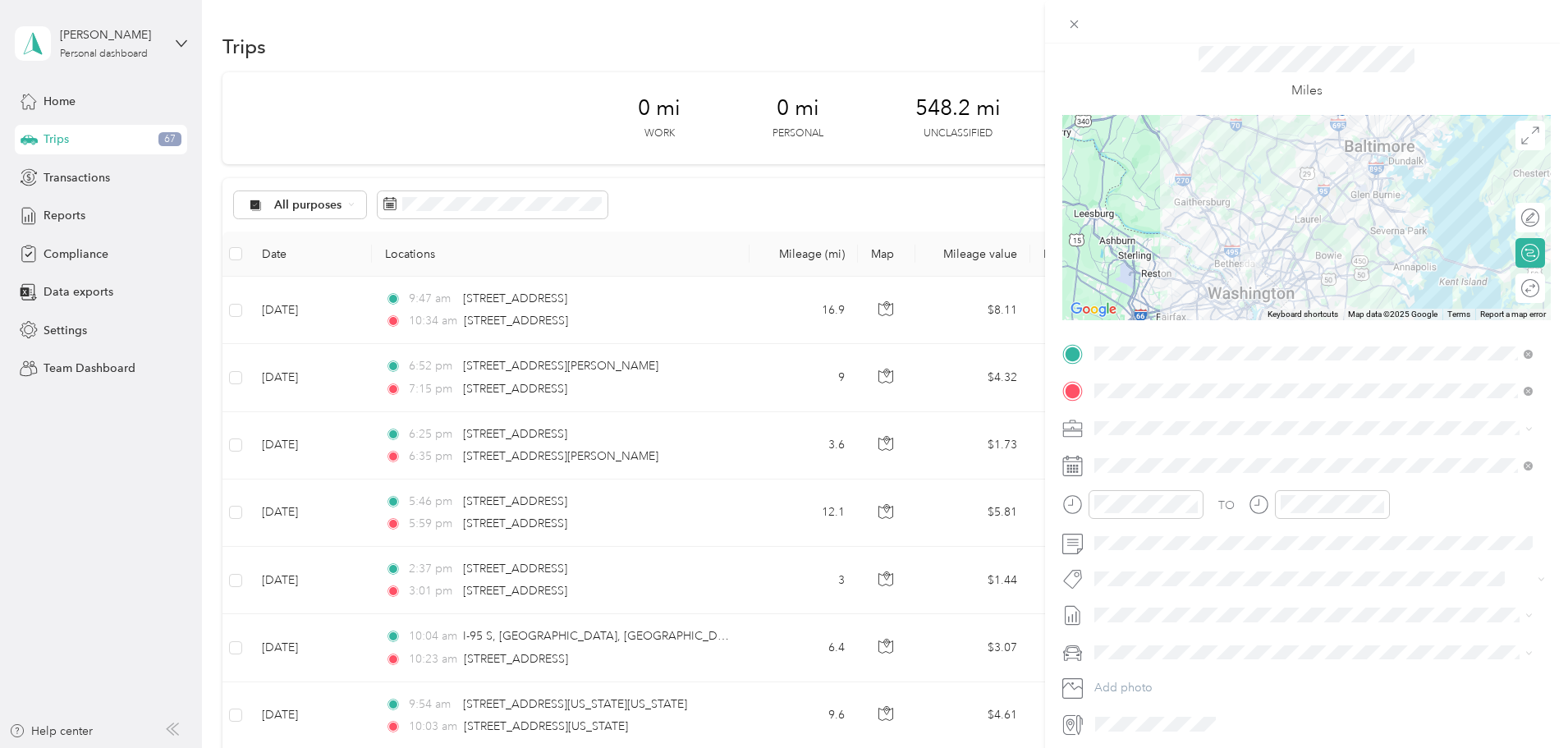
scroll to position [0, 0]
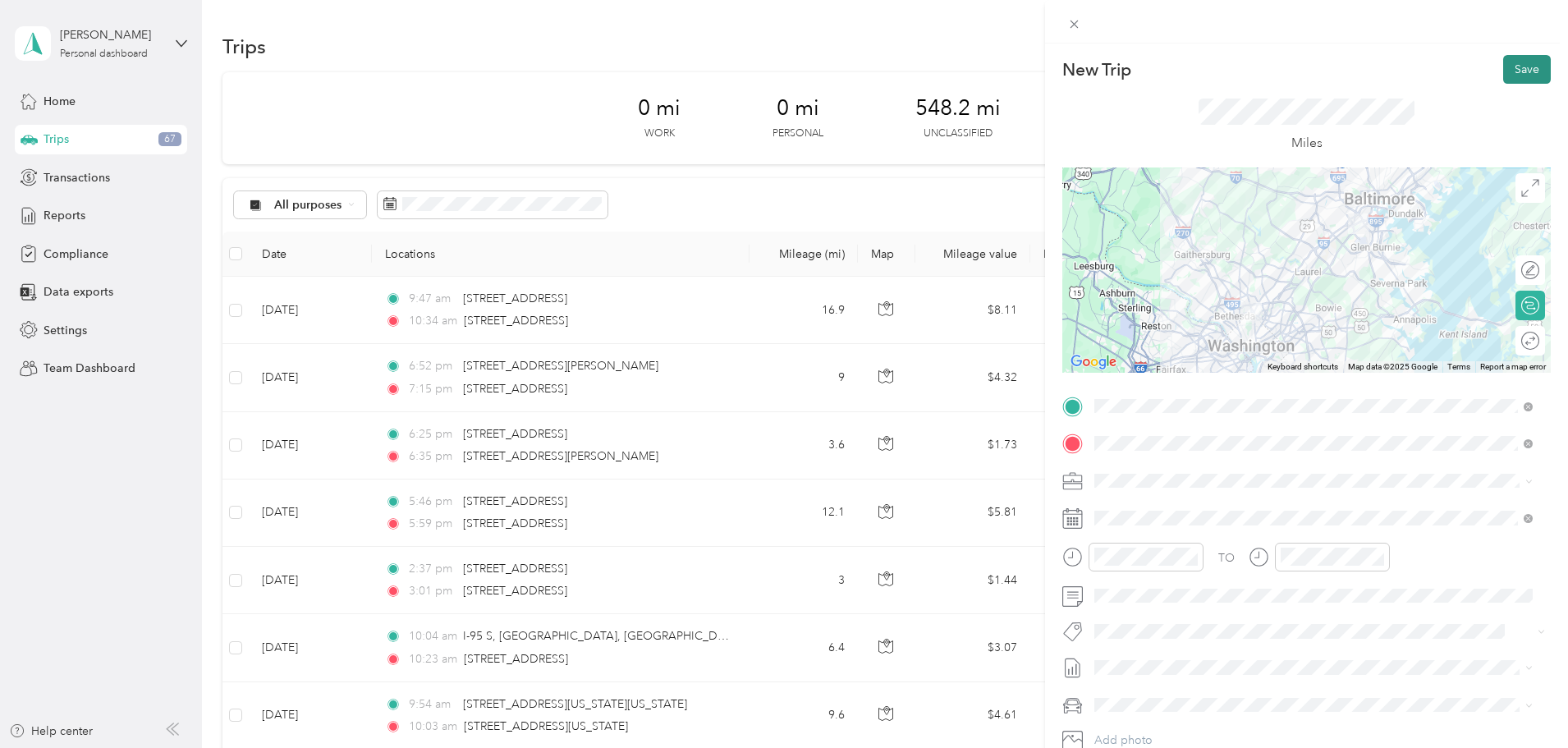
click at [1508, 67] on button "Save" at bounding box center [1527, 69] width 48 height 29
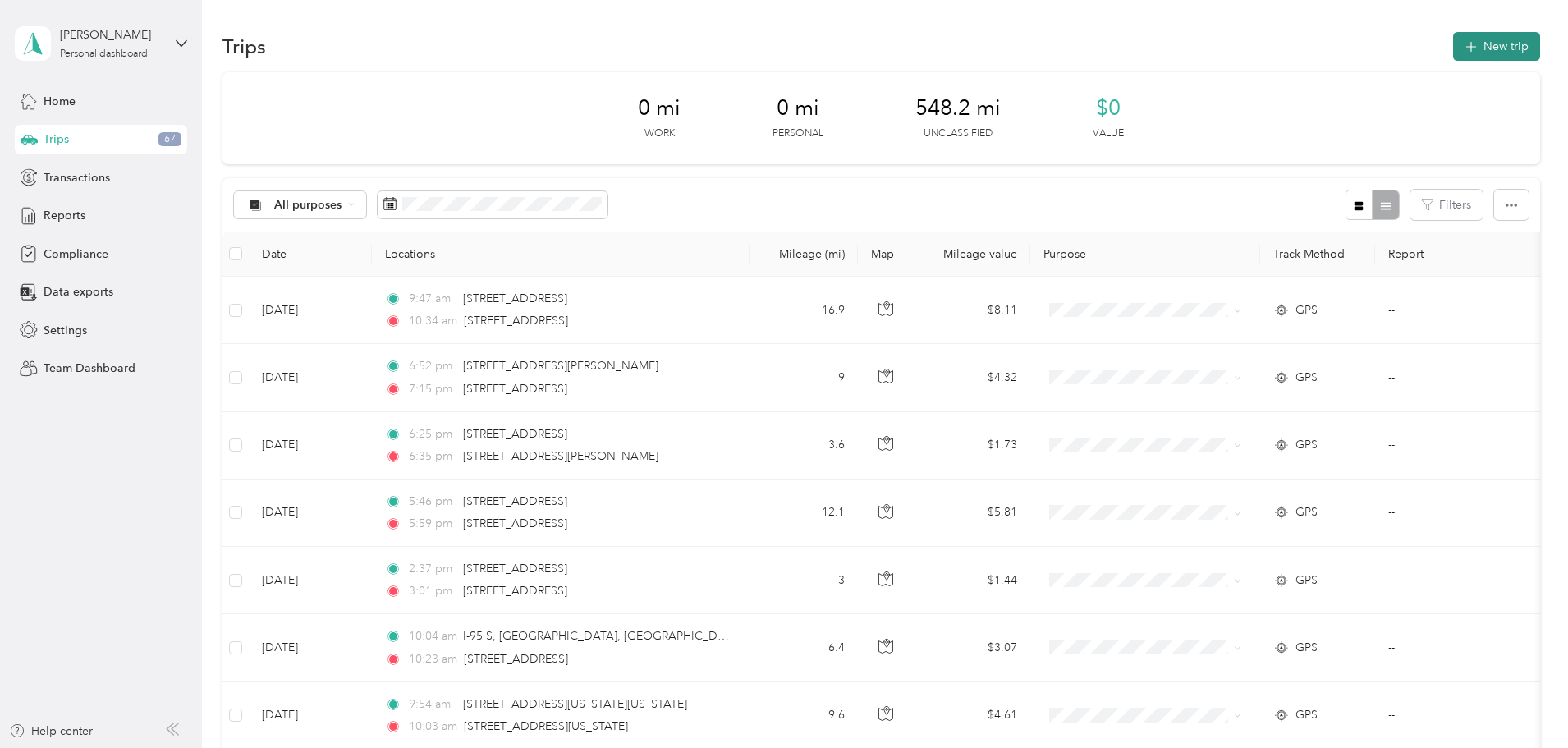
click at [1466, 46] on icon "button" at bounding box center [1471, 47] width 10 height 10
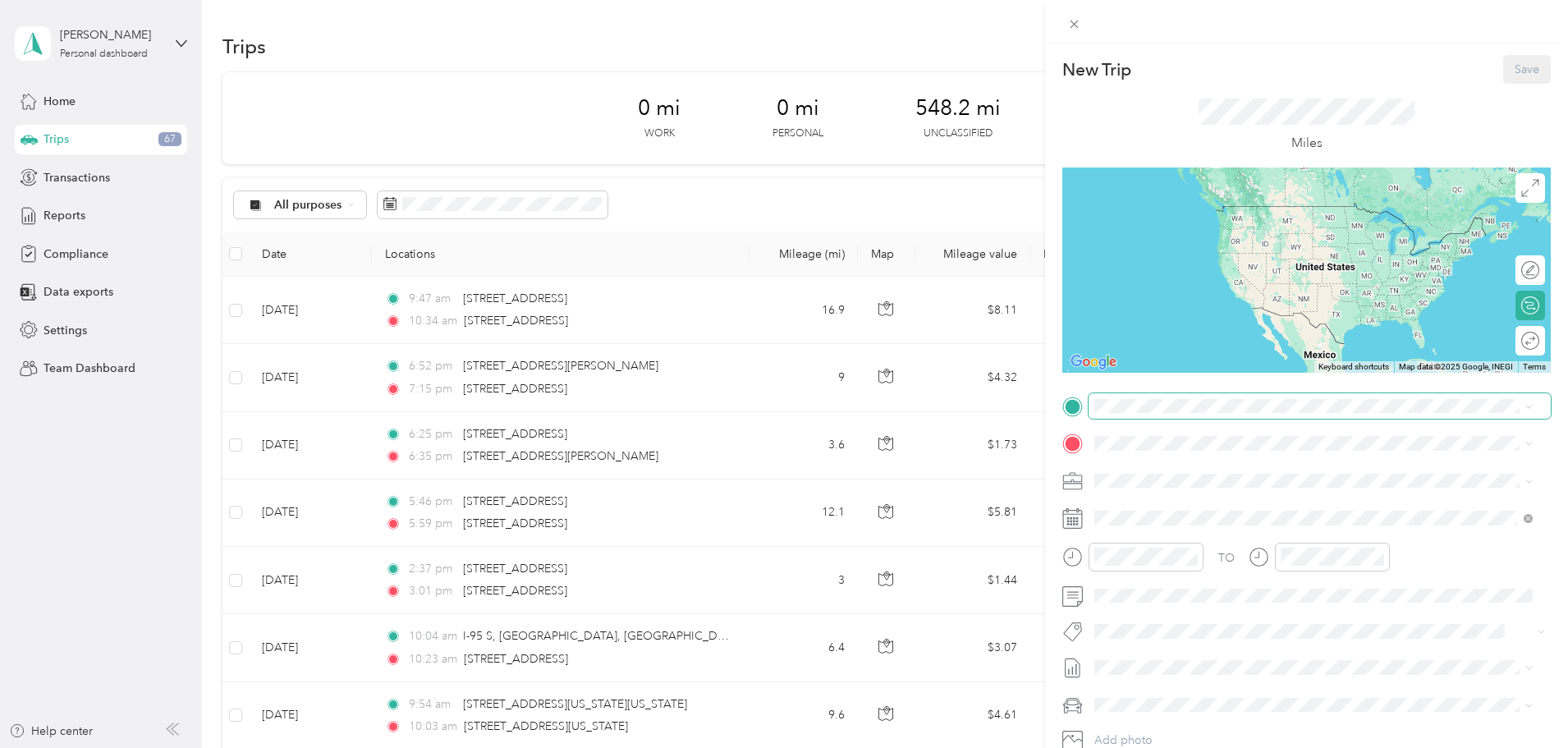
click at [1167, 413] on span at bounding box center [1319, 406] width 462 height 26
click at [1394, 462] on div "701 Digital Drive Linthicum Heights, Maryland 21090, United States" at bounding box center [1313, 466] width 427 height 22
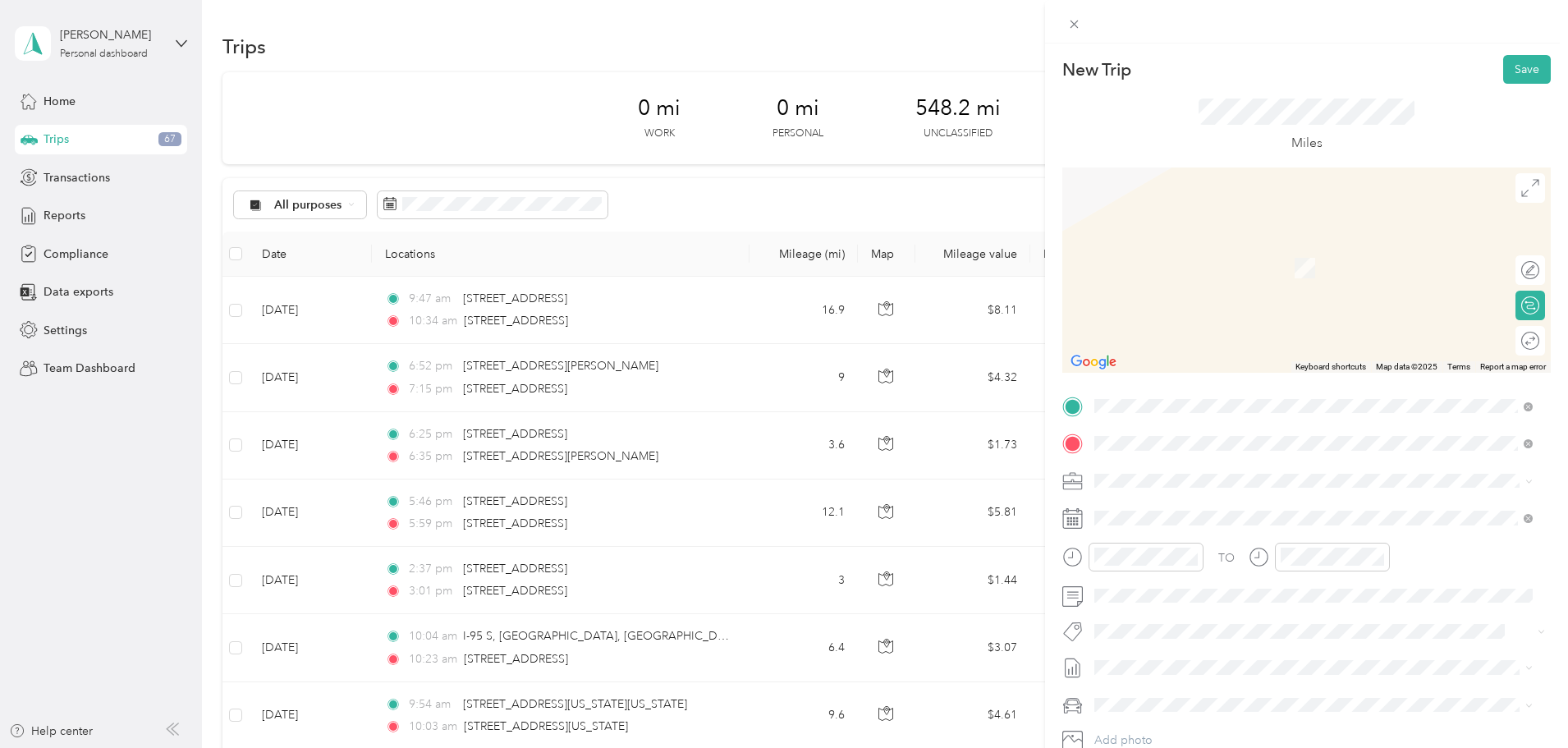
click at [1288, 505] on span "1053 Grovehill Road Halethorpe, Maryland 21227, United States" at bounding box center [1208, 502] width 164 height 15
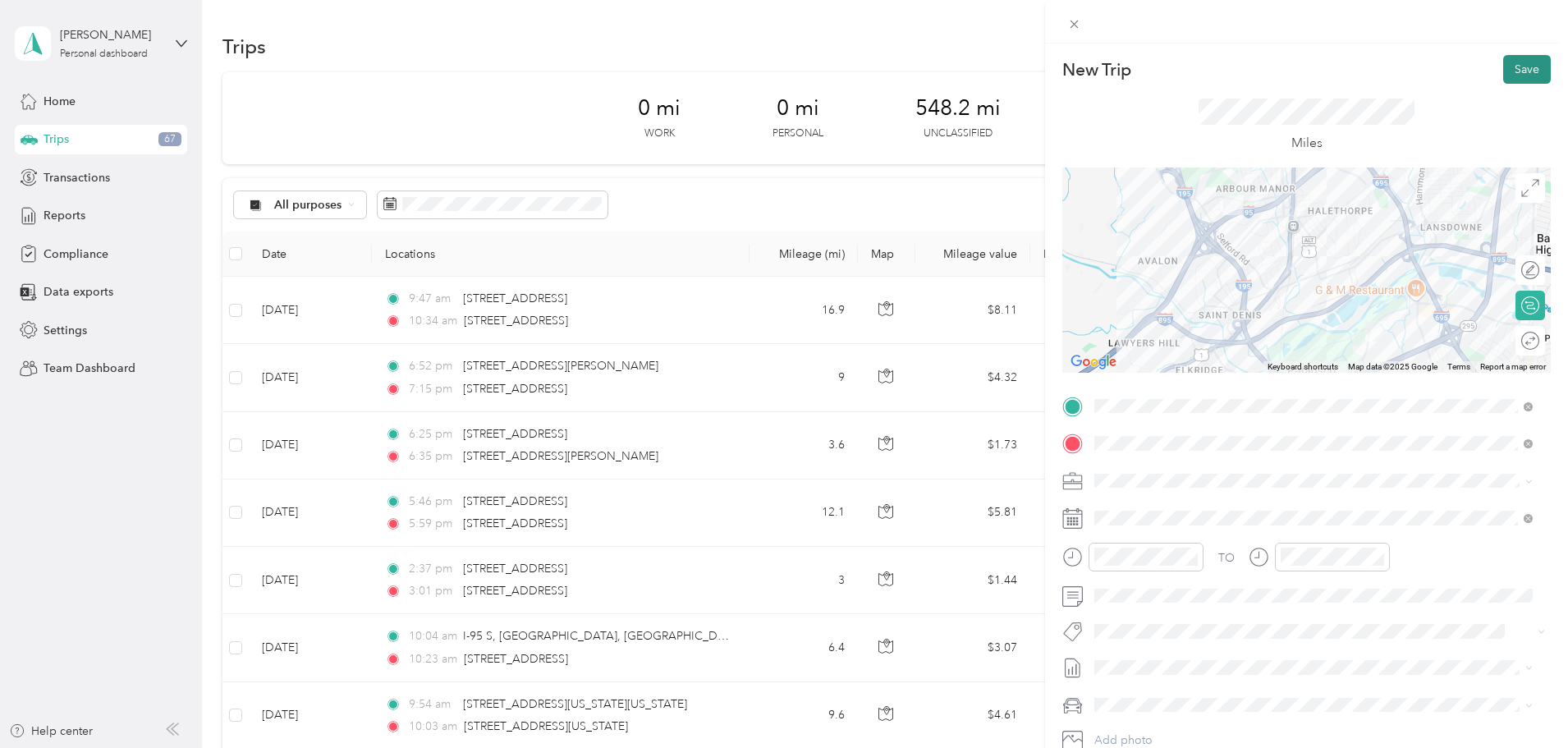
click at [1507, 73] on button "Save" at bounding box center [1527, 69] width 48 height 29
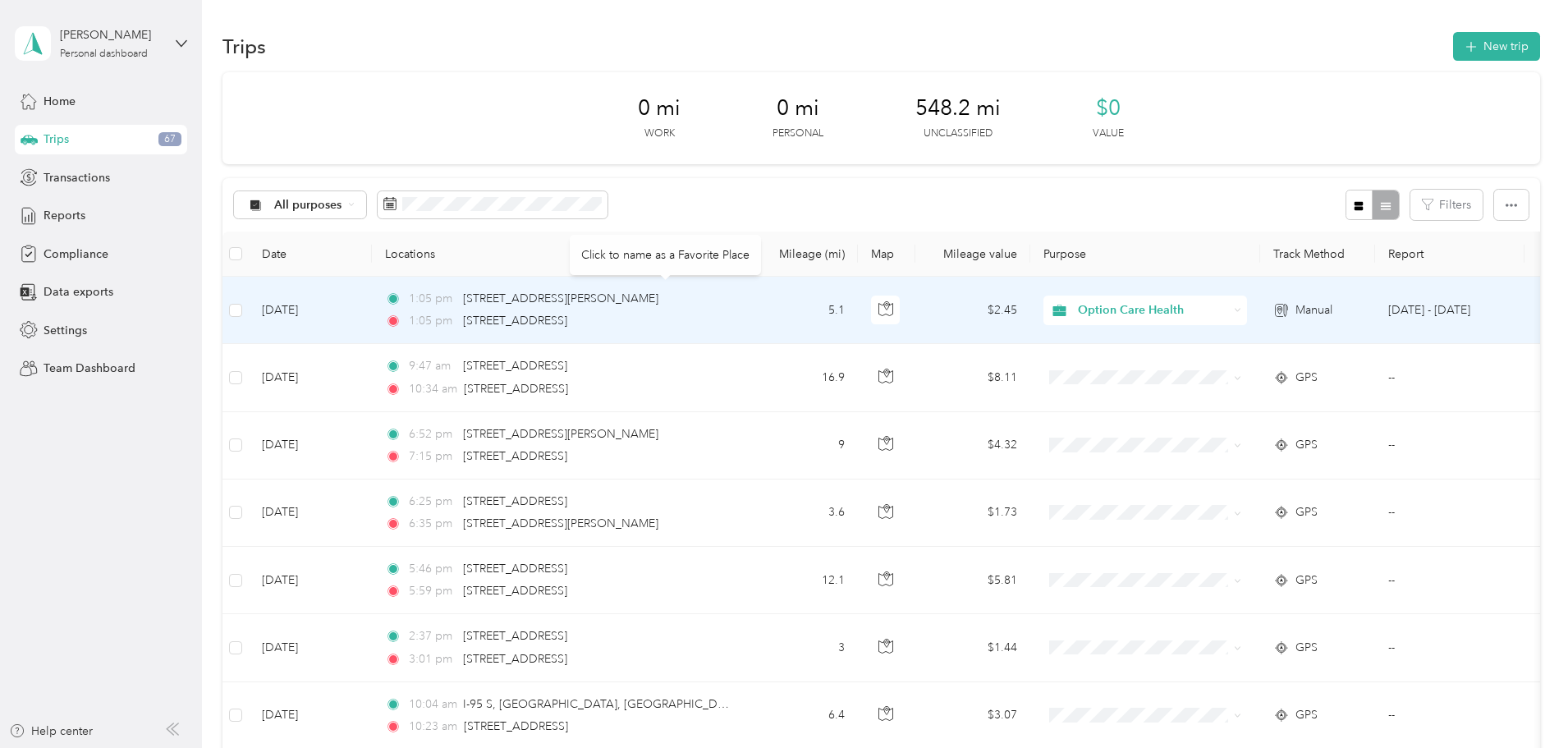
click at [372, 304] on td "[DATE]" at bounding box center [310, 310] width 123 height 67
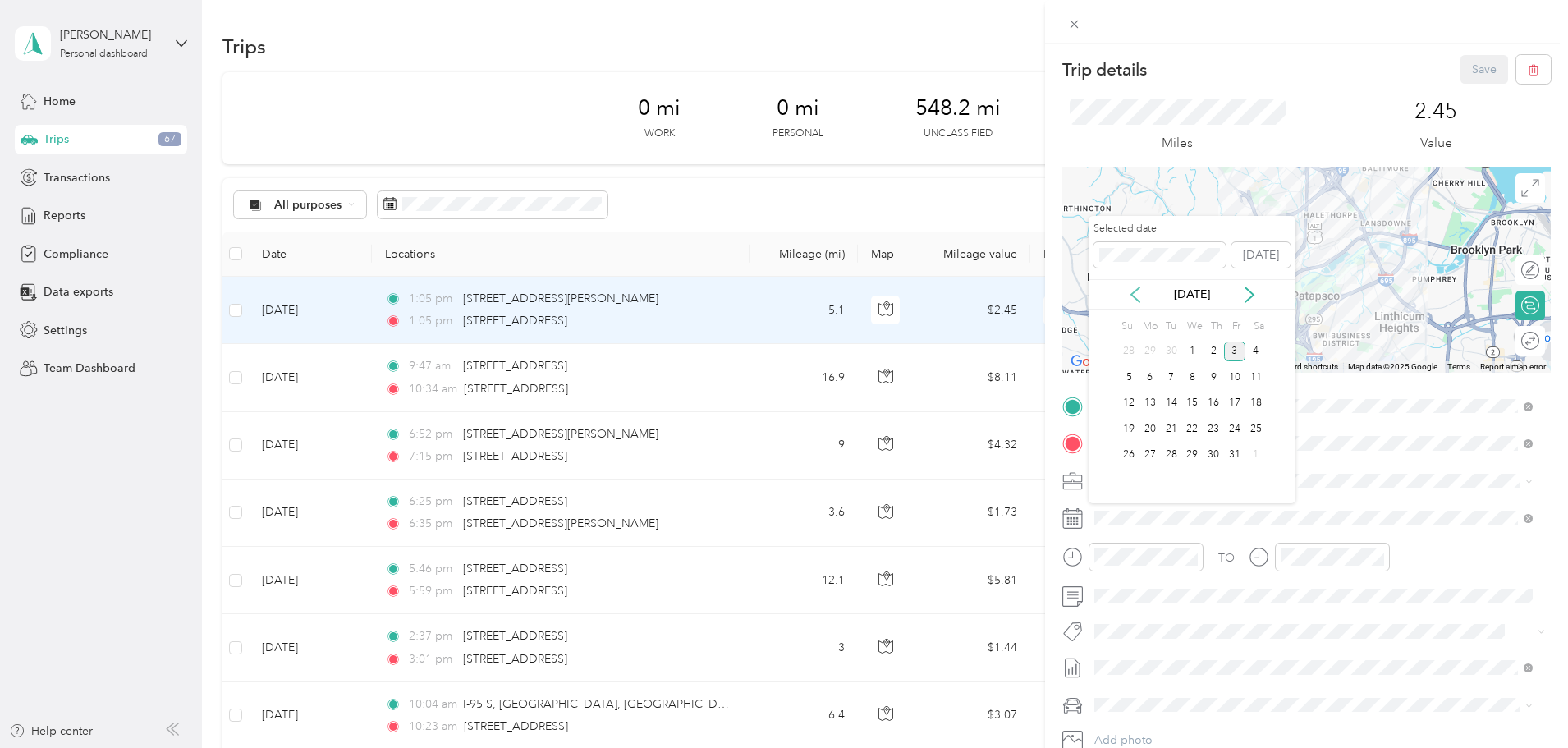
click at [1133, 293] on icon at bounding box center [1136, 294] width 9 height 15
click at [1235, 429] on div "26" at bounding box center [1234, 429] width 21 height 20
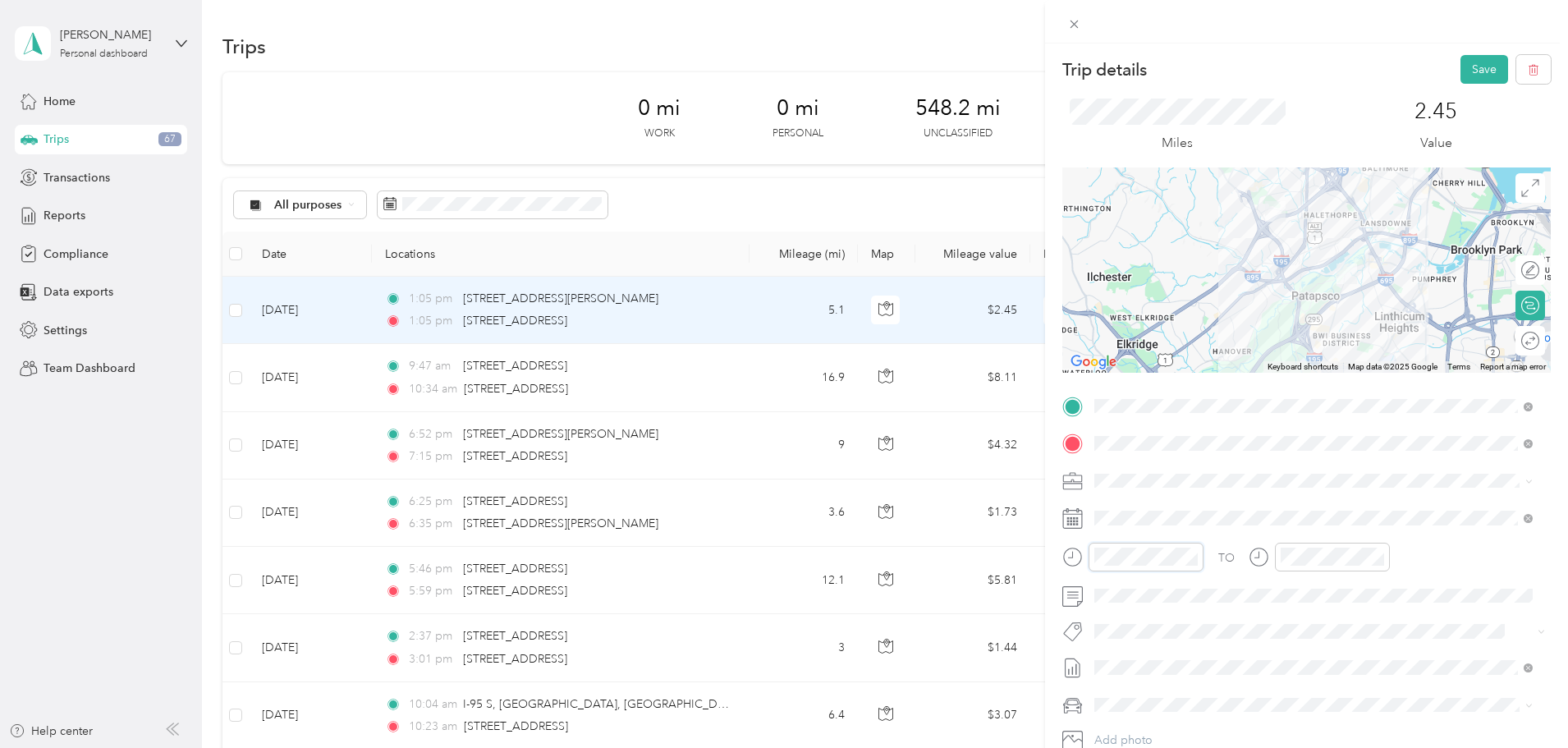
click at [1046, 563] on form "Trip details Save This trip cannot be edited because it is either under review,…" at bounding box center [1307, 422] width 523 height 734
click at [1116, 498] on div "08" at bounding box center [1112, 498] width 39 height 23
click at [1169, 480] on div "15" at bounding box center [1158, 485] width 39 height 23
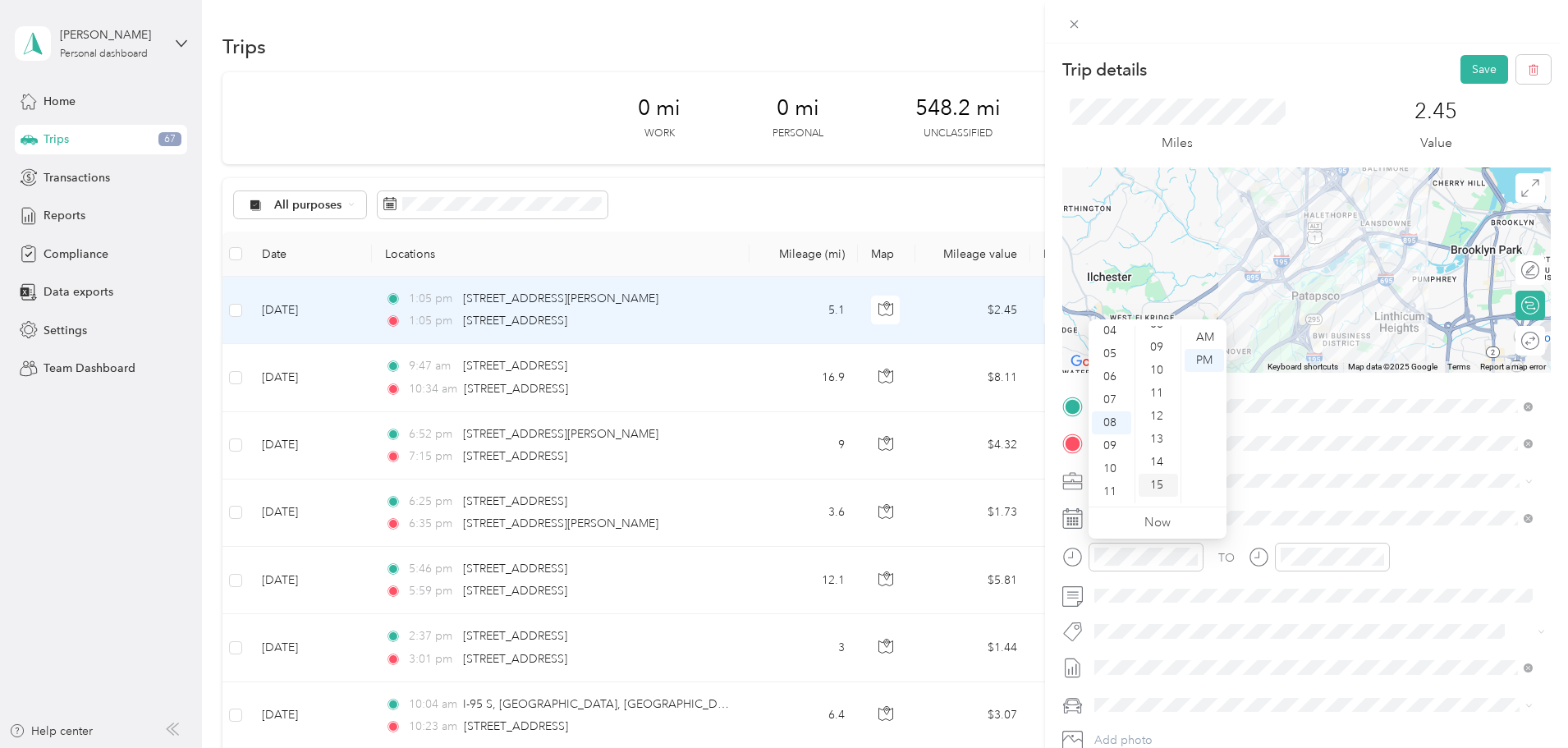
scroll to position [345, 0]
click at [1198, 359] on div "PM" at bounding box center [1204, 360] width 39 height 23
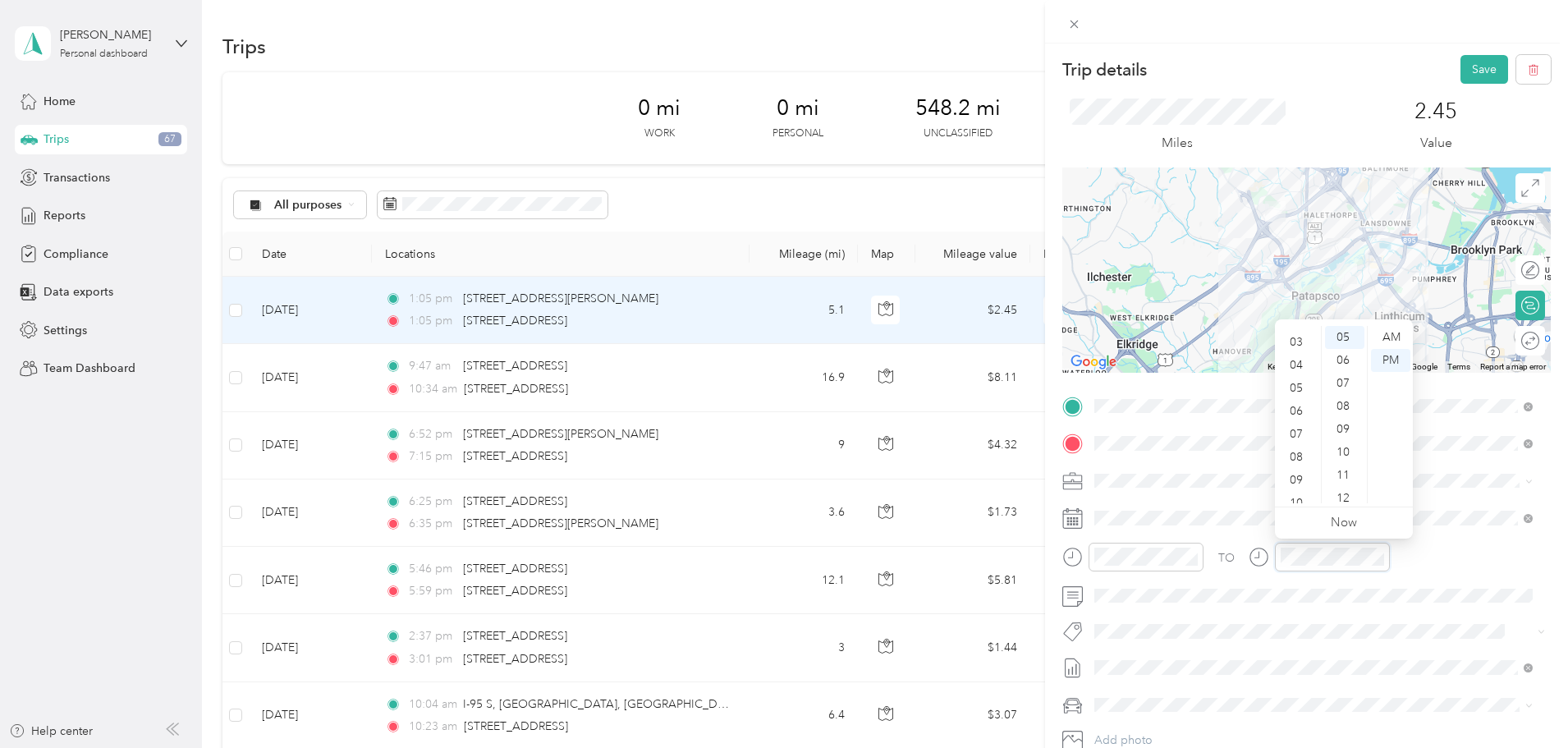
scroll to position [98, 0]
click at [1305, 440] on div "09" at bounding box center [1298, 446] width 39 height 23
click at [1343, 334] on div "00" at bounding box center [1345, 337] width 39 height 23
click at [1390, 357] on div "PM" at bounding box center [1390, 360] width 39 height 23
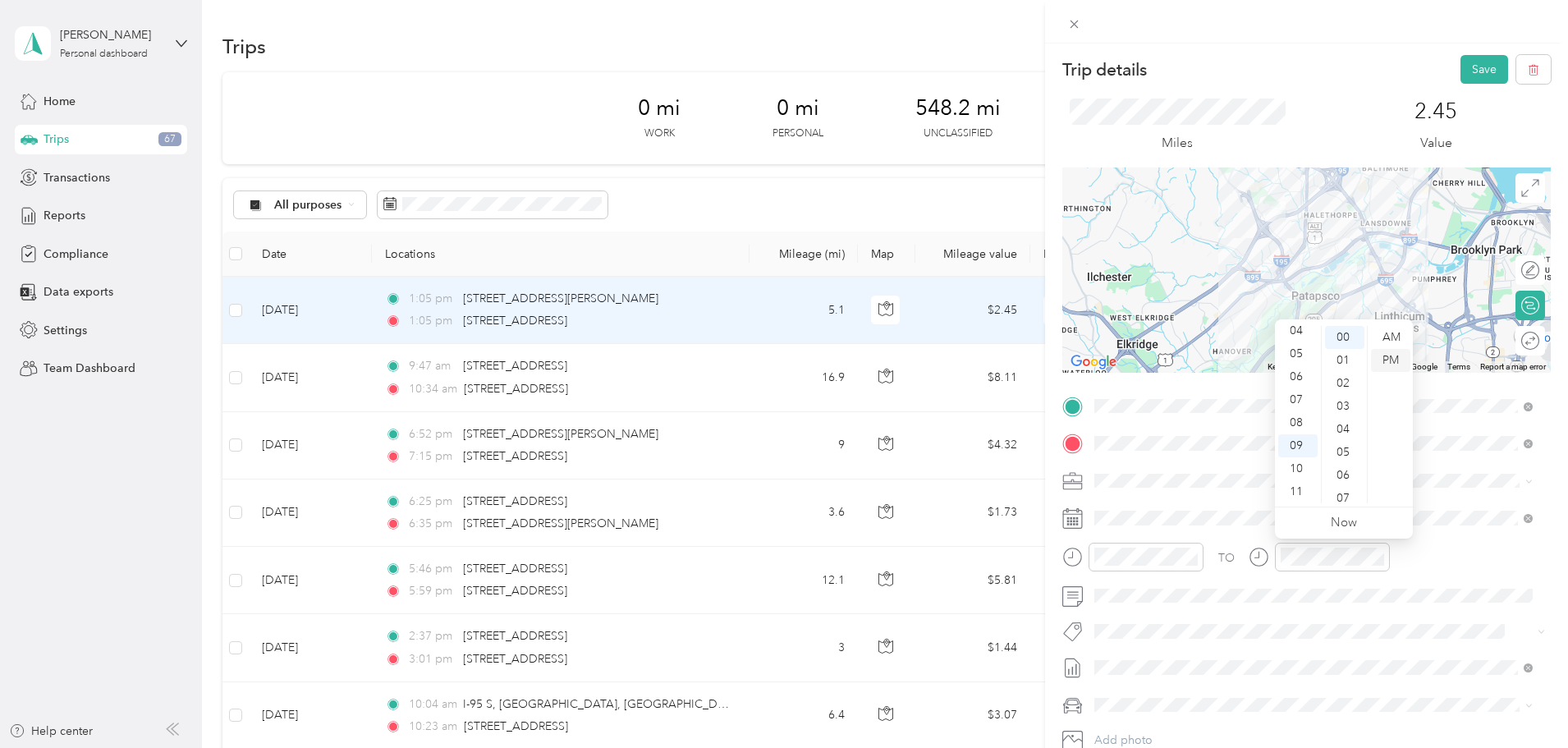
click at [1390, 357] on div "PM" at bounding box center [1390, 360] width 39 height 23
click at [1296, 426] on div "08" at bounding box center [1298, 423] width 39 height 23
click at [1340, 370] on div "30" at bounding box center [1345, 370] width 39 height 23
click at [1391, 359] on div "PM" at bounding box center [1390, 360] width 39 height 23
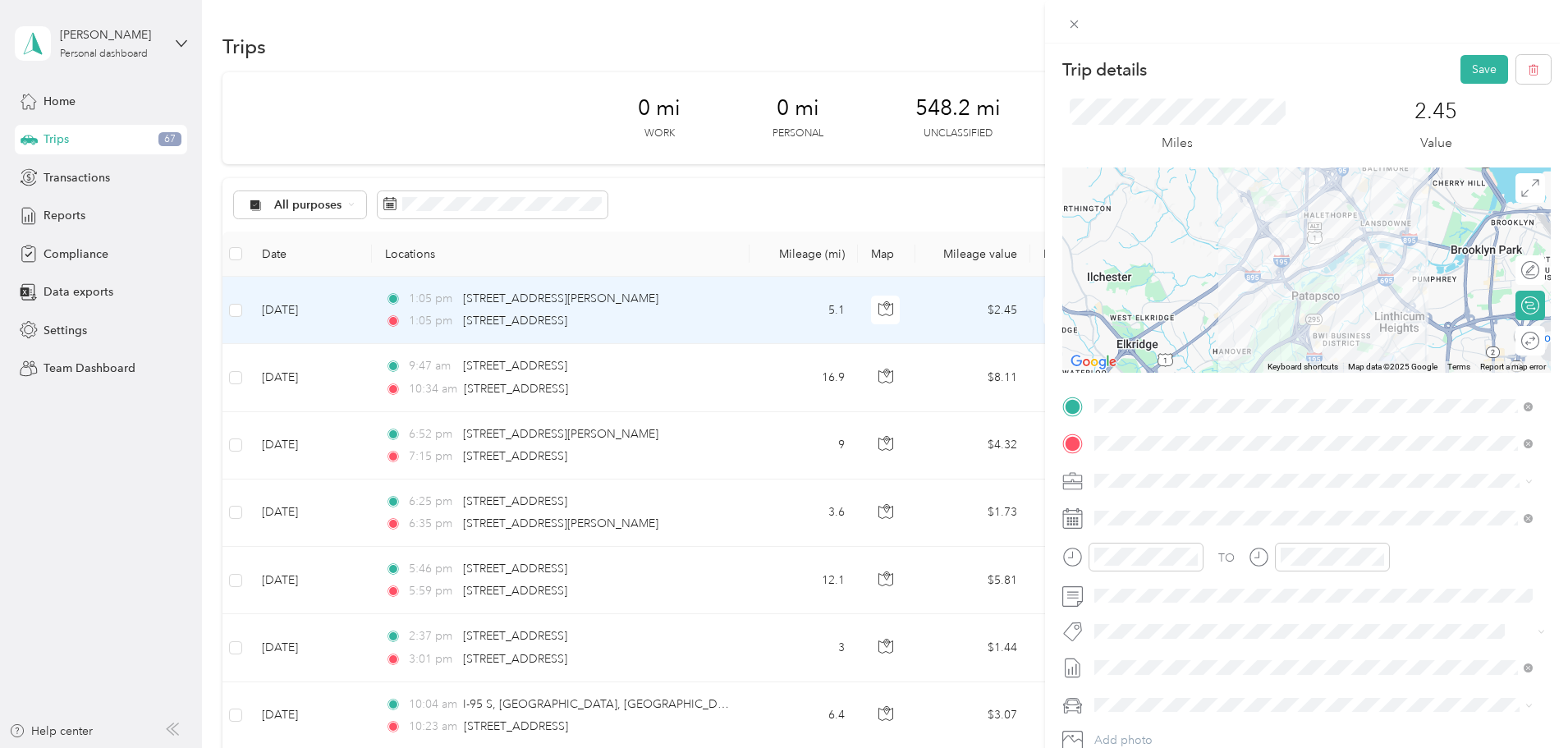
click at [1501, 145] on div "2.45 Value" at bounding box center [1436, 126] width 230 height 55
click at [1471, 68] on button "Save" at bounding box center [1484, 69] width 48 height 29
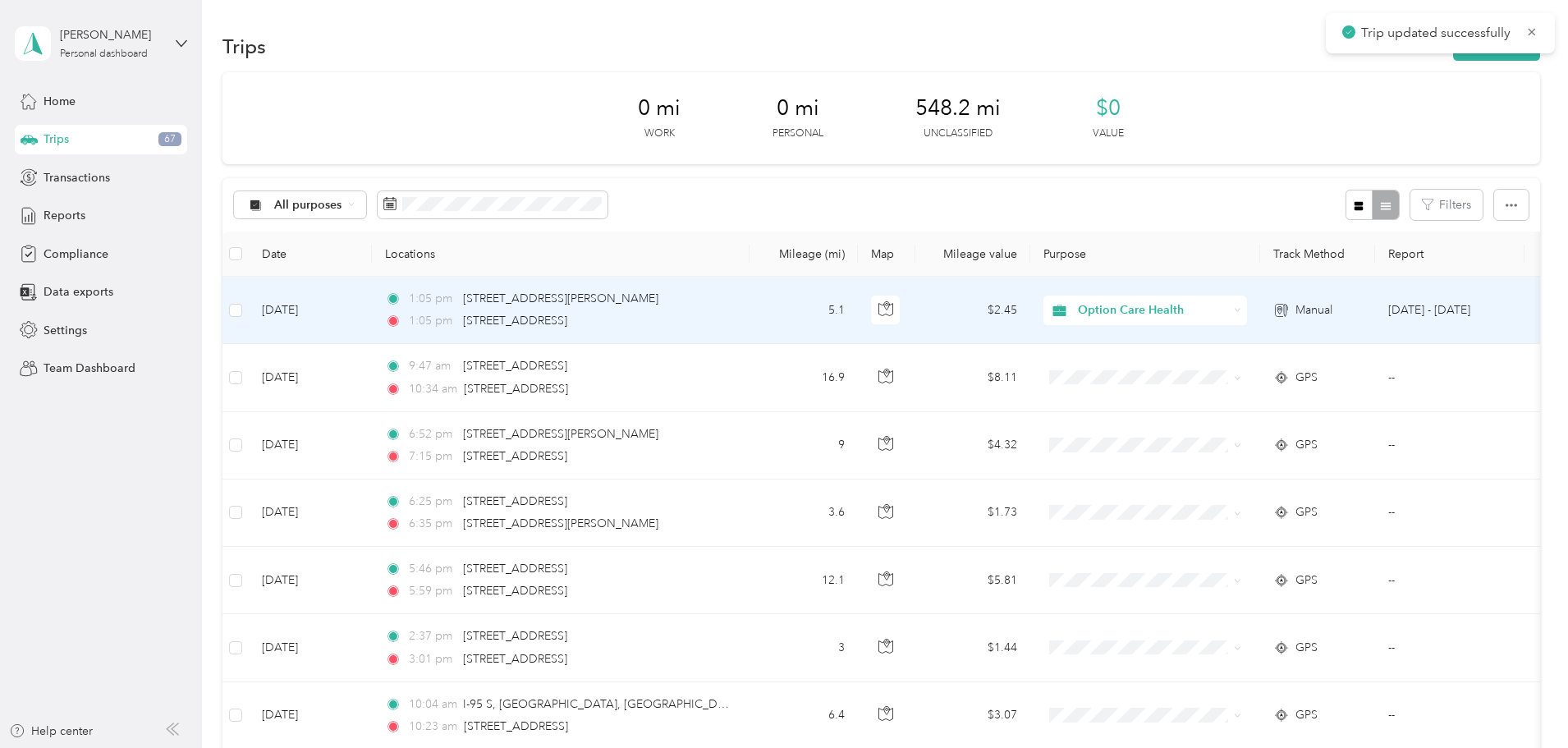
click at [372, 304] on td "[DATE]" at bounding box center [310, 310] width 123 height 67
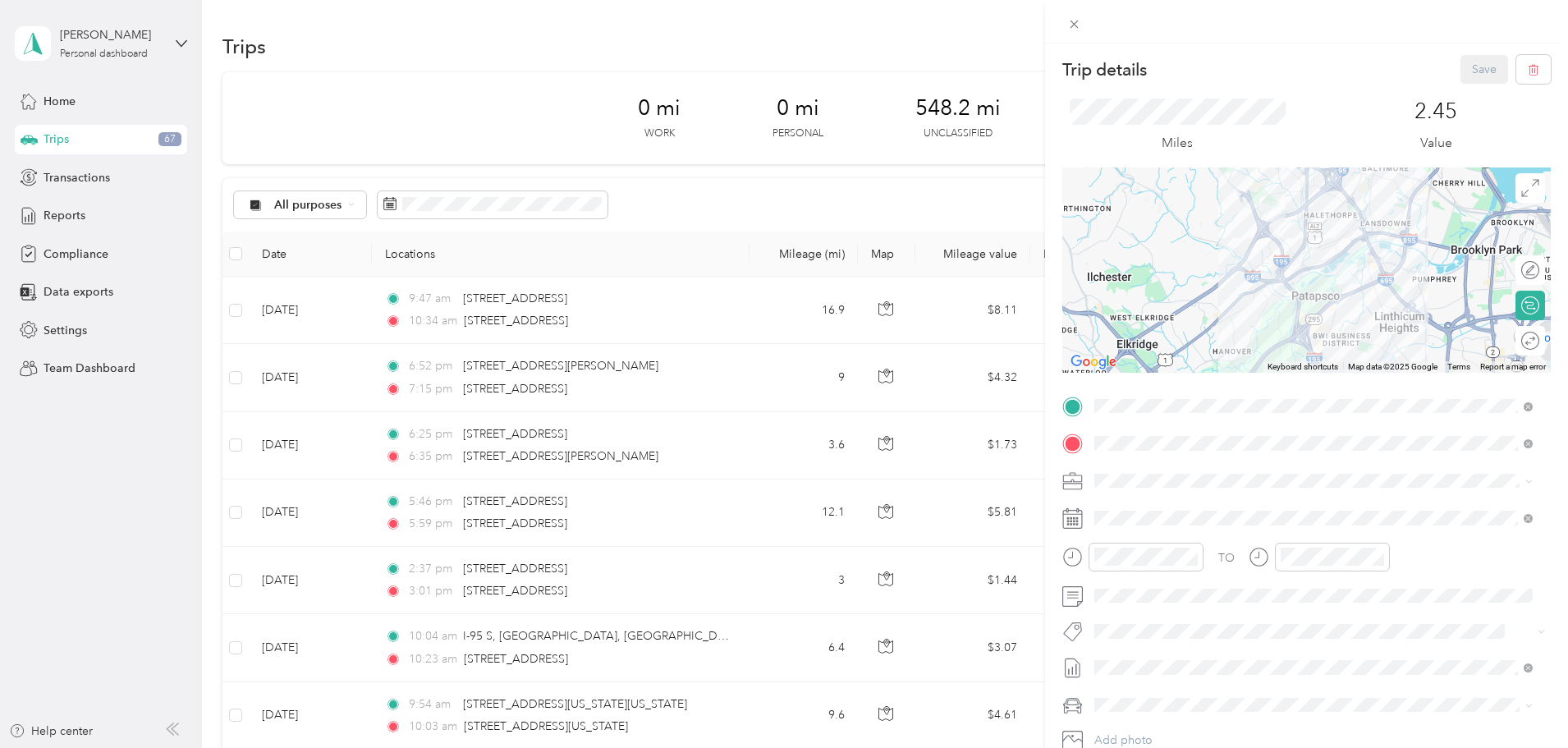
click at [553, 34] on div "Trip details Save This trip cannot be edited because it is either under review,…" at bounding box center [784, 374] width 1568 height 748
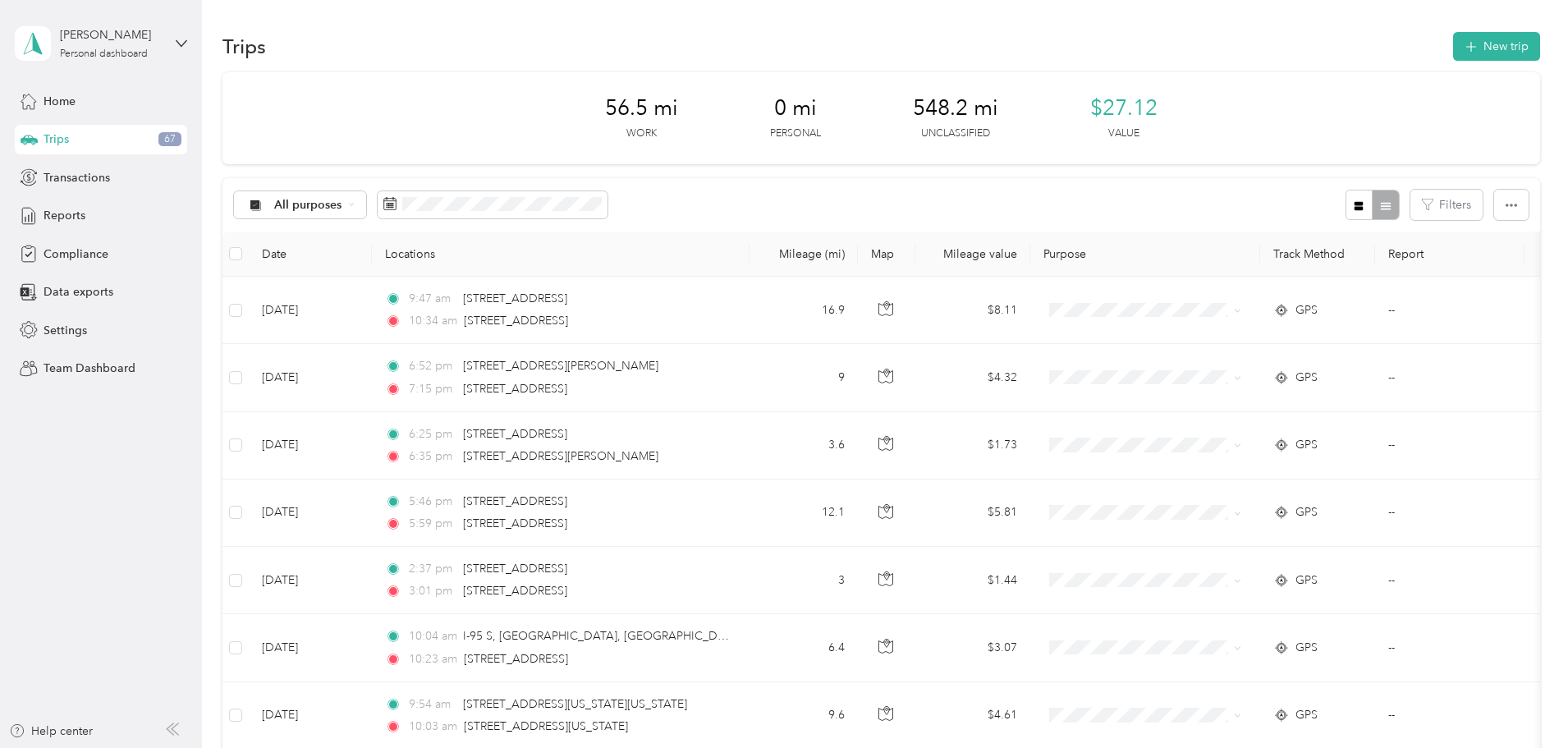
click at [161, 140] on span "67" at bounding box center [170, 139] width 23 height 15
click at [1453, 56] on button "New trip" at bounding box center [1496, 46] width 87 height 29
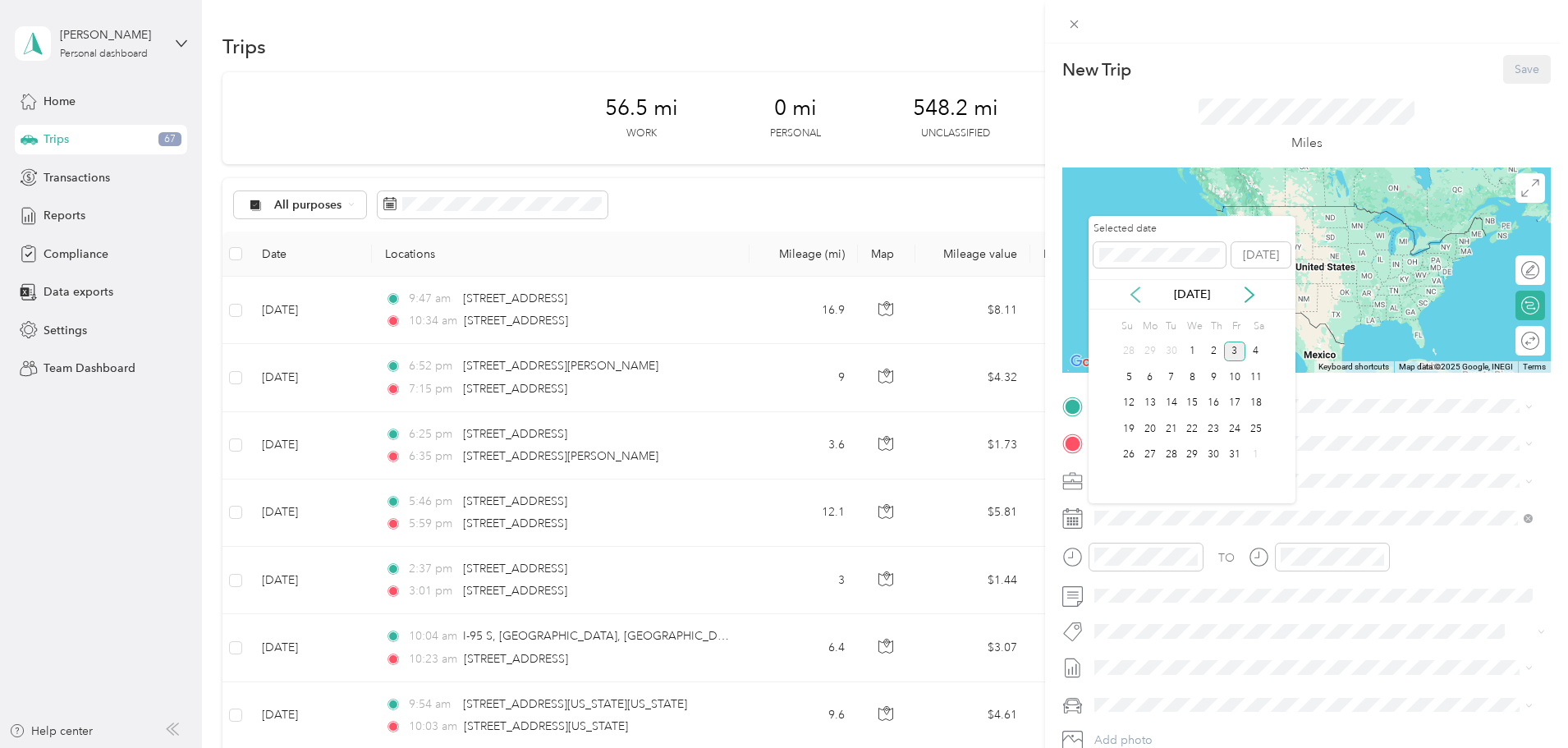
click at [1132, 293] on icon at bounding box center [1136, 294] width 9 height 15
click at [1167, 350] on div "2" at bounding box center [1171, 352] width 21 height 20
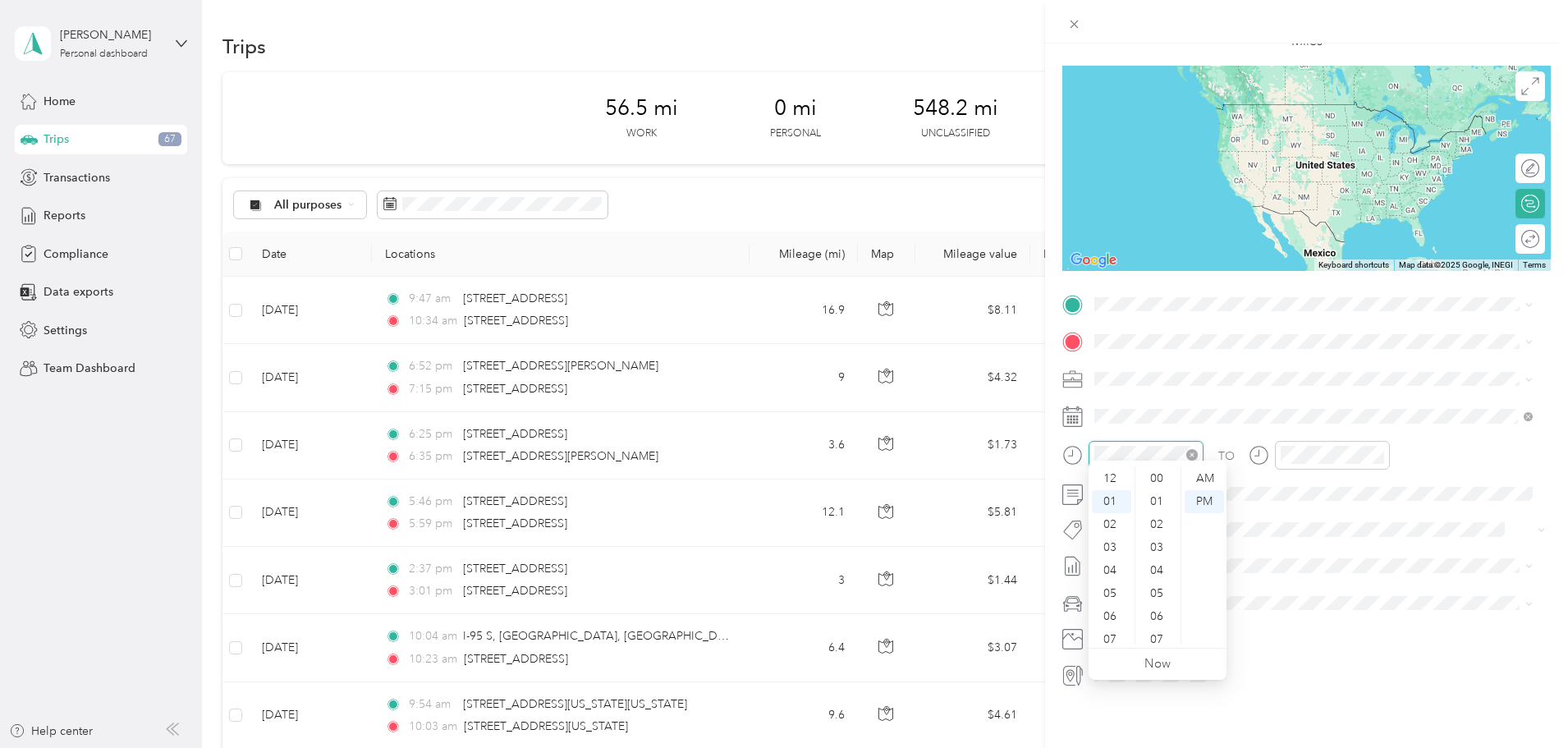
scroll to position [207, 0]
click at [1068, 447] on div at bounding box center [1132, 455] width 141 height 29
click at [1114, 597] on div "06" at bounding box center [1112, 593] width 39 height 23
click at [1160, 478] on div "00" at bounding box center [1158, 478] width 39 height 23
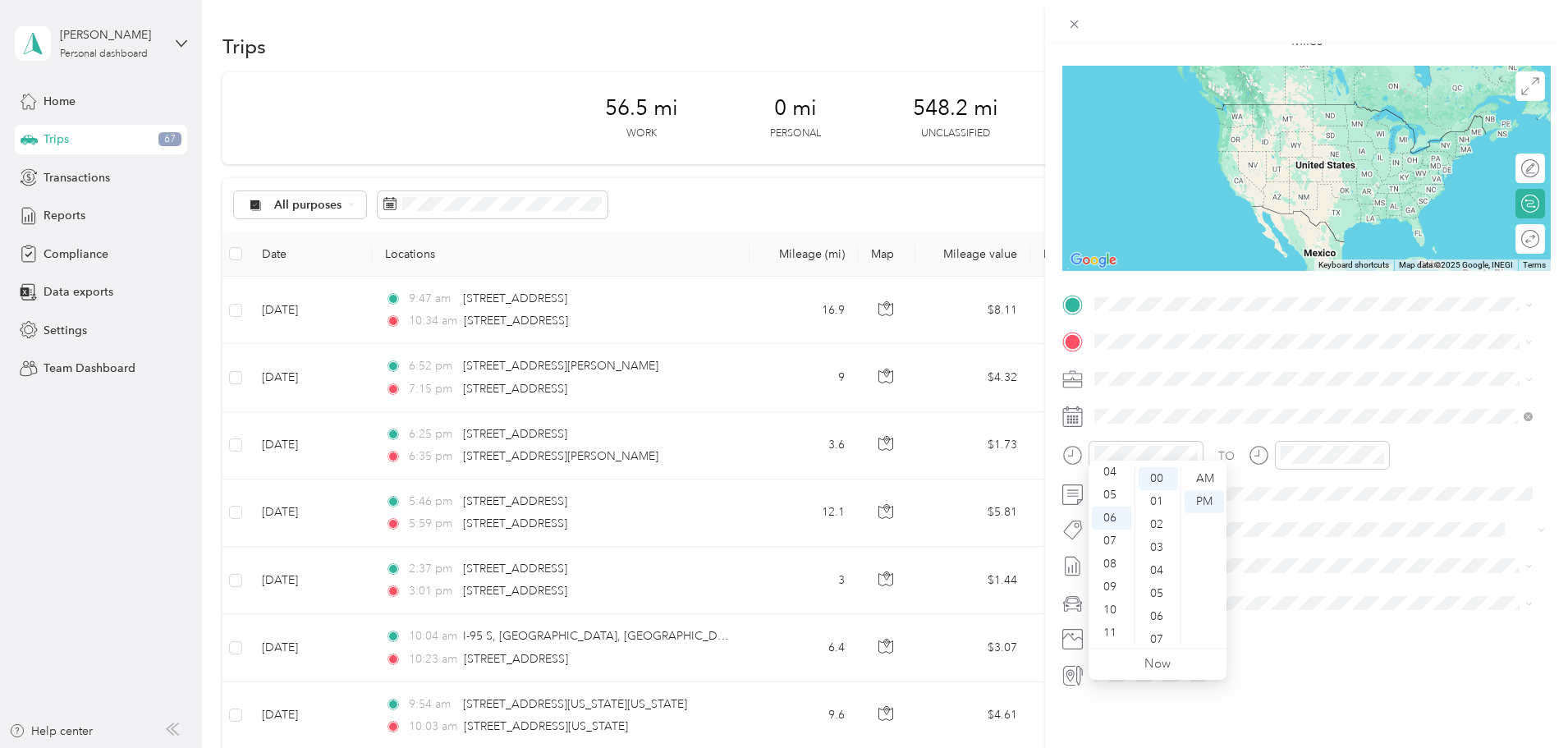
click at [1293, 503] on div "TO Add photo" at bounding box center [1307, 489] width 489 height 396
drag, startPoint x: 1302, startPoint y: 617, endPoint x: 1306, endPoint y: 609, distance: 8.9
click at [1302, 616] on div "07" at bounding box center [1298, 616] width 39 height 23
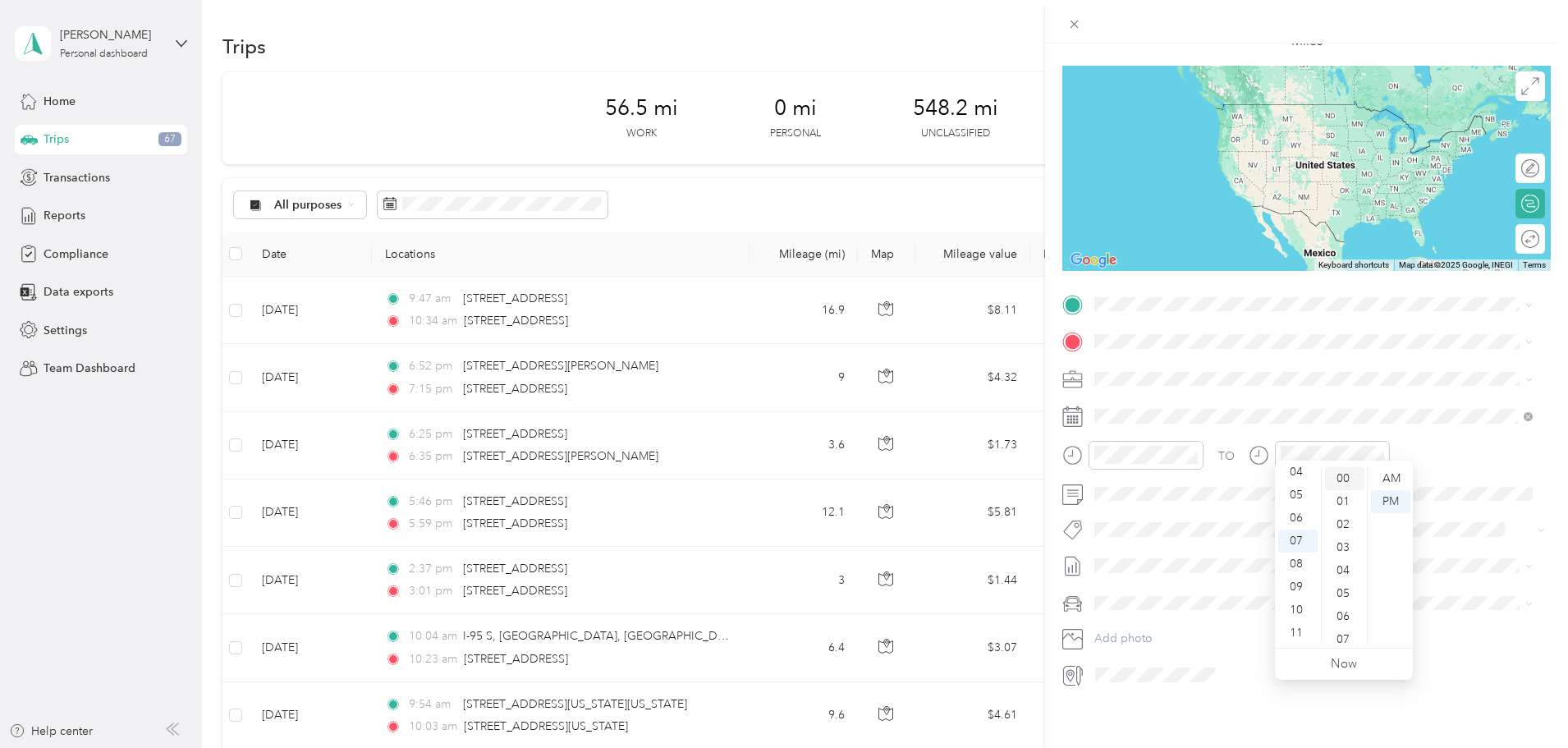
click at [1344, 479] on div "00" at bounding box center [1345, 478] width 39 height 23
click at [1342, 413] on span at bounding box center [1319, 416] width 462 height 26
click at [1166, 301] on span at bounding box center [1319, 304] width 462 height 26
click at [1179, 354] on span "9140 Guilford Road Columbia, Maryland 21046, United States" at bounding box center [1208, 351] width 164 height 15
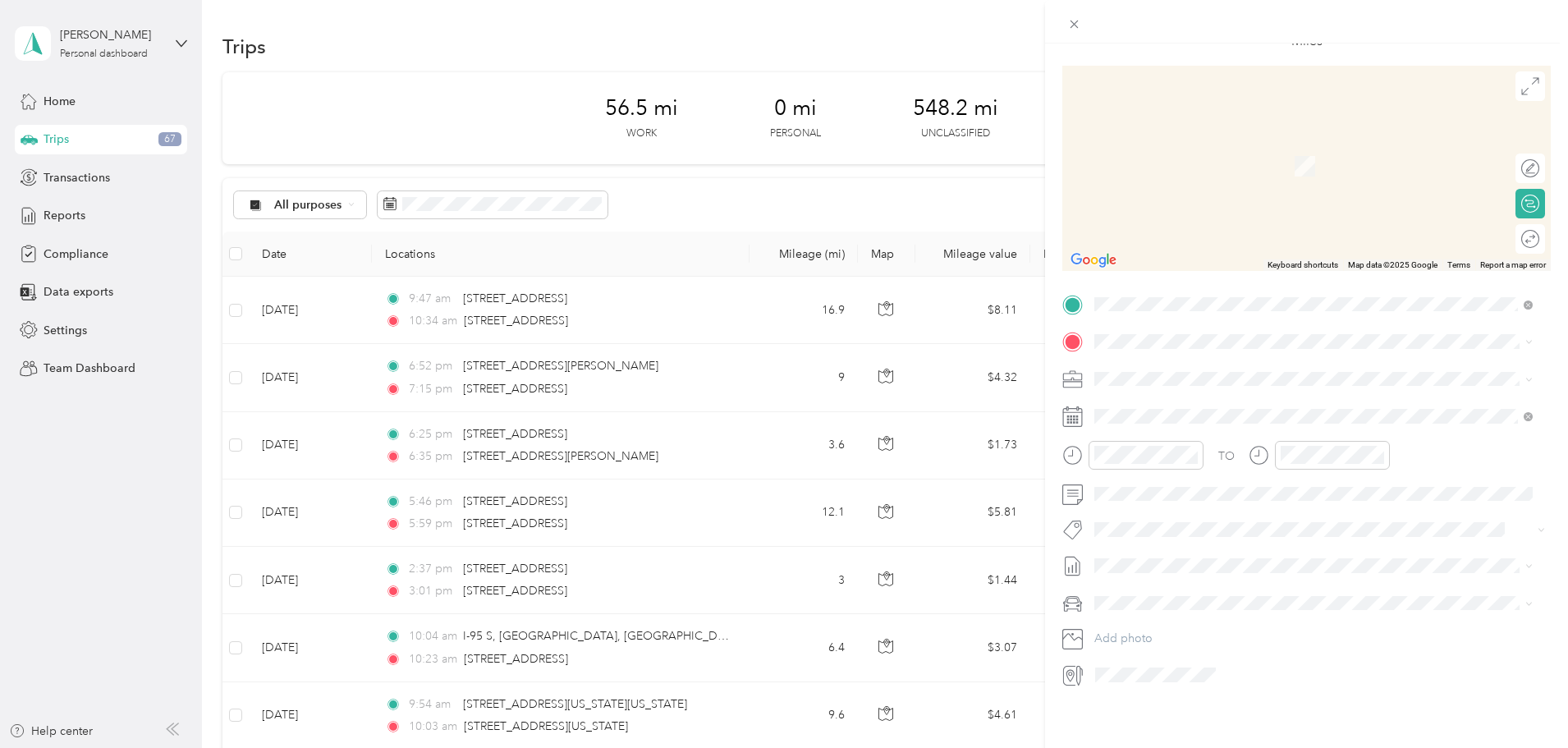
click at [1290, 393] on span "11212 Empire Lane Rockville, Maryland 20852, United States" at bounding box center [1208, 386] width 164 height 15
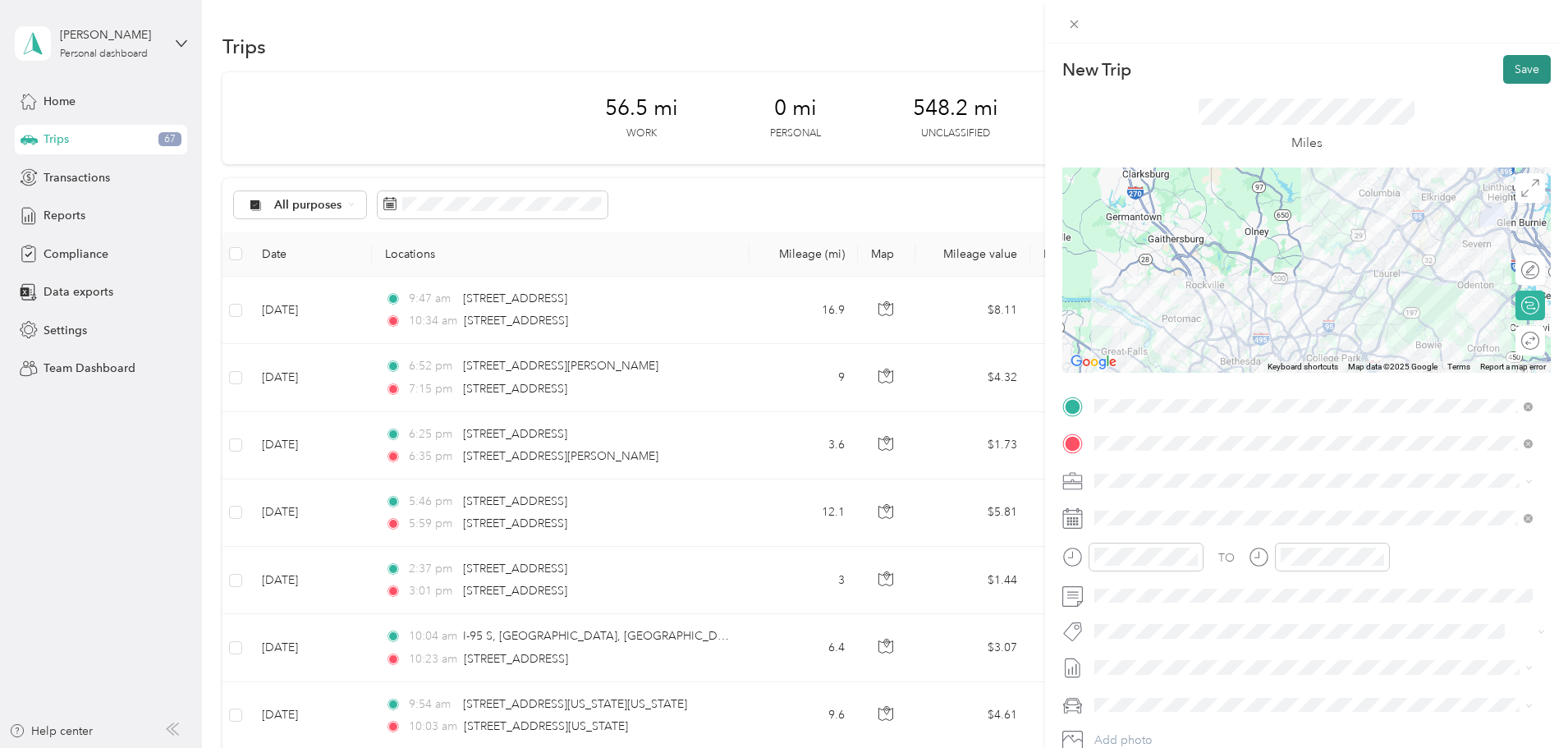
click at [1511, 70] on button "Save" at bounding box center [1527, 69] width 48 height 29
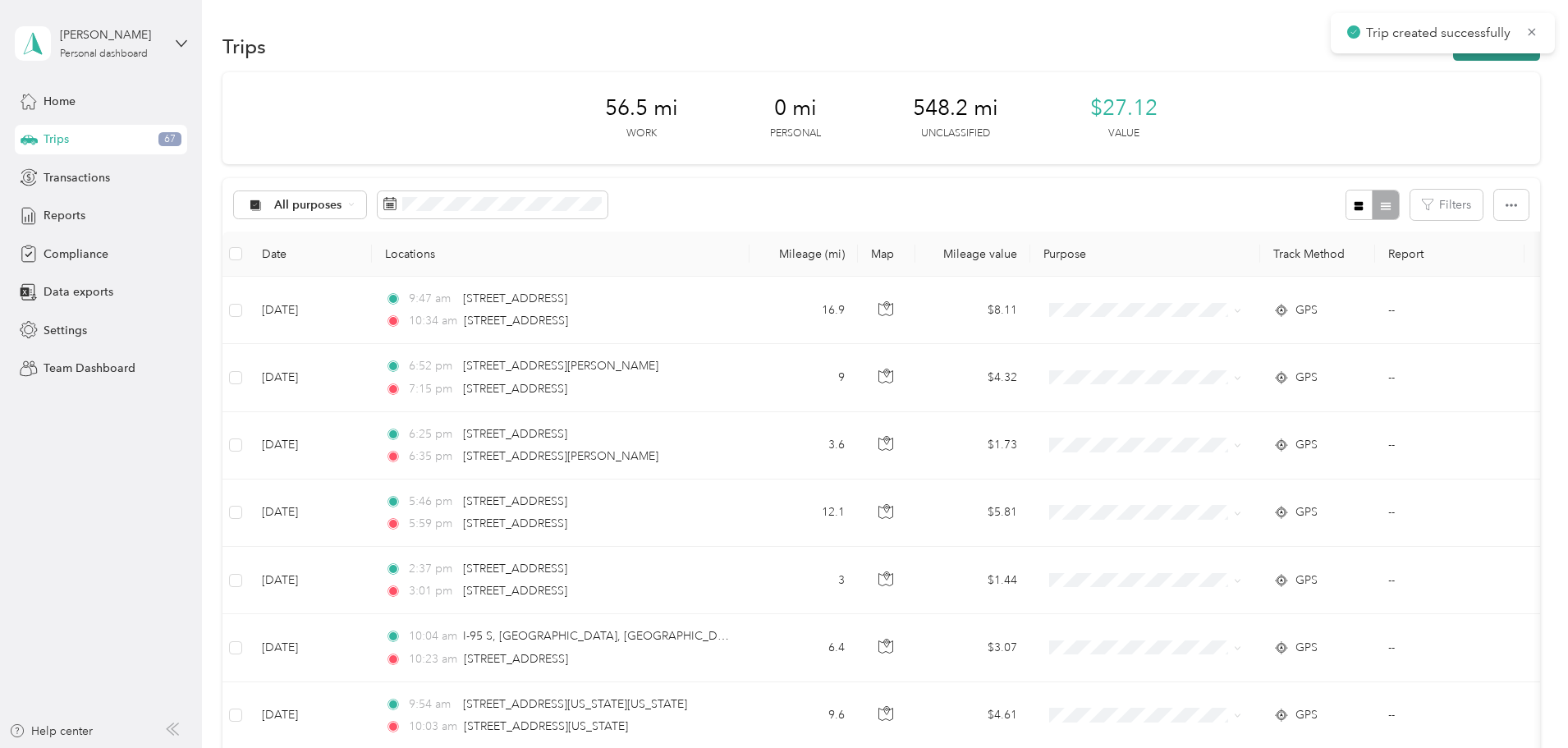
click at [1453, 55] on button "New trip" at bounding box center [1496, 46] width 87 height 29
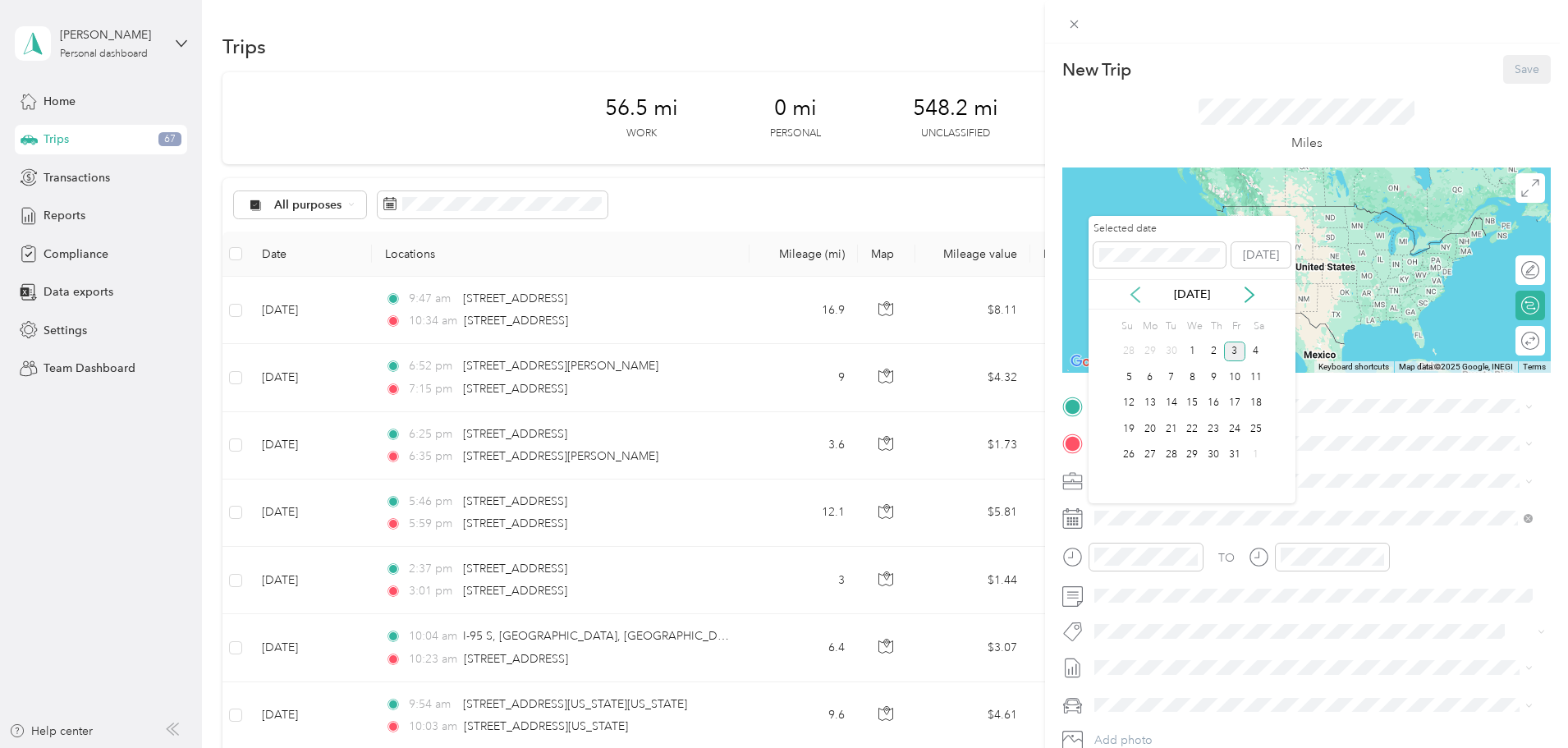
click at [1132, 295] on icon at bounding box center [1136, 294] width 9 height 15
click at [1172, 354] on div "2" at bounding box center [1171, 352] width 21 height 20
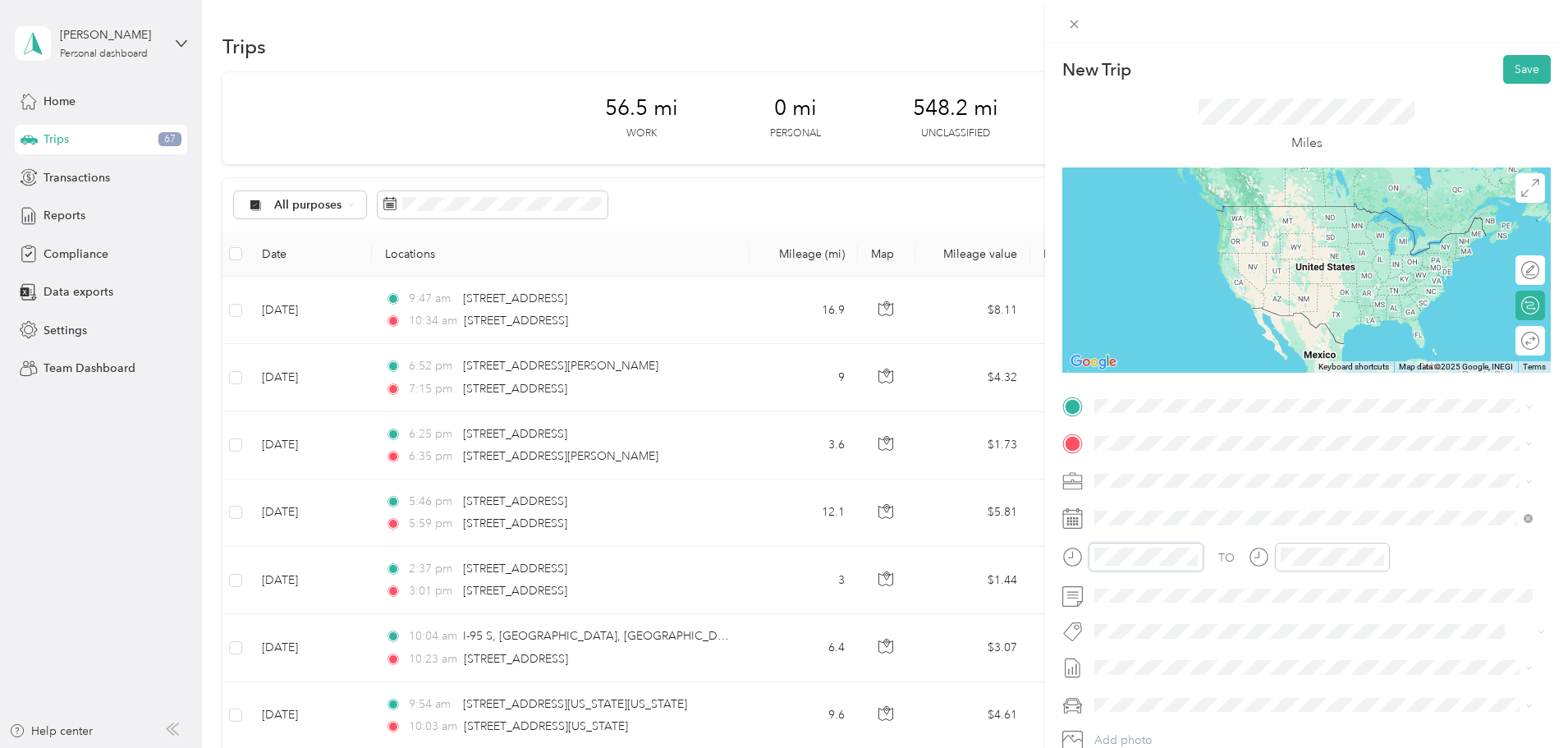
click at [983, 562] on div "New Trip Save This trip cannot be edited because it is either under review, app…" at bounding box center [784, 374] width 1568 height 748
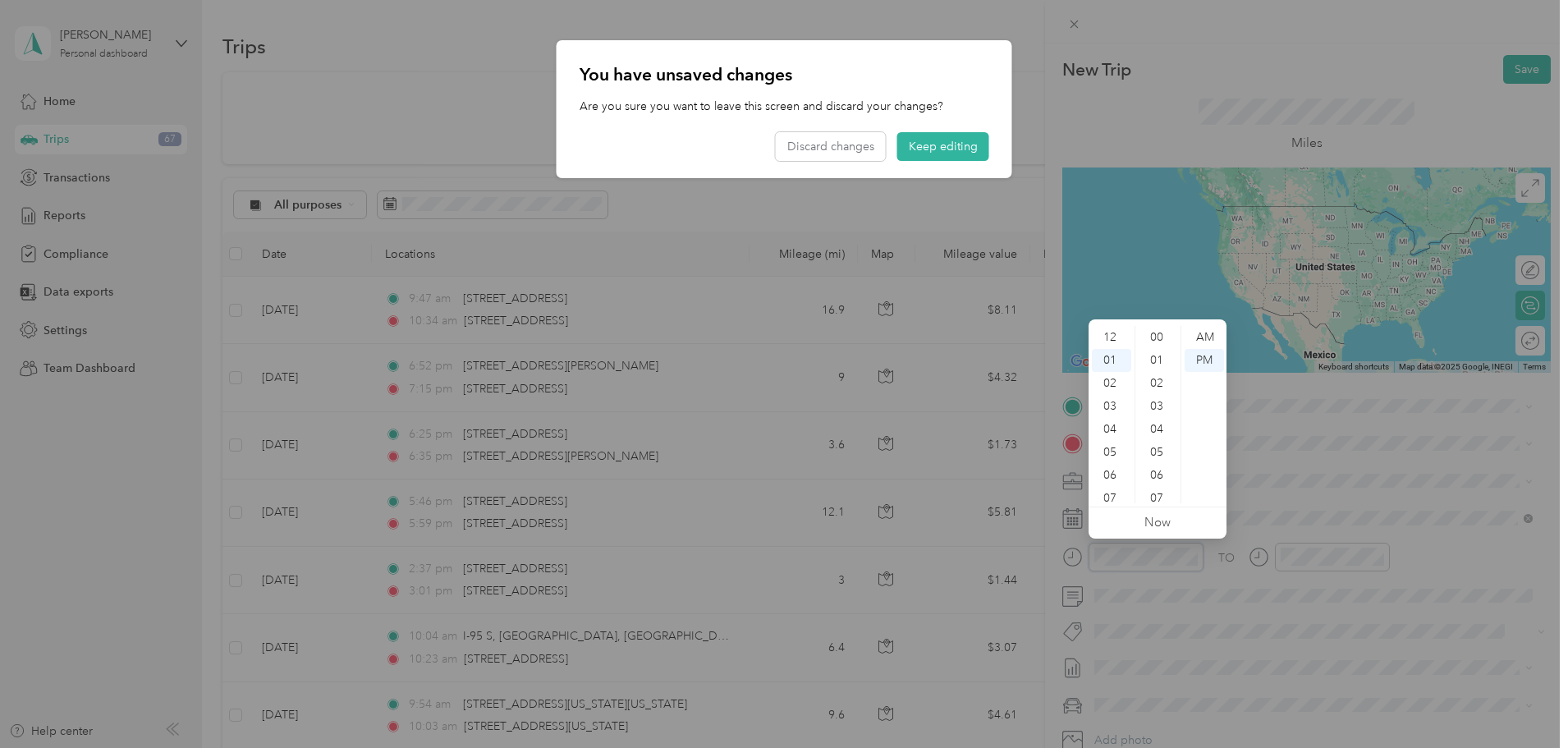
scroll to position [207, 0]
click at [913, 137] on button "Keep editing" at bounding box center [944, 147] width 92 height 29
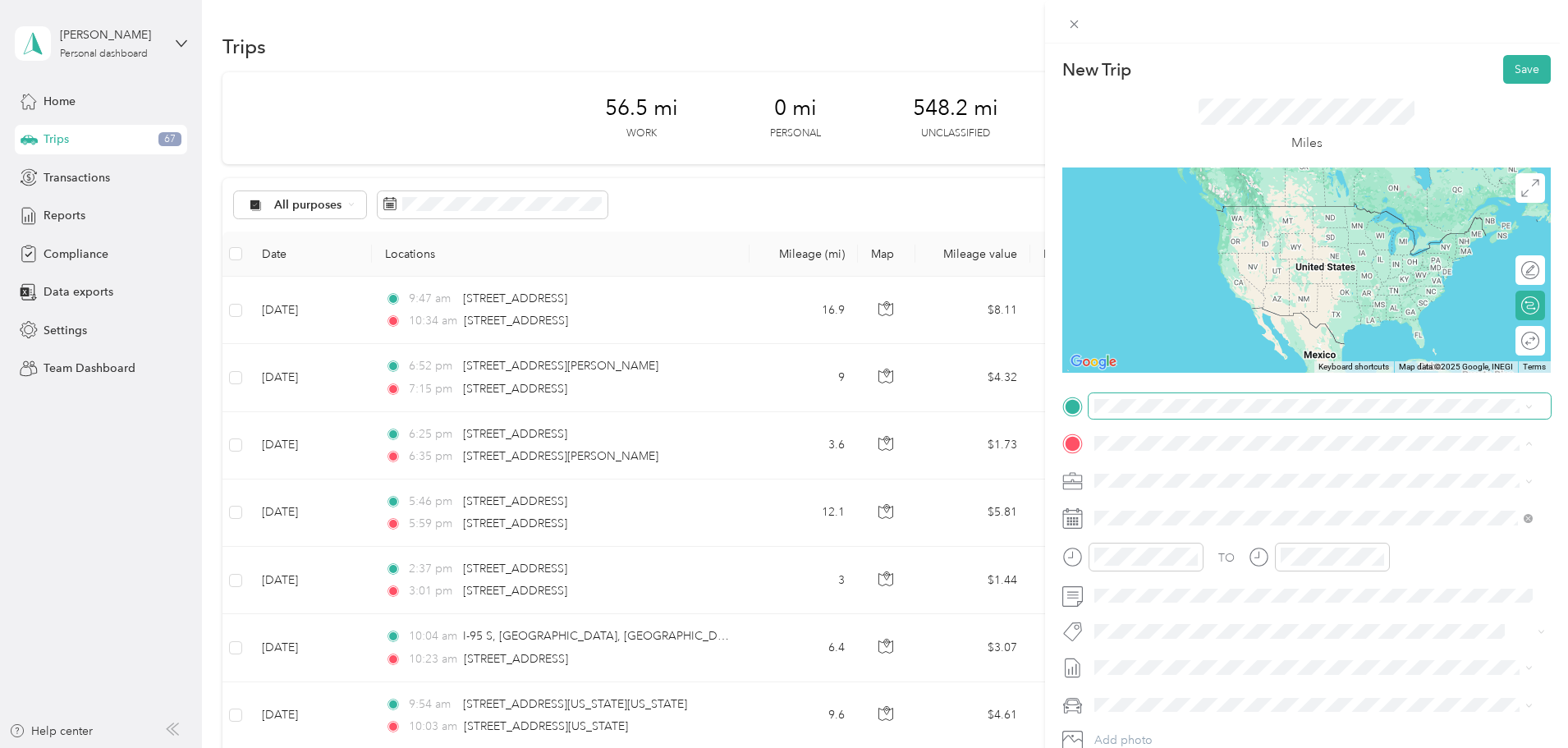
click at [1156, 413] on span at bounding box center [1319, 406] width 462 height 26
click at [1197, 458] on span "11212 Empire Lane Rockville, Maryland 20852, United States" at bounding box center [1208, 465] width 164 height 15
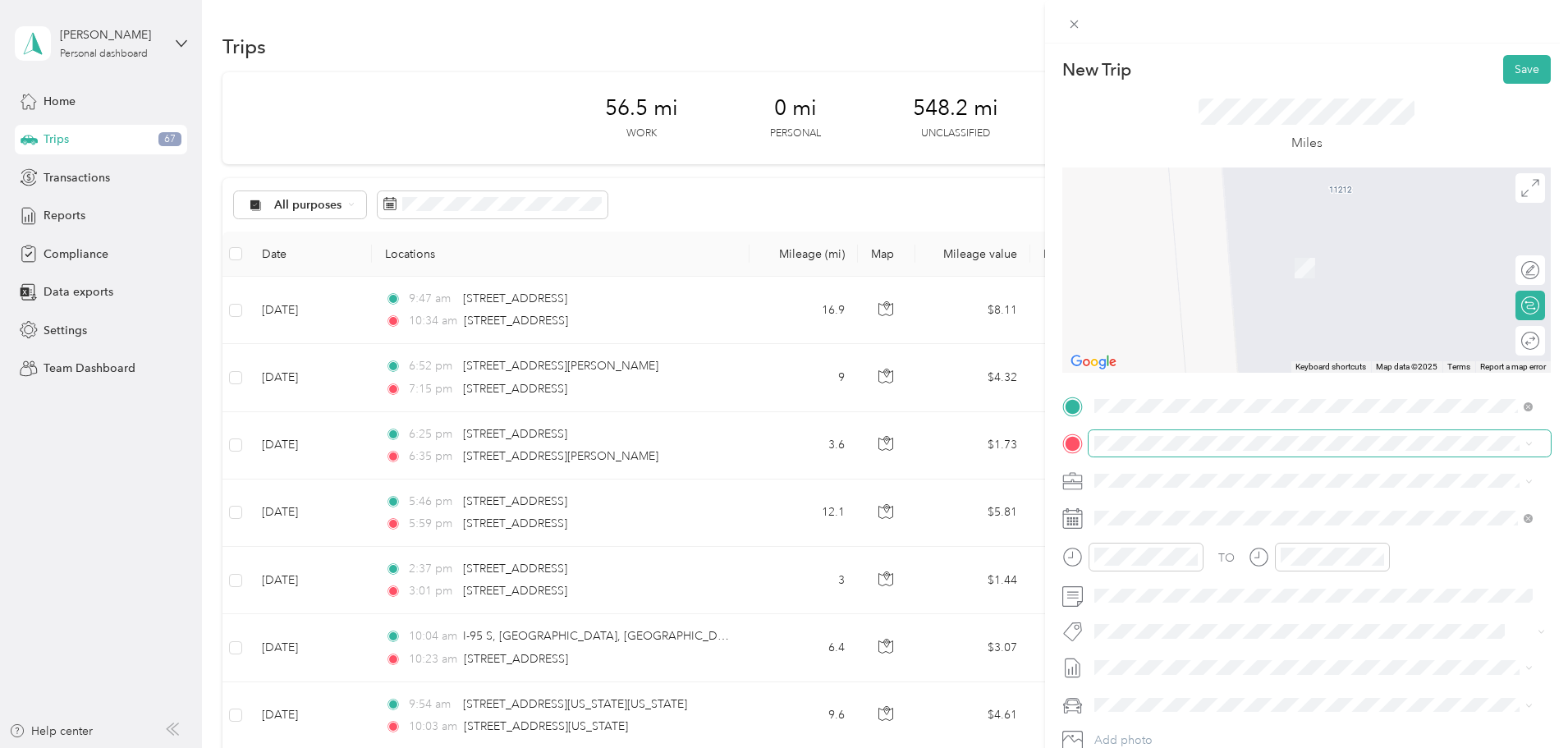
click at [1165, 451] on span at bounding box center [1319, 443] width 462 height 26
click at [1189, 504] on span "1053 Grovehill Road Halethorpe, Maryland 21227, United States" at bounding box center [1208, 502] width 164 height 15
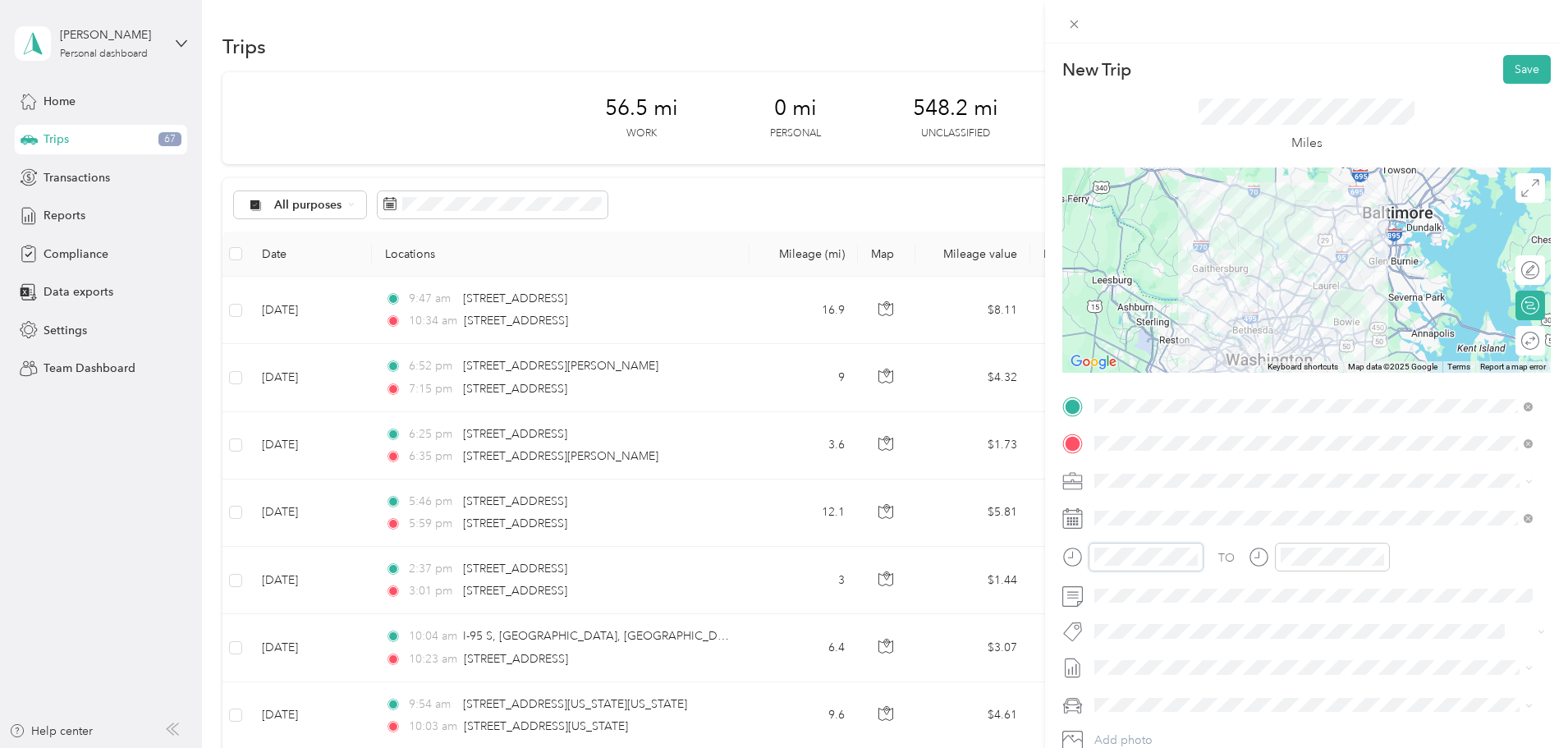
click at [1055, 554] on form "New Trip Save This trip cannot be edited because it is either under review, app…" at bounding box center [1307, 422] width 523 height 734
click at [1115, 404] on div "07" at bounding box center [1112, 400] width 39 height 23
click at [1160, 339] on div "00" at bounding box center [1158, 337] width 39 height 23
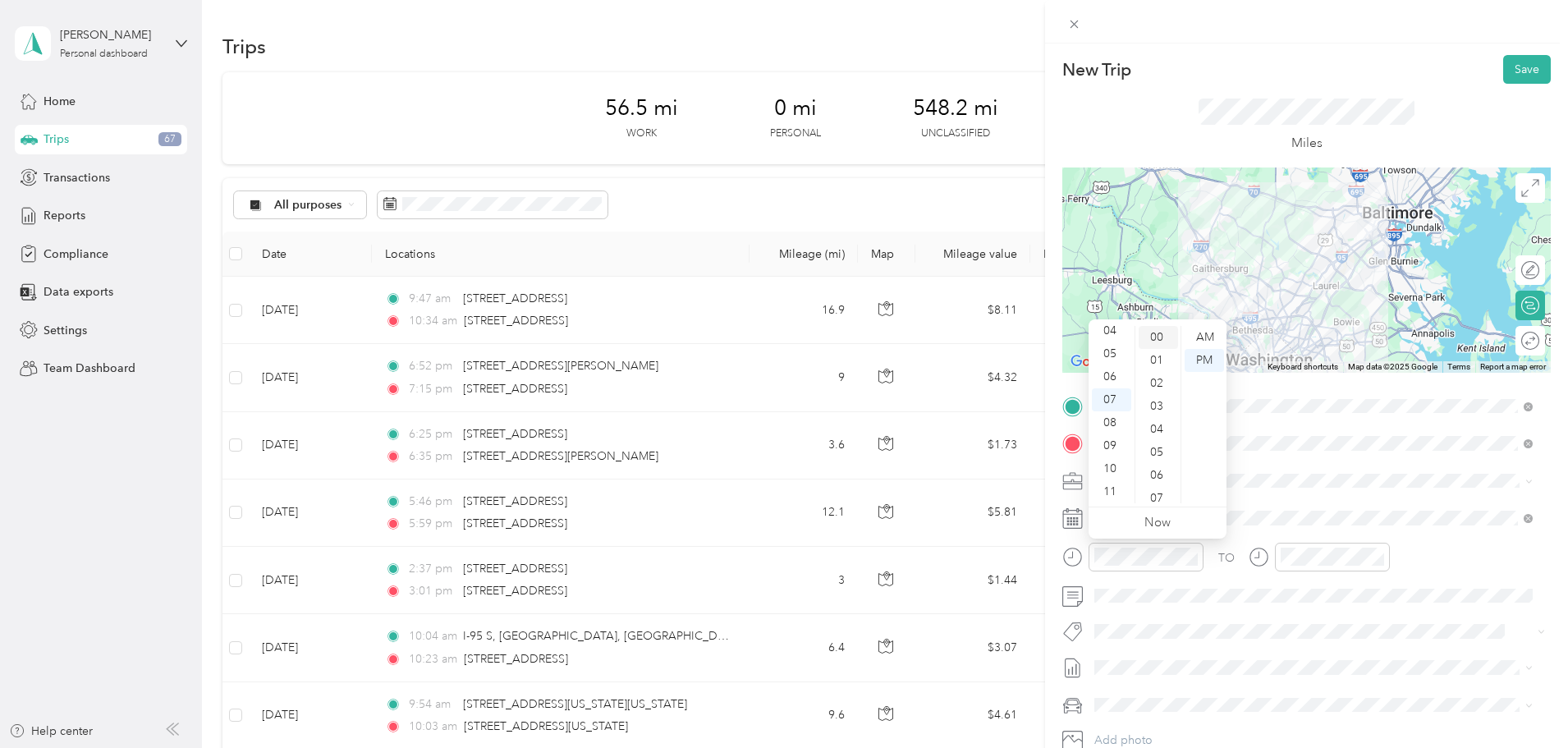
click at [1157, 336] on div "00" at bounding box center [1158, 337] width 39 height 23
click at [1158, 331] on div "00" at bounding box center [1158, 337] width 39 height 23
click at [1158, 330] on div "00" at bounding box center [1158, 337] width 39 height 23
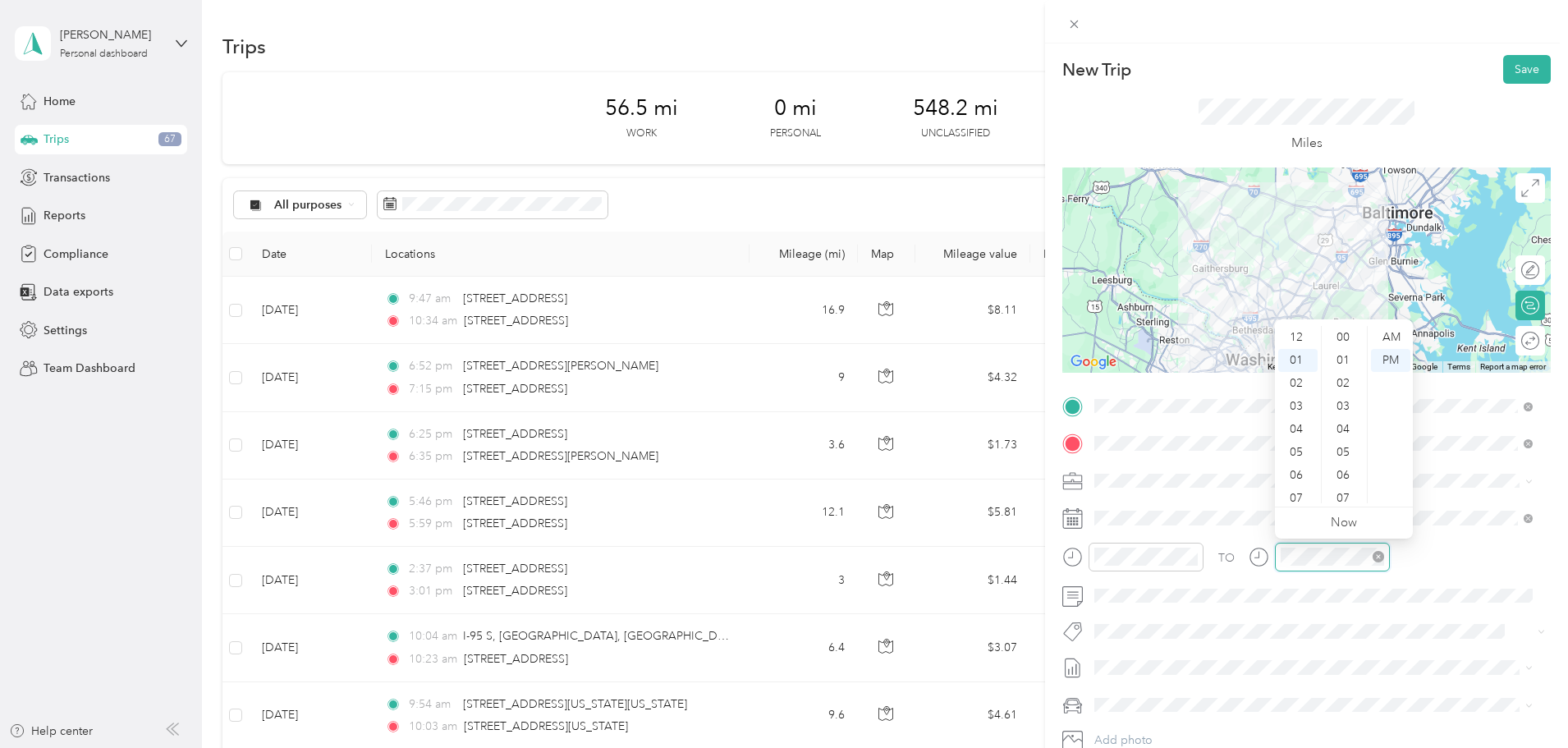
scroll to position [23, 0]
click at [1298, 503] on div "12 01 02 03 04 05 06 07 08 09 10 11 00 01 02 03 04 05 06 07 08 09 10 11 12 13 1…" at bounding box center [1343, 414] width 137 height 184
click at [1297, 496] on div "08" at bounding box center [1298, 498] width 39 height 23
click at [1347, 336] on div "00" at bounding box center [1345, 337] width 39 height 23
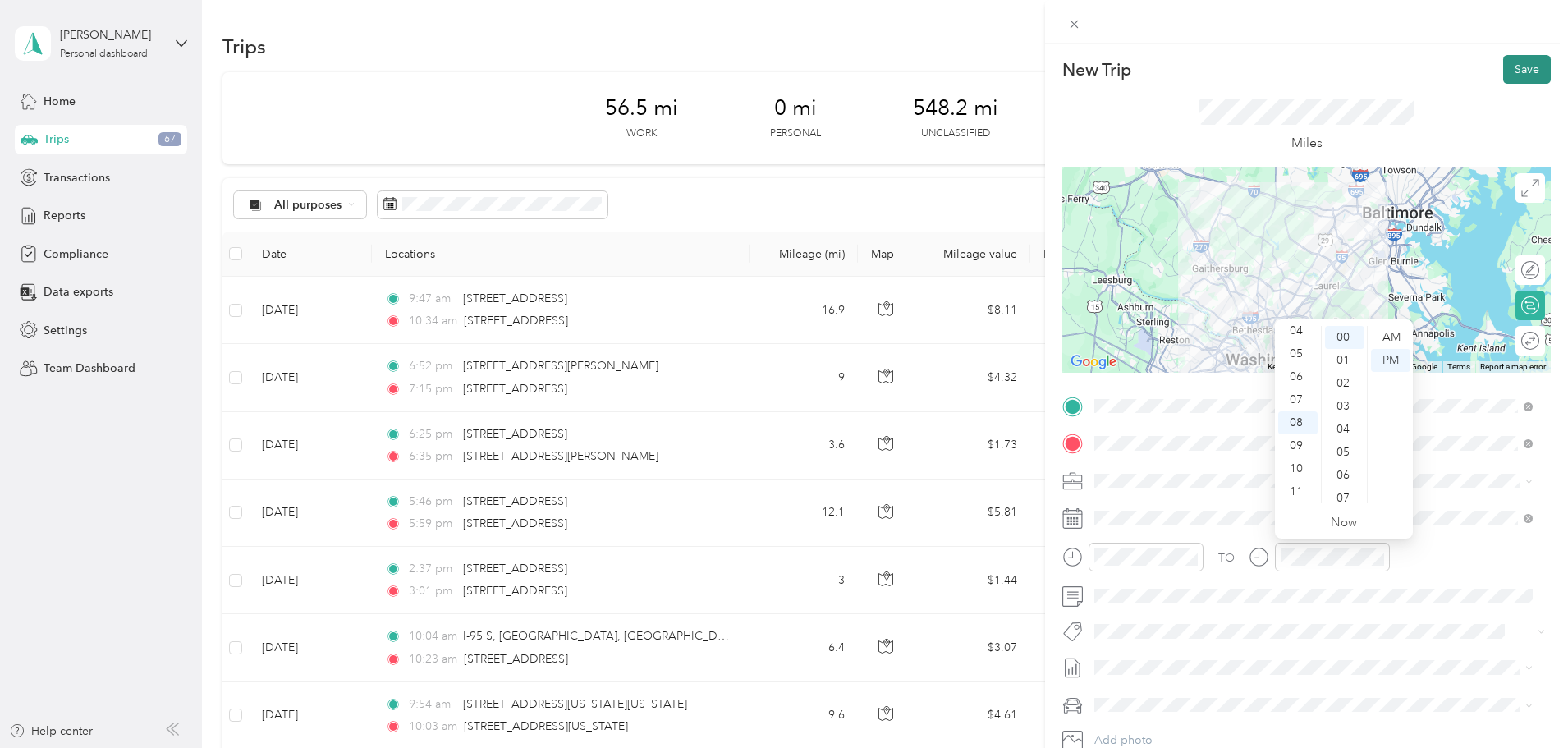
click at [1517, 75] on button "Save" at bounding box center [1527, 69] width 48 height 29
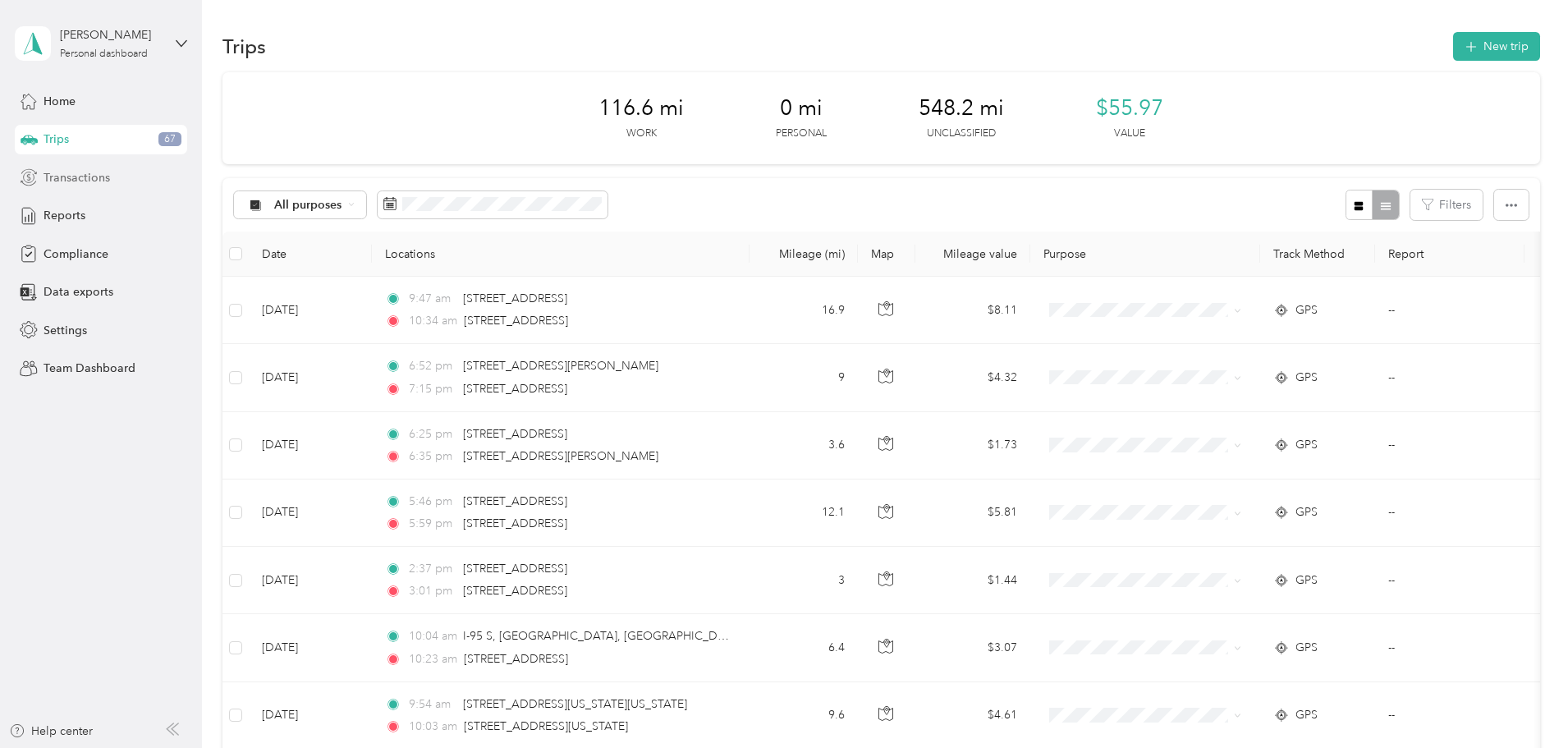
click at [97, 190] on div "Transactions" at bounding box center [101, 177] width 173 height 30
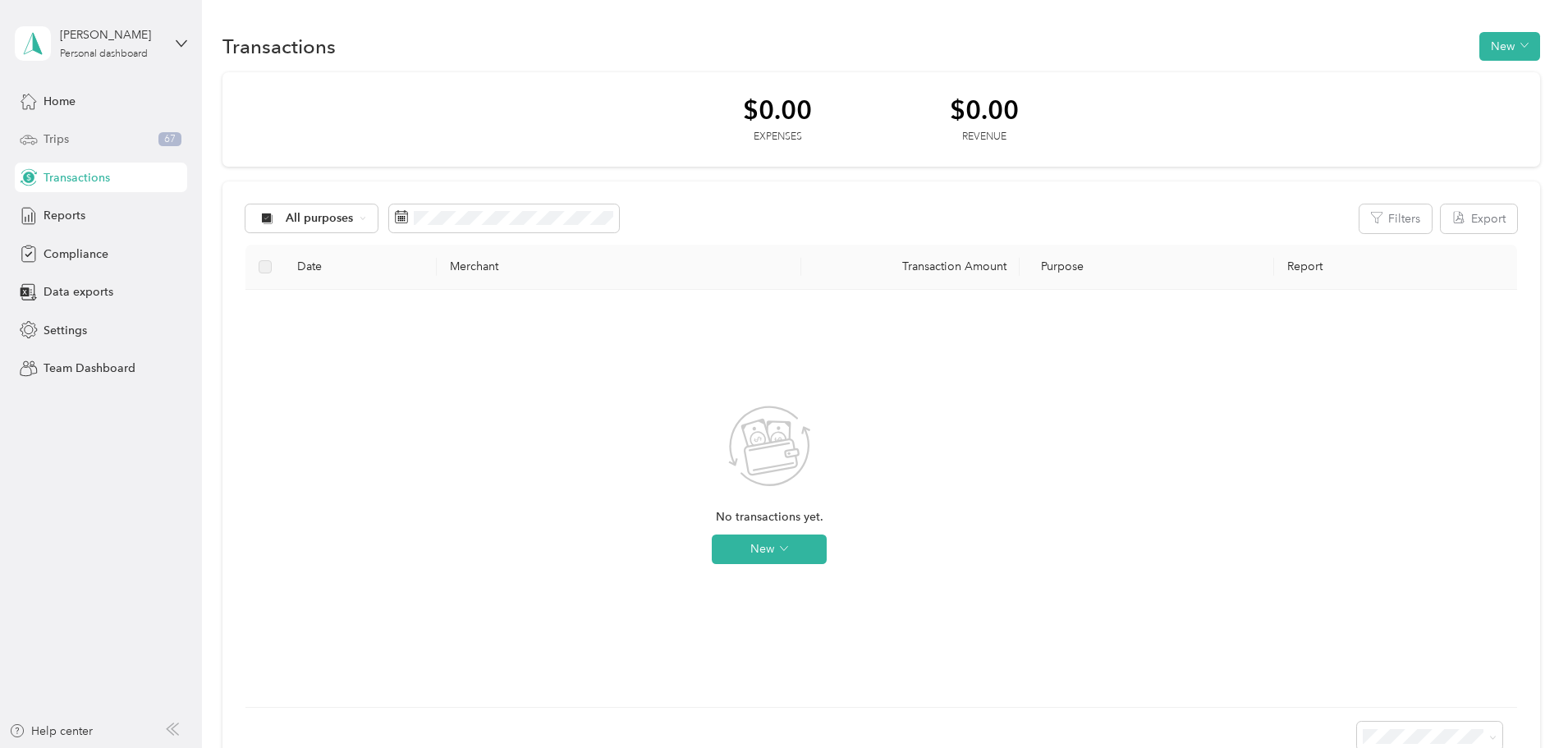
click at [70, 138] on div "Trips 67" at bounding box center [101, 139] width 173 height 30
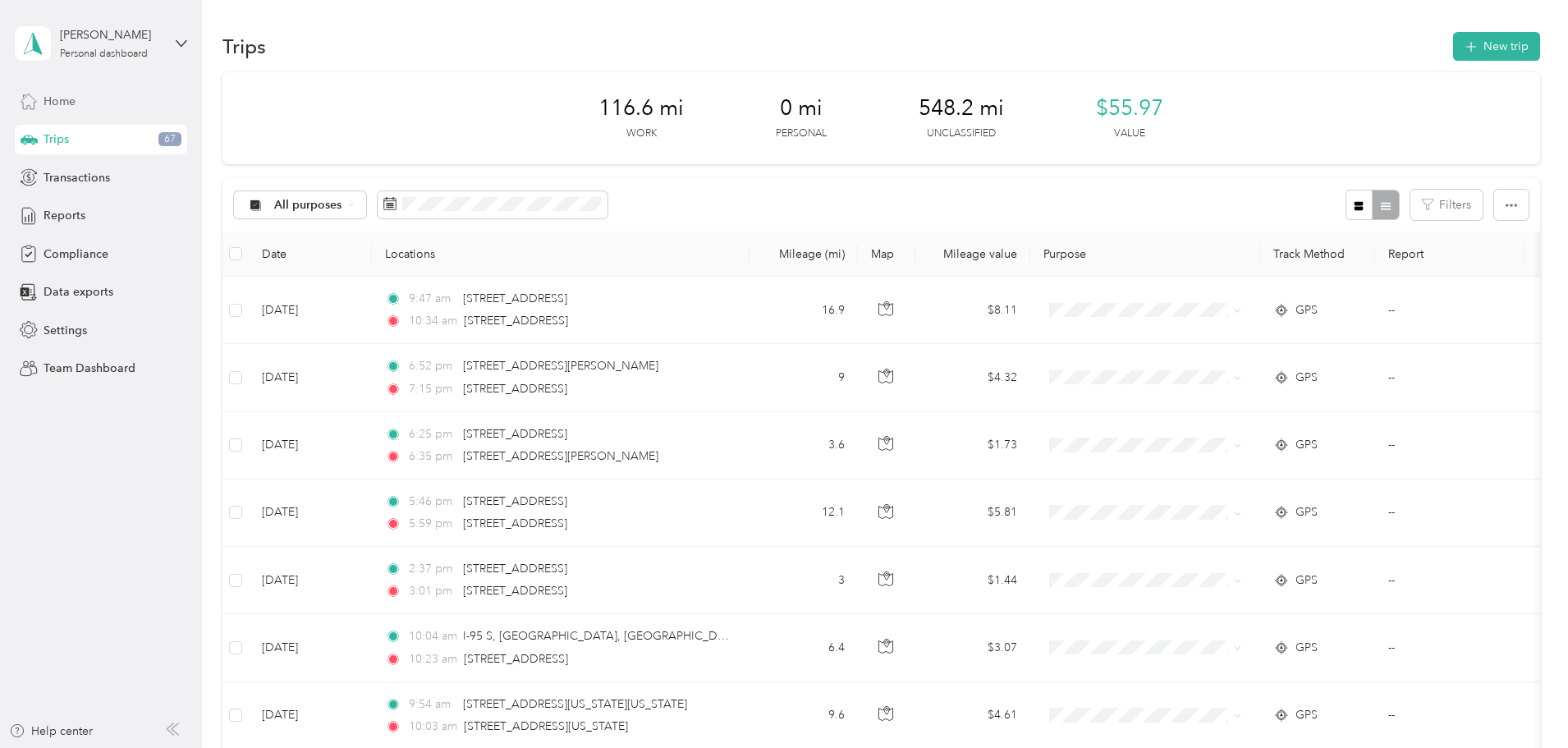
click at [82, 96] on div "Home" at bounding box center [101, 101] width 173 height 30
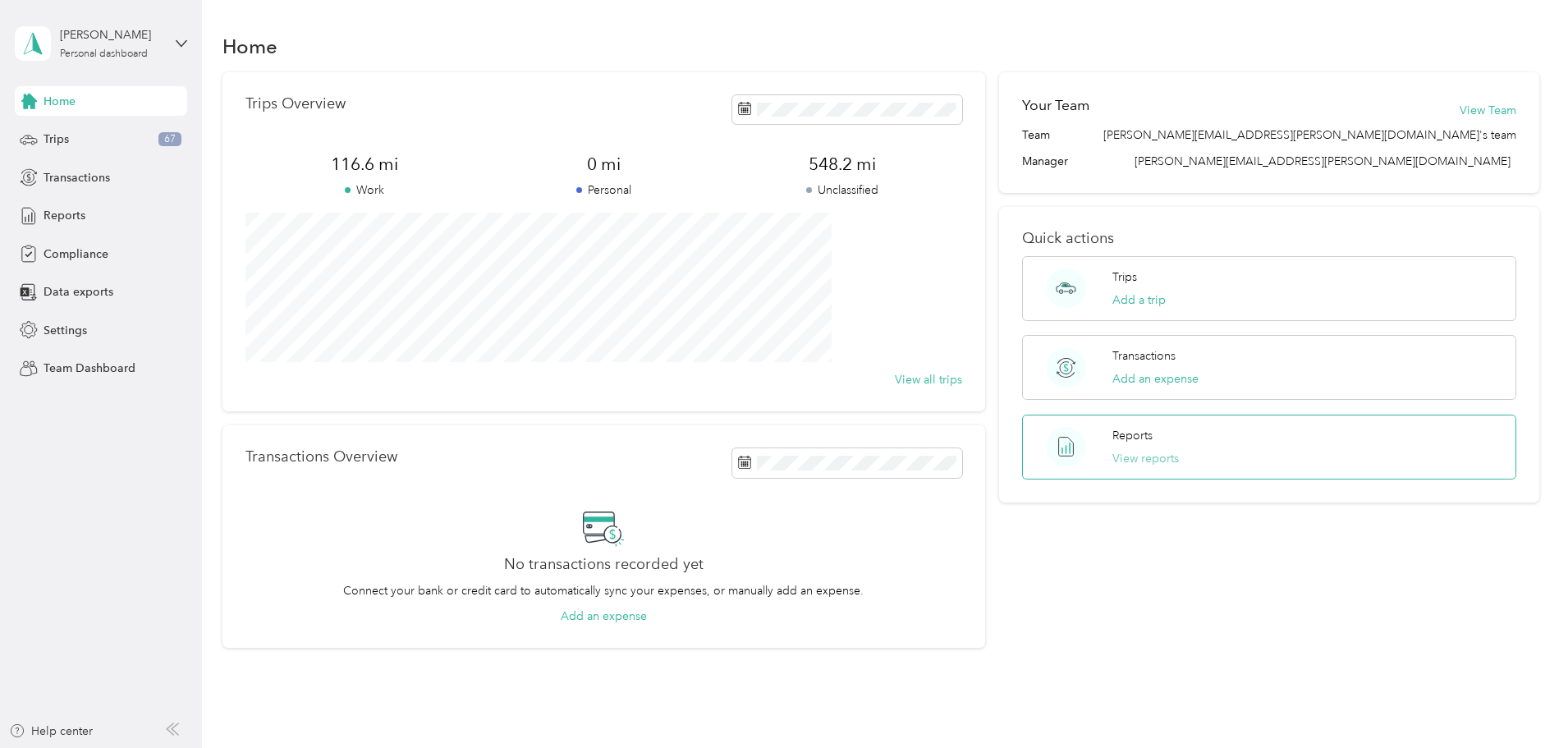
click at [1143, 458] on button "View reports" at bounding box center [1146, 459] width 67 height 17
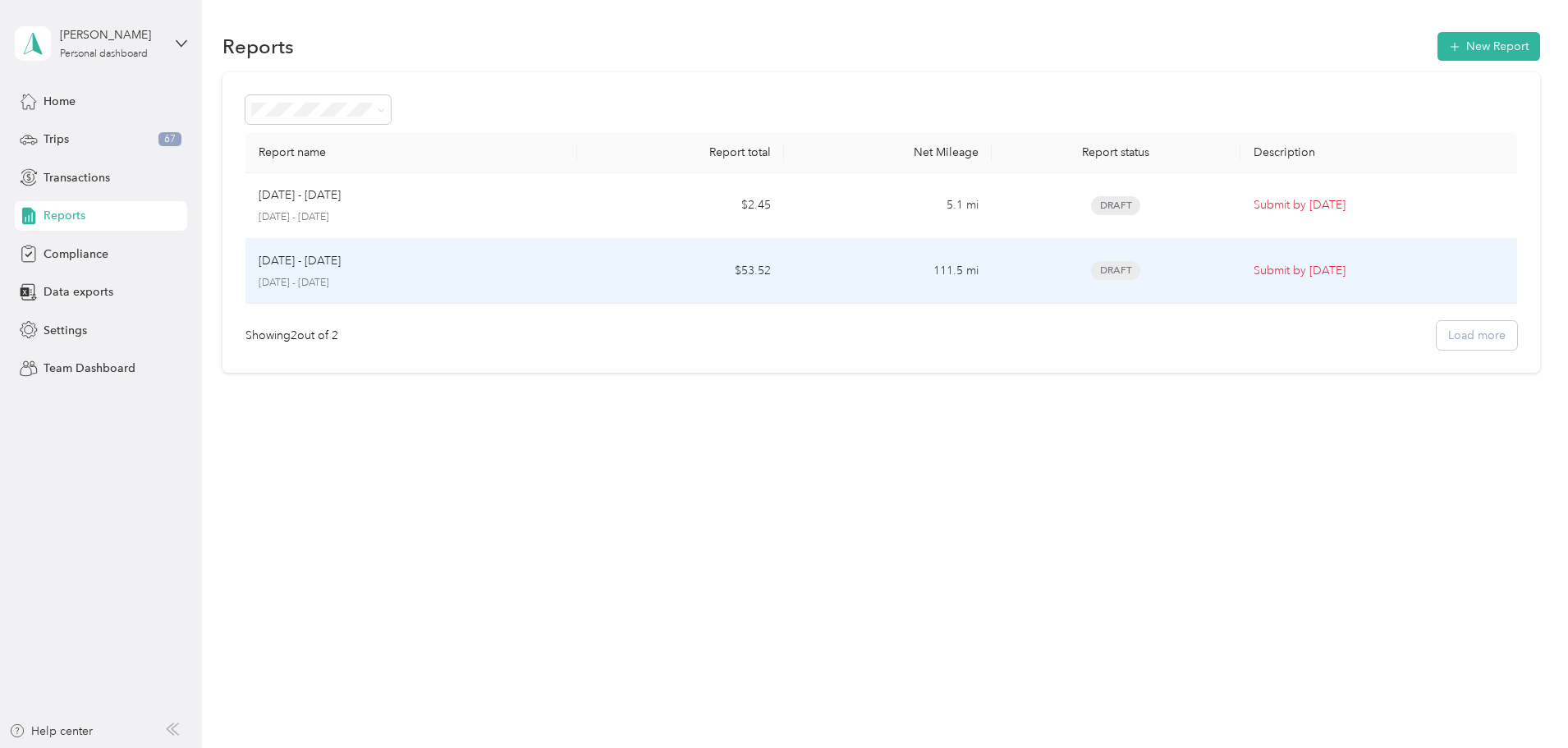
click at [564, 271] on div "[DATE] - [DATE] [DATE] - [DATE]" at bounding box center [412, 271] width 306 height 38
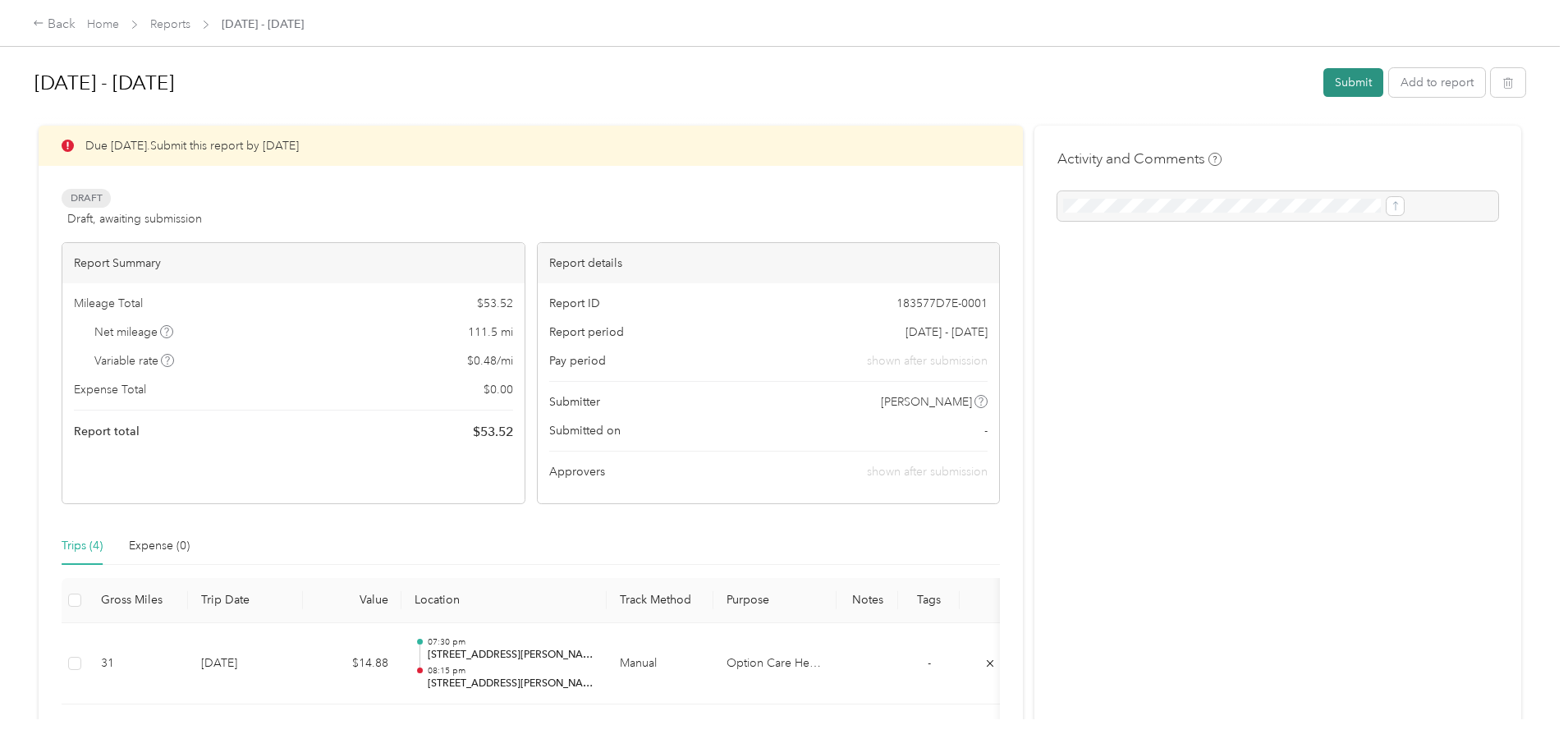
click at [1324, 76] on button "Submit" at bounding box center [1354, 83] width 60 height 29
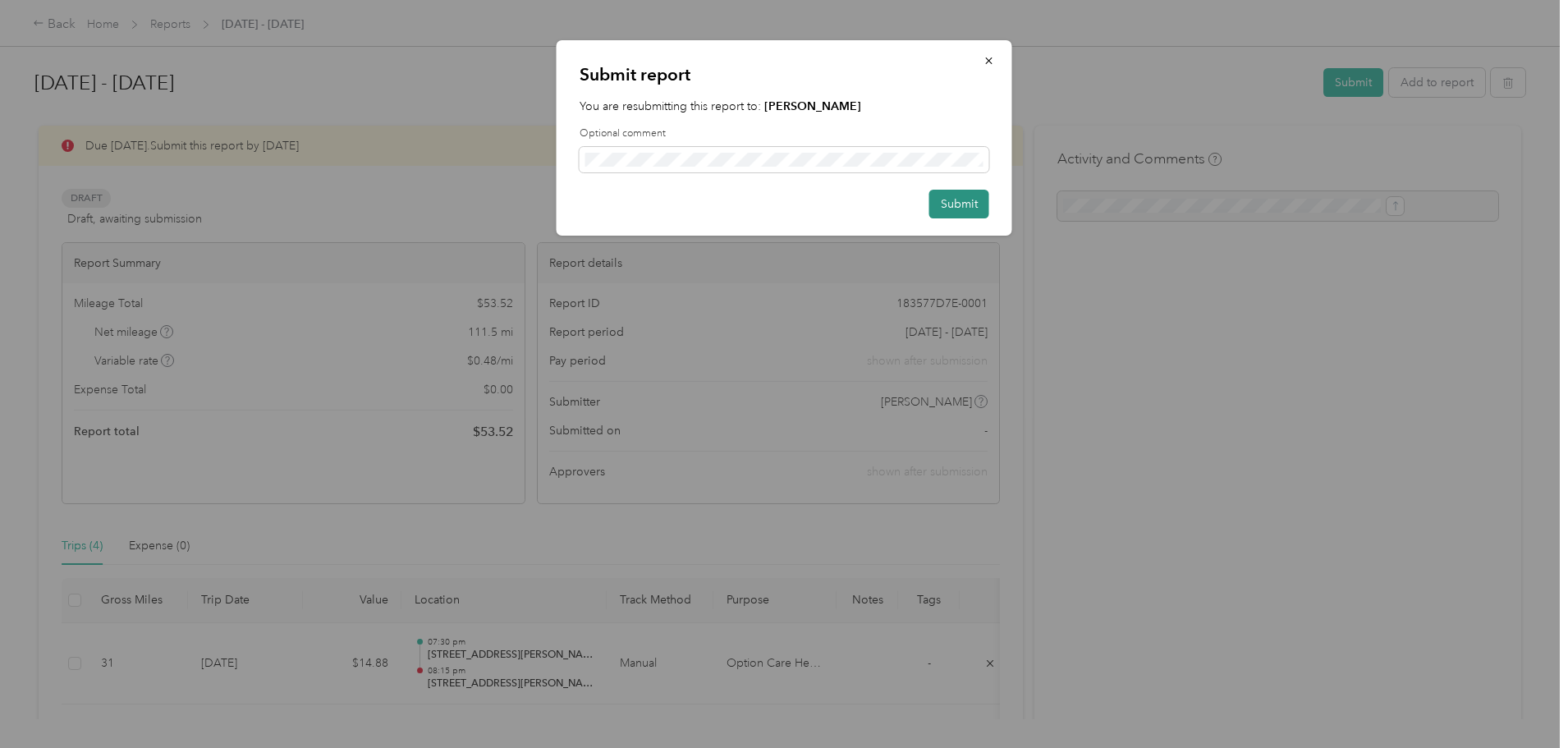
click at [964, 202] on button "Submit" at bounding box center [959, 204] width 60 height 29
